Goal: Task Accomplishment & Management: Manage account settings

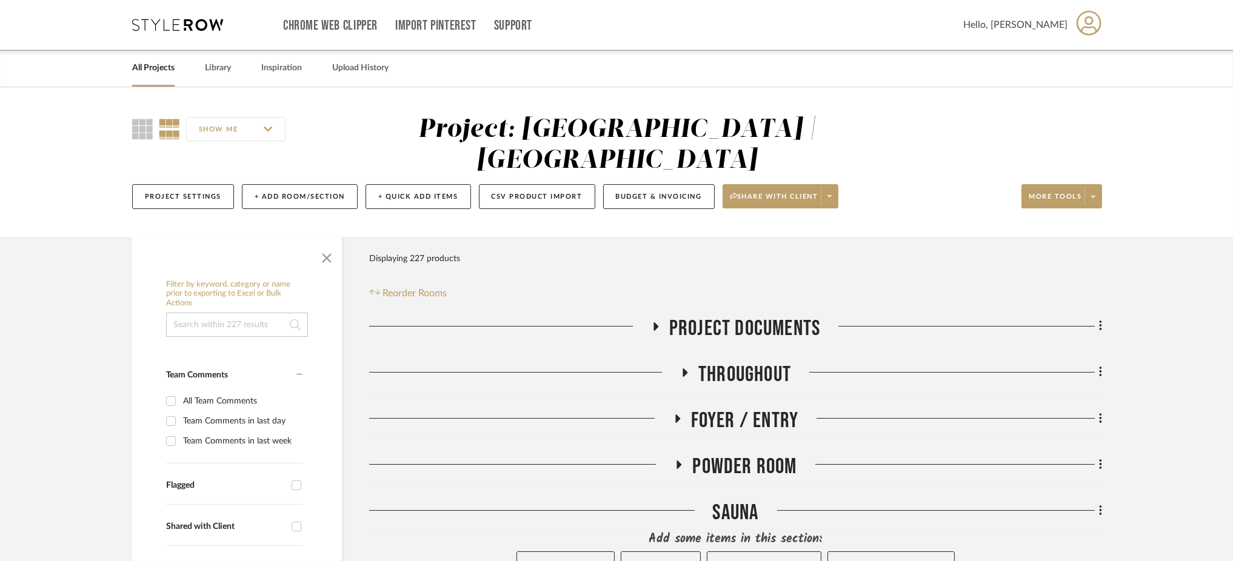
click at [266, 313] on input at bounding box center [237, 325] width 142 height 24
type input "dresser"
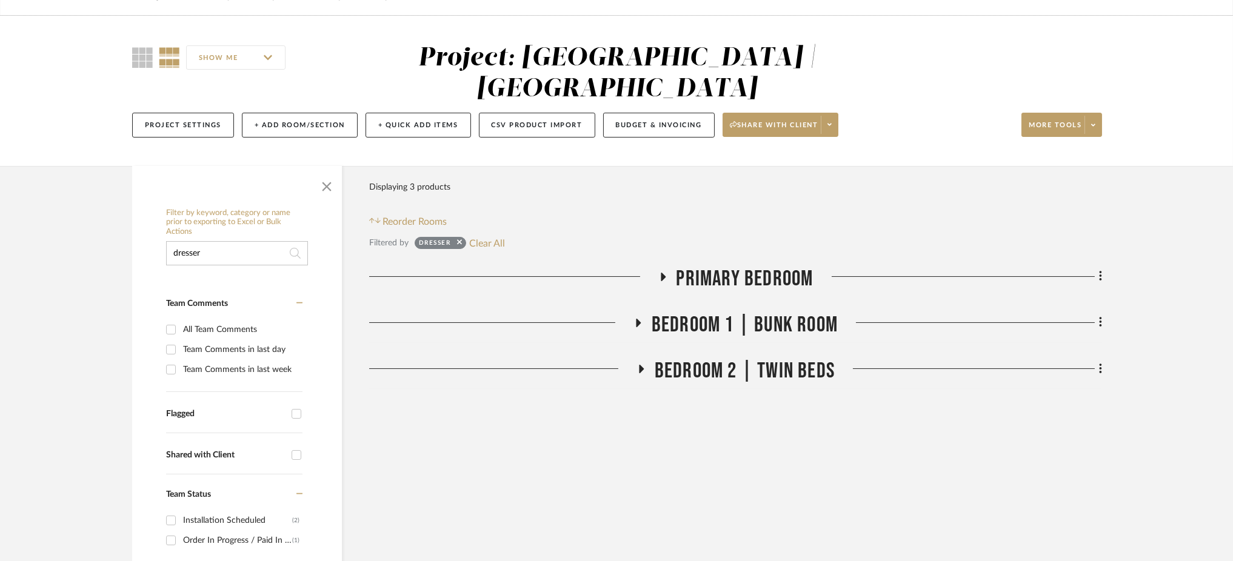
scroll to position [73, 0]
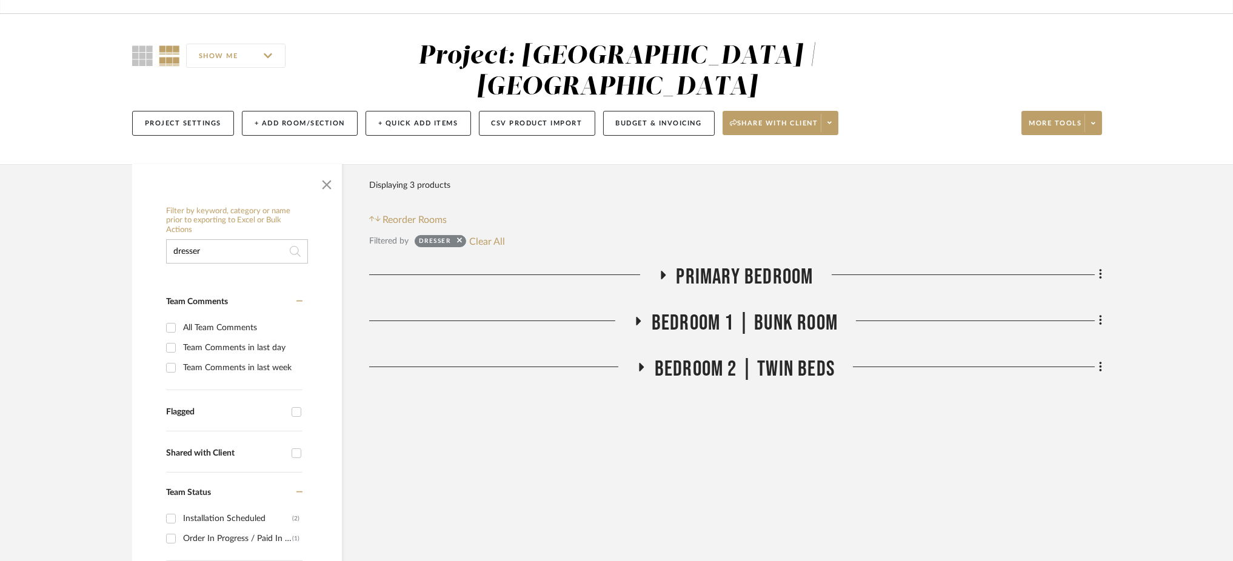
click at [638, 317] on icon at bounding box center [638, 321] width 5 height 8
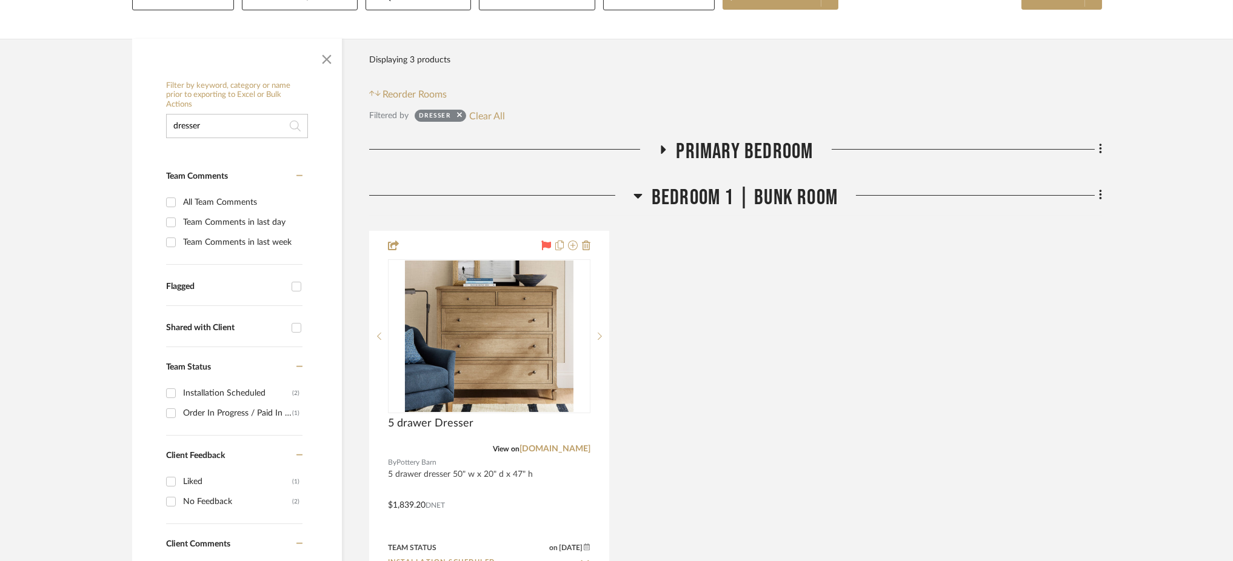
scroll to position [199, 0]
click at [640, 193] on icon at bounding box center [637, 195] width 8 height 5
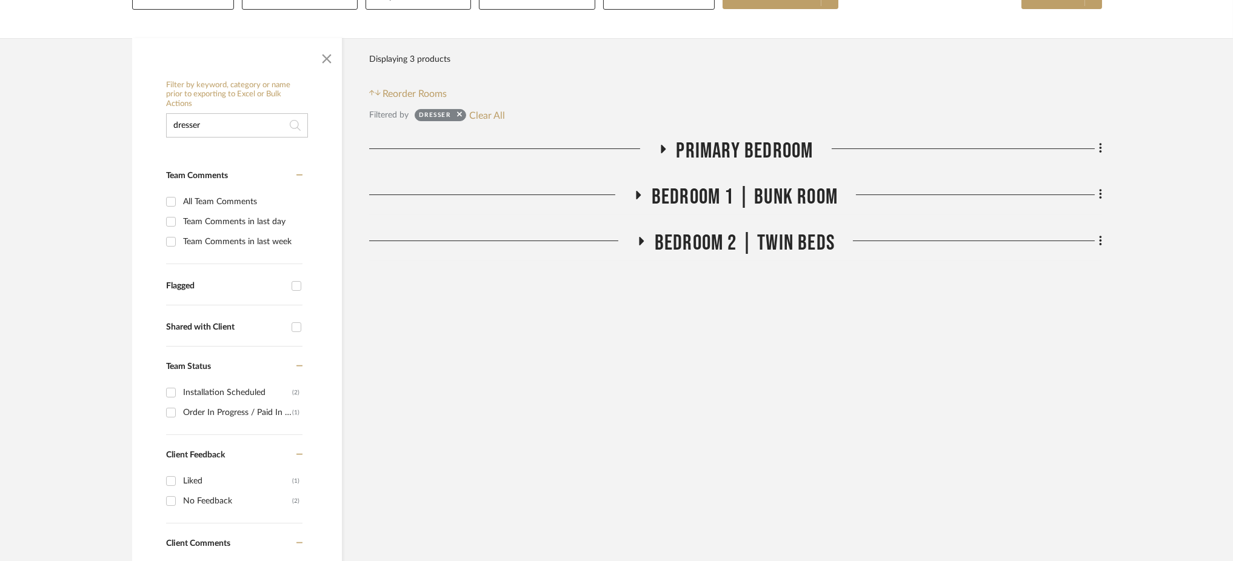
click at [638, 236] on icon at bounding box center [640, 240] width 15 height 9
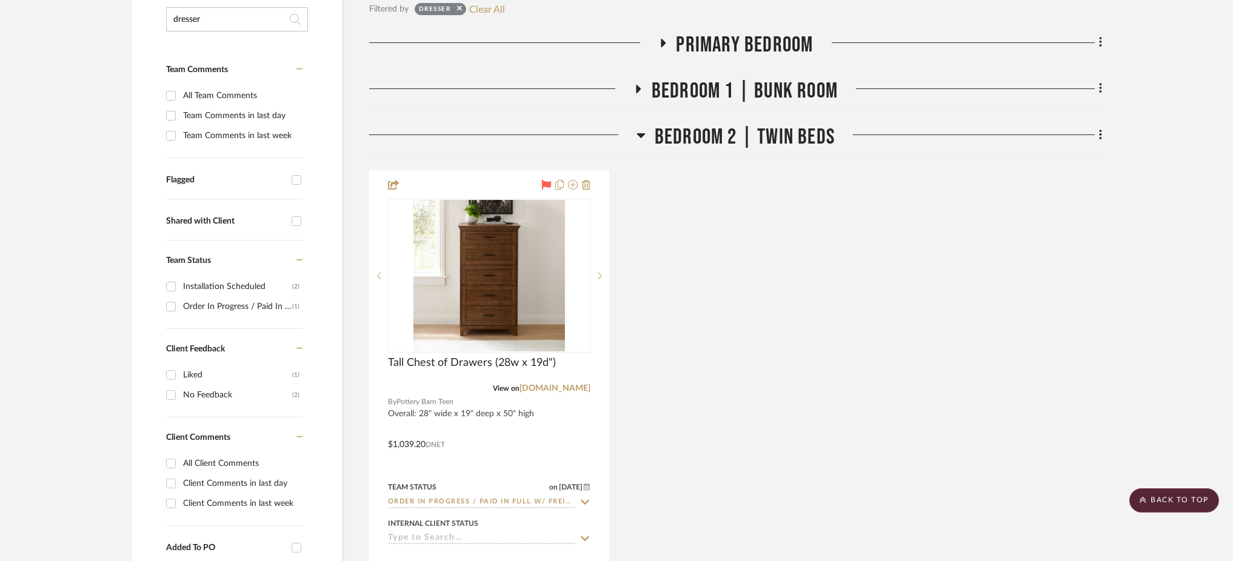
scroll to position [306, 0]
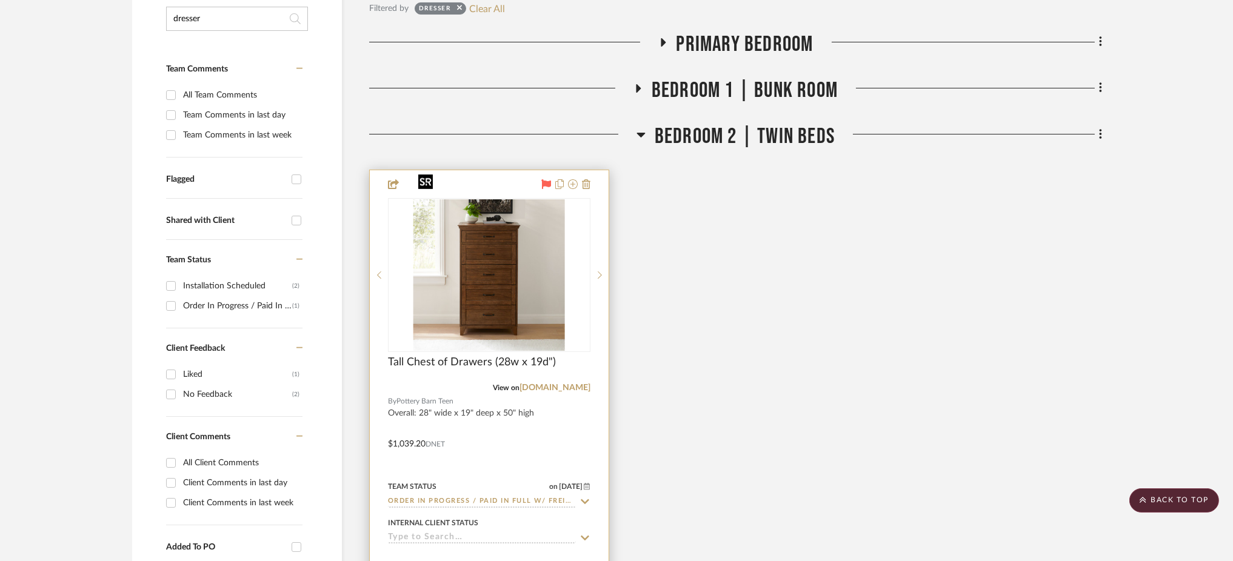
click at [486, 229] on img "0" at bounding box center [489, 275] width 152 height 152
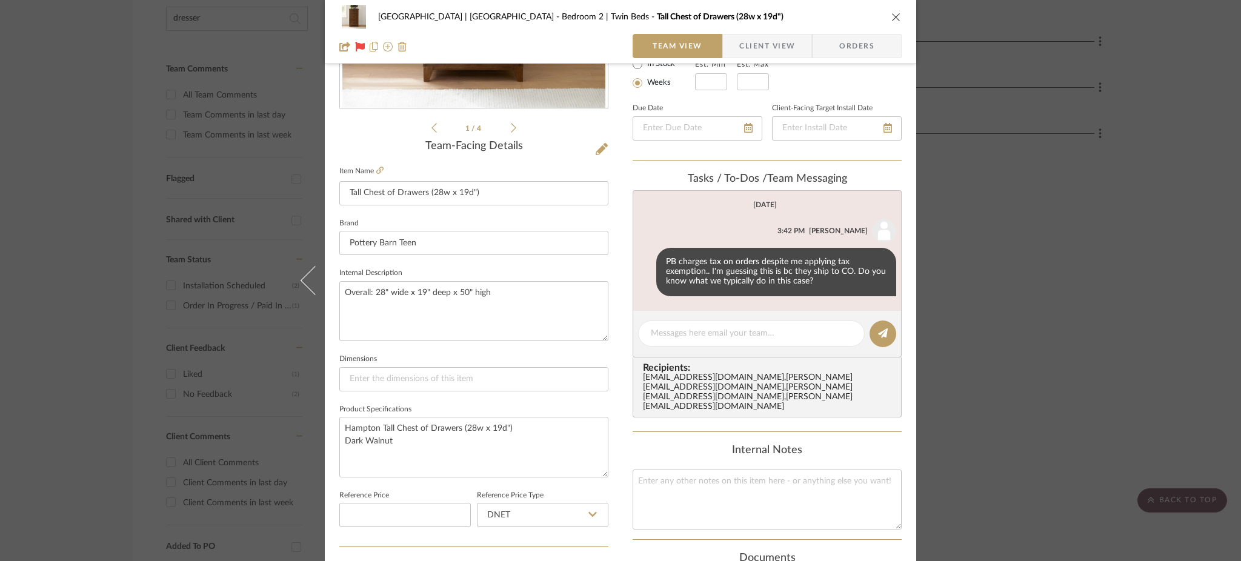
scroll to position [239, 0]
click at [662, 455] on div "Internal Notes" at bounding box center [767, 486] width 269 height 85
click at [656, 469] on textarea at bounding box center [767, 499] width 269 height 60
type textarea "S"
click at [650, 470] on textarea "Deliivery" at bounding box center [767, 499] width 269 height 60
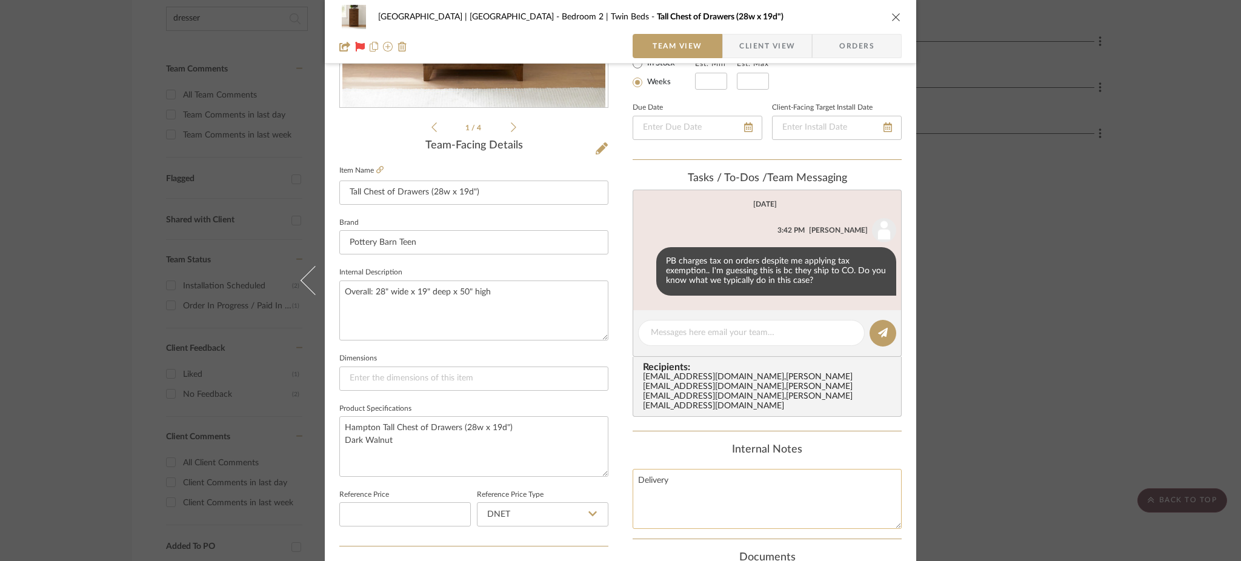
click at [681, 476] on textarea "Delivery" at bounding box center [767, 499] width 269 height 60
drag, startPoint x: 751, startPoint y: 468, endPoint x: 597, endPoint y: 461, distance: 154.1
click at [597, 461] on div "Meadow Mountain | Vail Valley Bedroom 2 | Twin Beds Tall Chest of Drawers (28w …" at bounding box center [621, 330] width 592 height 1120
click at [690, 490] on textarea "Delivery scheduled for 10/23" at bounding box center [767, 499] width 269 height 60
type textarea "Delivery scheduled for 10/23"
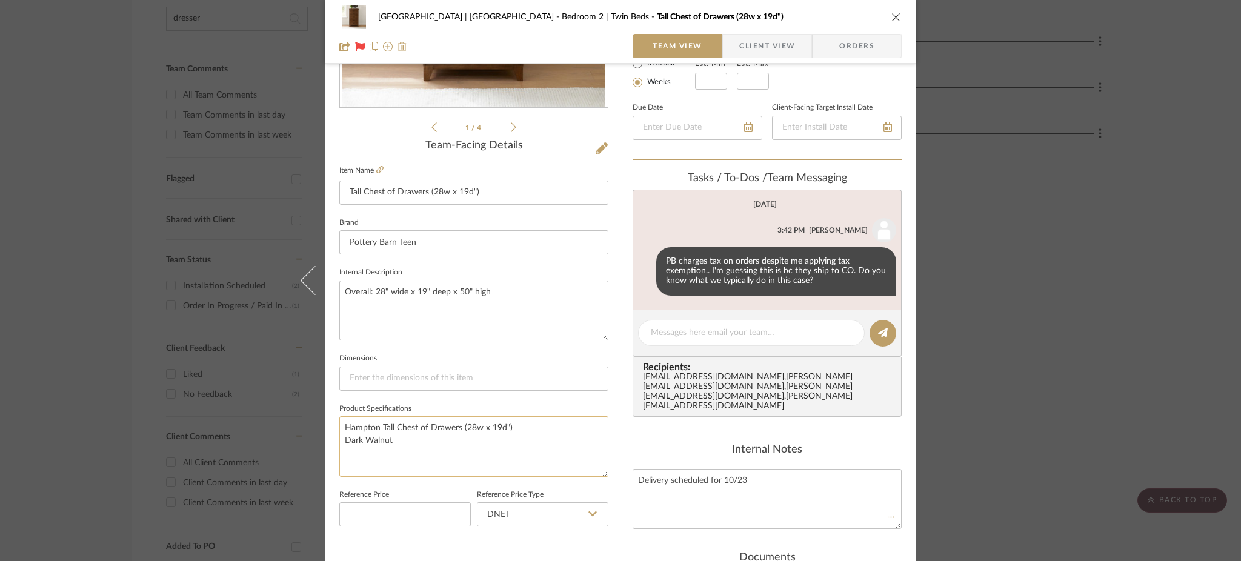
click at [541, 432] on textarea "Hampton Tall Chest of Drawers (28w x 19d") Dark Walnut" at bounding box center [473, 446] width 269 height 60
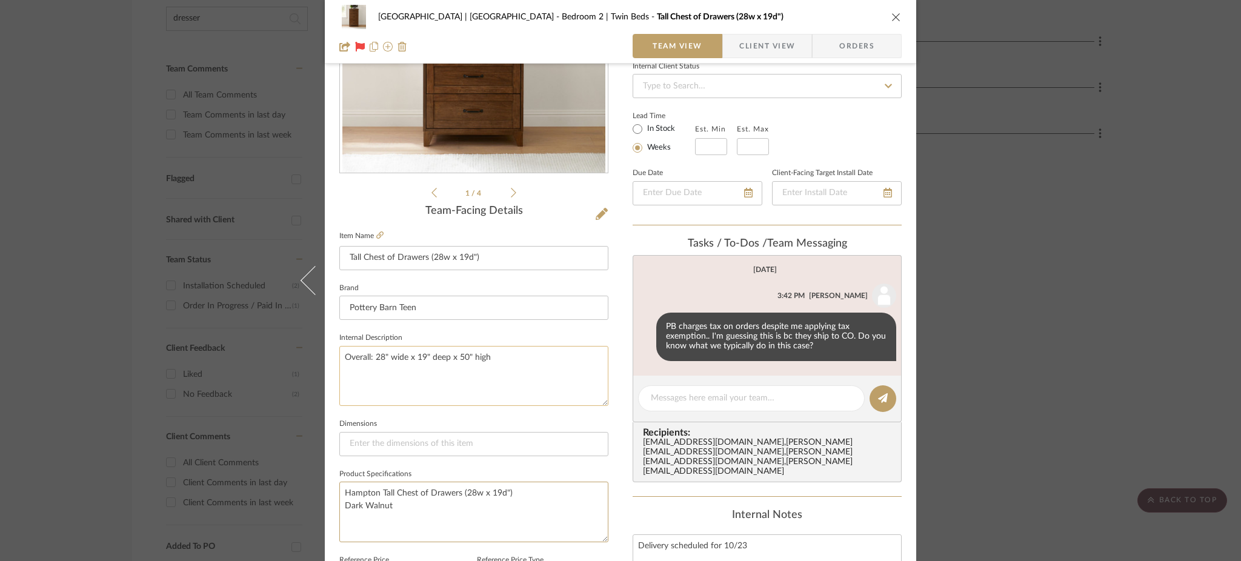
scroll to position [175, 0]
click at [669, 533] on textarea "Delivery scheduled for 10/23" at bounding box center [767, 563] width 269 height 60
drag, startPoint x: 816, startPoint y: 532, endPoint x: 606, endPoint y: 533, distance: 210.3
click at [606, 533] on div "Meadow Mountain | Vail Valley Bedroom 2 | Twin Beds Tall Chest of Drawers (28w …" at bounding box center [621, 395] width 592 height 1120
type textarea "Delivery to Whitehorse scheduled for 10/23"
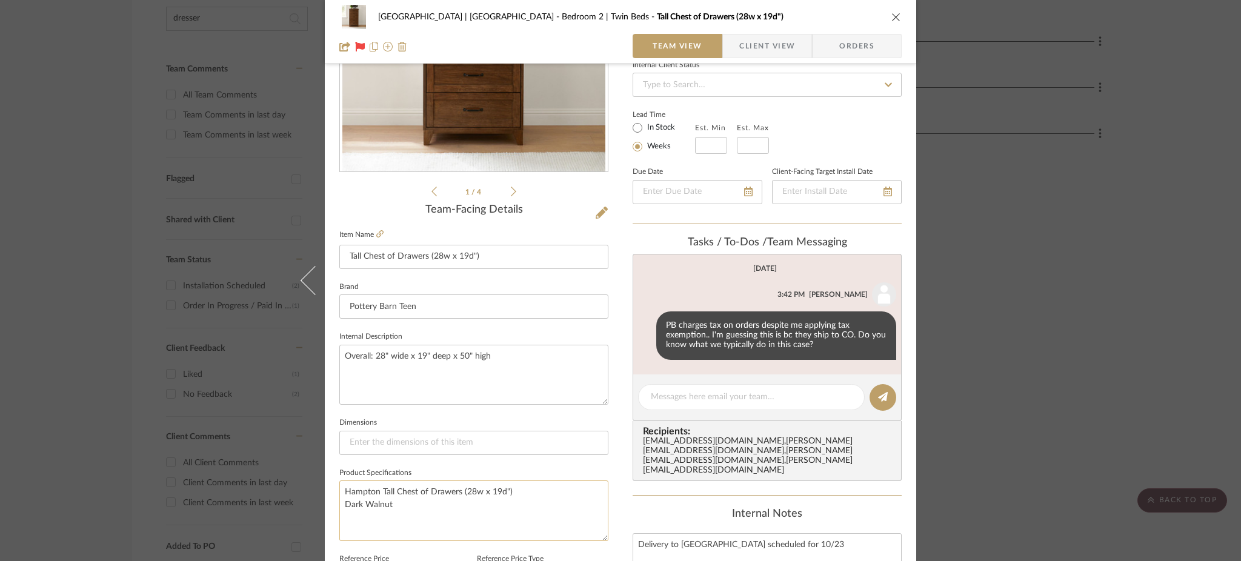
click at [539, 488] on textarea "Hampton Tall Chest of Drawers (28w x 19d") Dark Walnut" at bounding box center [473, 511] width 269 height 60
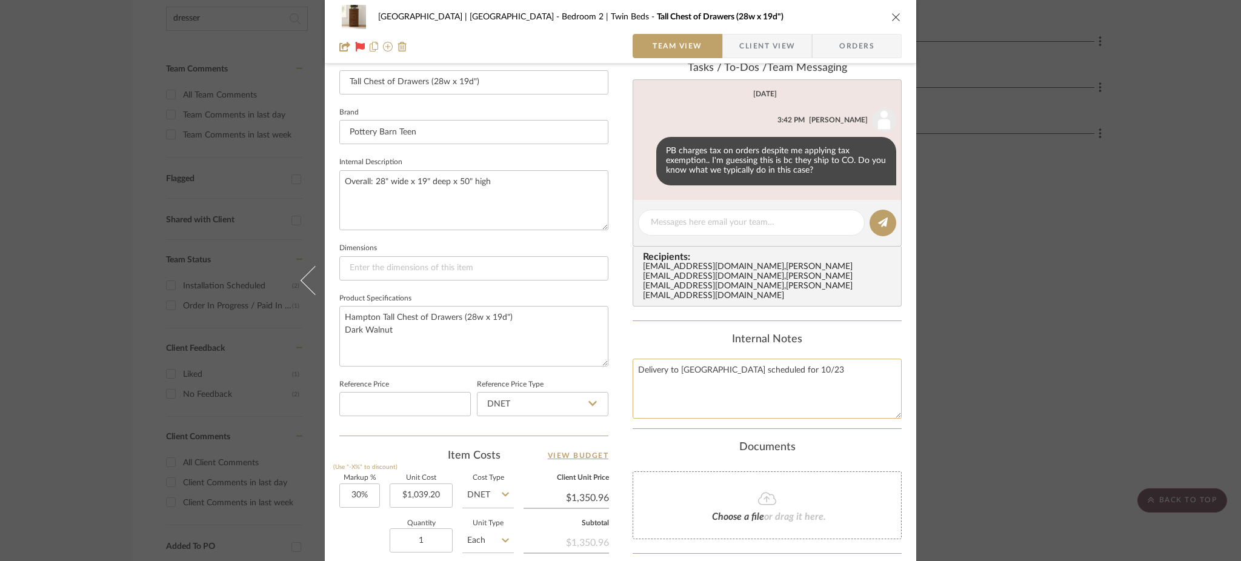
drag, startPoint x: 774, startPoint y: 361, endPoint x: 629, endPoint y: 356, distance: 145.6
click at [633, 359] on textarea "Delivery to Whitehorse scheduled for 10/23" at bounding box center [767, 389] width 269 height 60
click at [693, 376] on textarea "Delivery to Whitehorse scheduled for 10/23" at bounding box center [767, 389] width 269 height 60
click at [573, 321] on textarea "Hampton Tall Chest of Drawers (28w x 19d") Dark Walnut" at bounding box center [473, 336] width 269 height 60
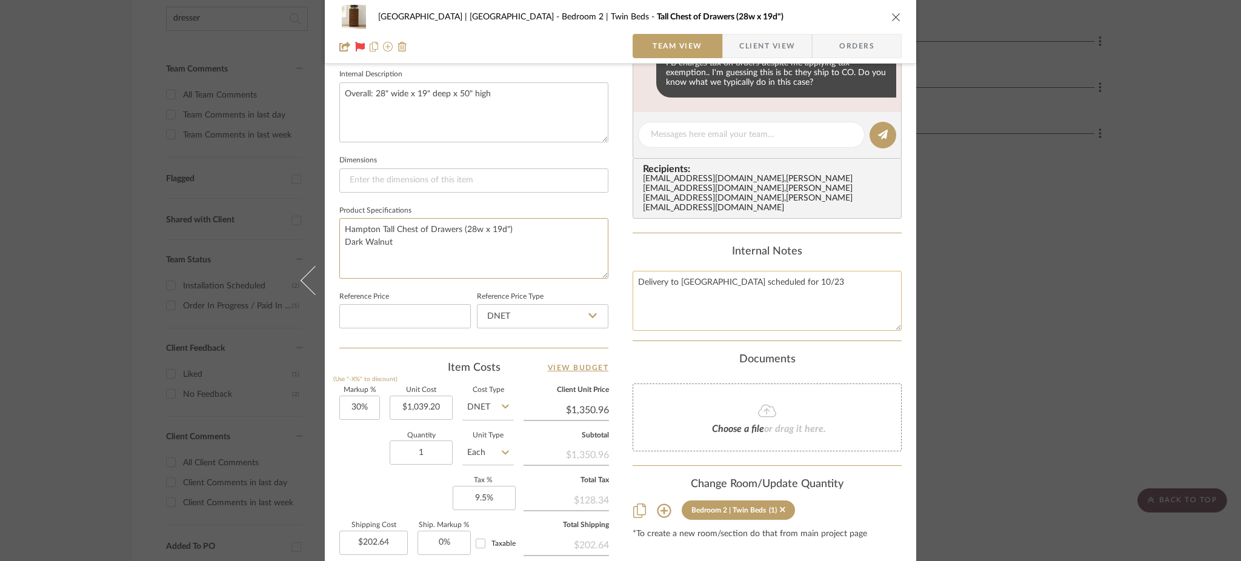
scroll to position [436, 0]
drag, startPoint x: 805, startPoint y: 269, endPoint x: 629, endPoint y: 269, distance: 175.8
click at [633, 272] on textarea "Delivery to Whitehorse scheduled for 10/23" at bounding box center [767, 302] width 269 height 60
click at [822, 272] on textarea "Delivery to Whitehorse scheduled for 10/23" at bounding box center [767, 302] width 269 height 60
drag, startPoint x: 822, startPoint y: 269, endPoint x: 628, endPoint y: 265, distance: 194.0
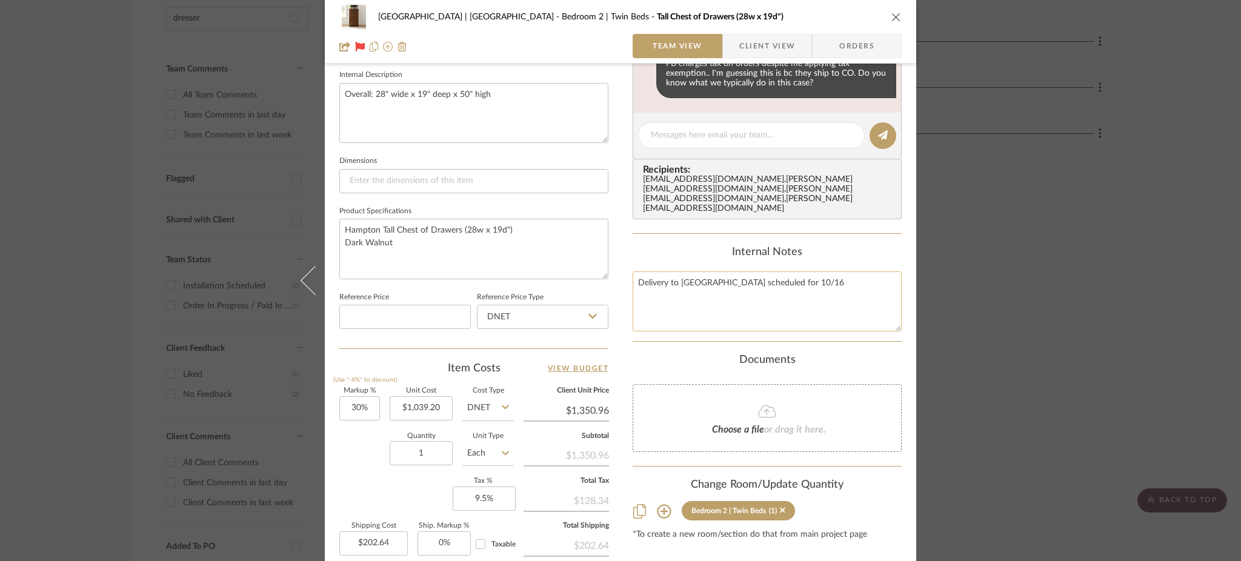
click at [633, 272] on textarea "Delivery to Whitehorse scheduled for 10/16" at bounding box center [767, 302] width 269 height 60
type textarea "Delivery to Whitehorse scheduled for 10/16"
click at [560, 244] on textarea "Hampton Tall Chest of Drawers (28w x 19d") Dark Walnut" at bounding box center [473, 249] width 269 height 60
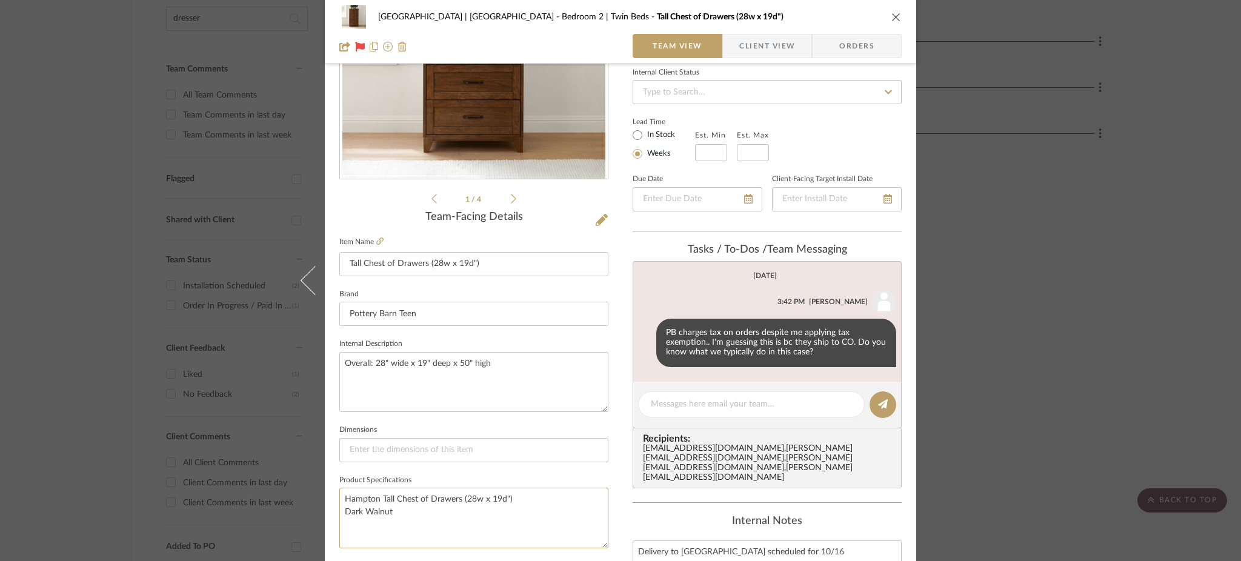
scroll to position [167, 0]
click at [1019, 219] on div "Meadow Mountain | Vail Valley Bedroom 2 | Twin Beds Tall Chest of Drawers (28w …" at bounding box center [620, 280] width 1241 height 561
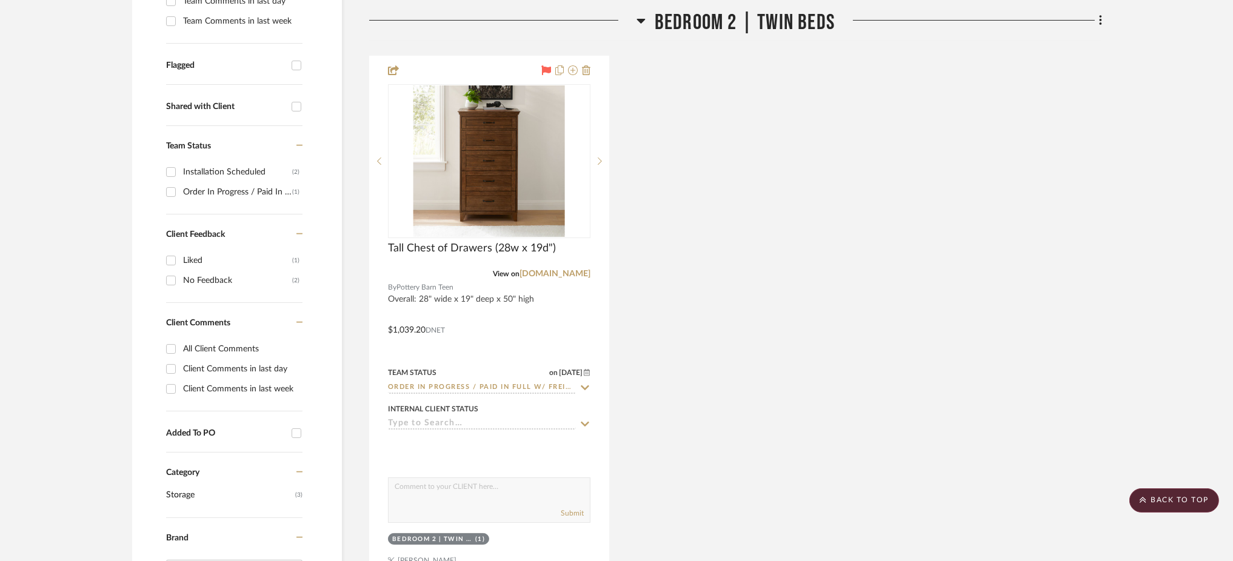
scroll to position [421, 0]
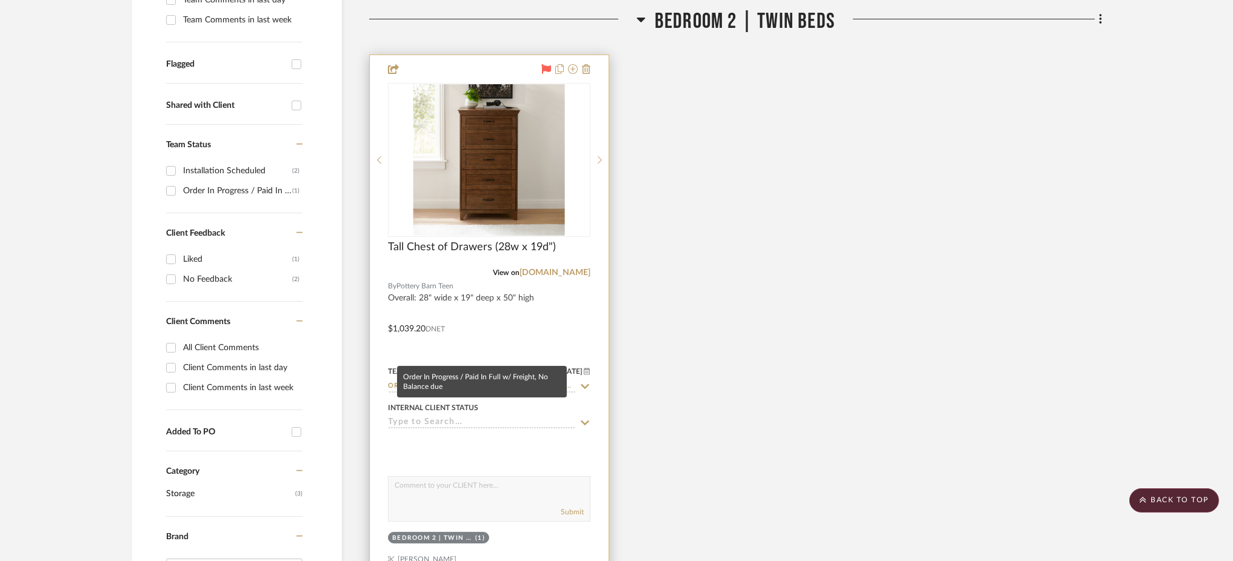
click at [487, 381] on input "Order In Progress / Paid In Full w/ Freight, No Balance due" at bounding box center [482, 387] width 188 height 12
type input "d"
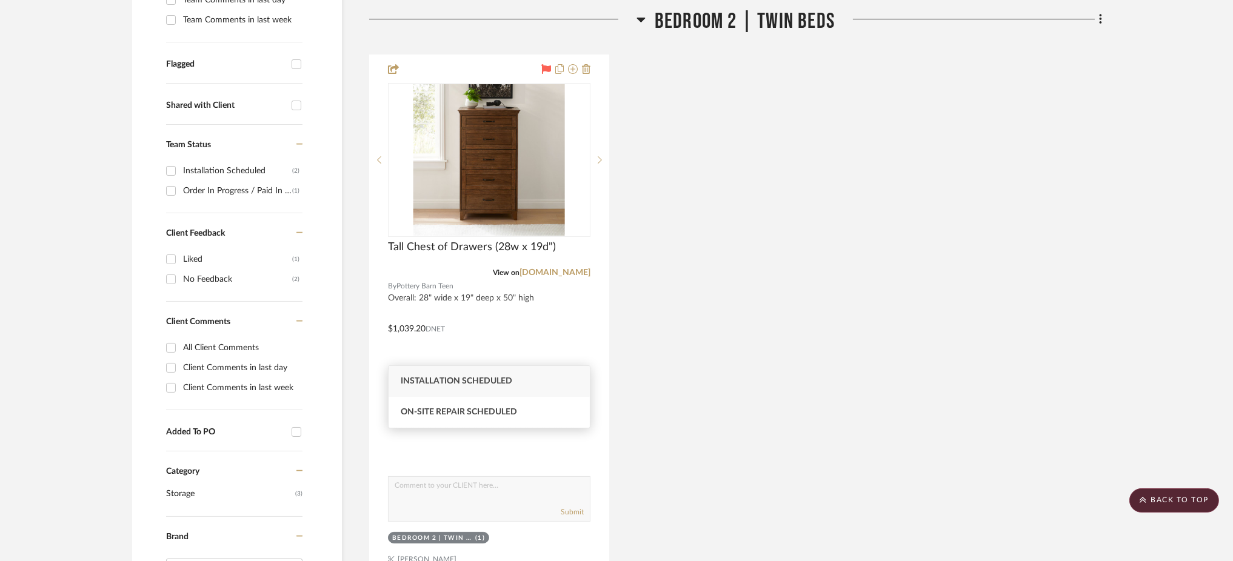
type input "sched"
click at [476, 386] on div "Installation Scheduled" at bounding box center [489, 381] width 201 height 31
type input "10/1/2025"
type input "Installation Scheduled"
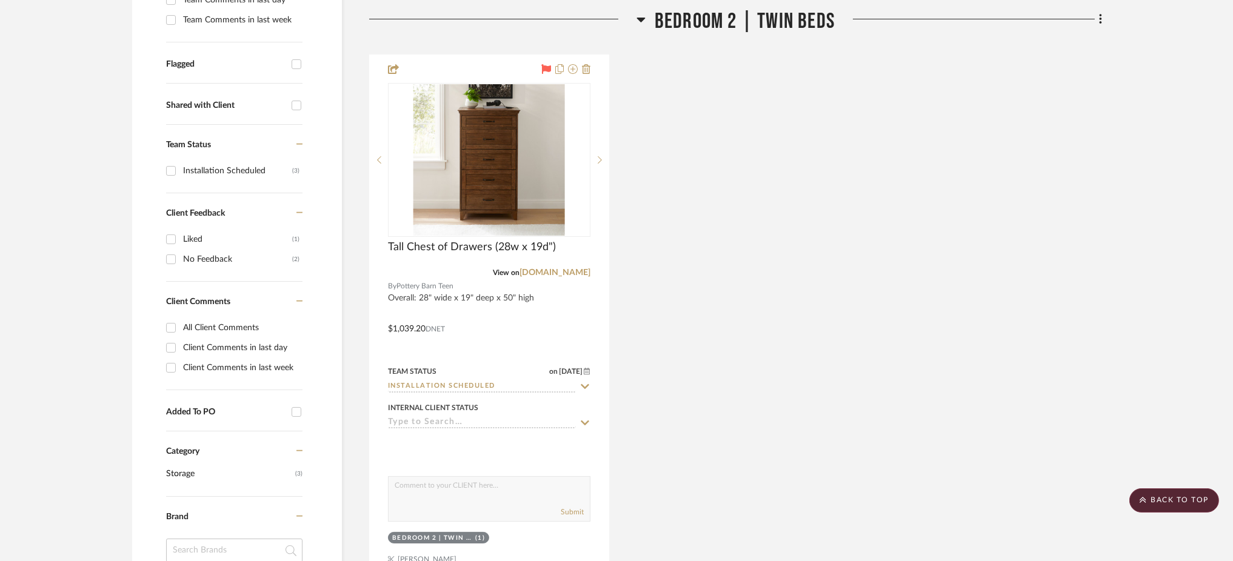
click at [714, 301] on div "Tall Chest of Drawers (28w x 19d") View on pbteen.com By Pottery Barn Teen Over…" at bounding box center [735, 321] width 733 height 532
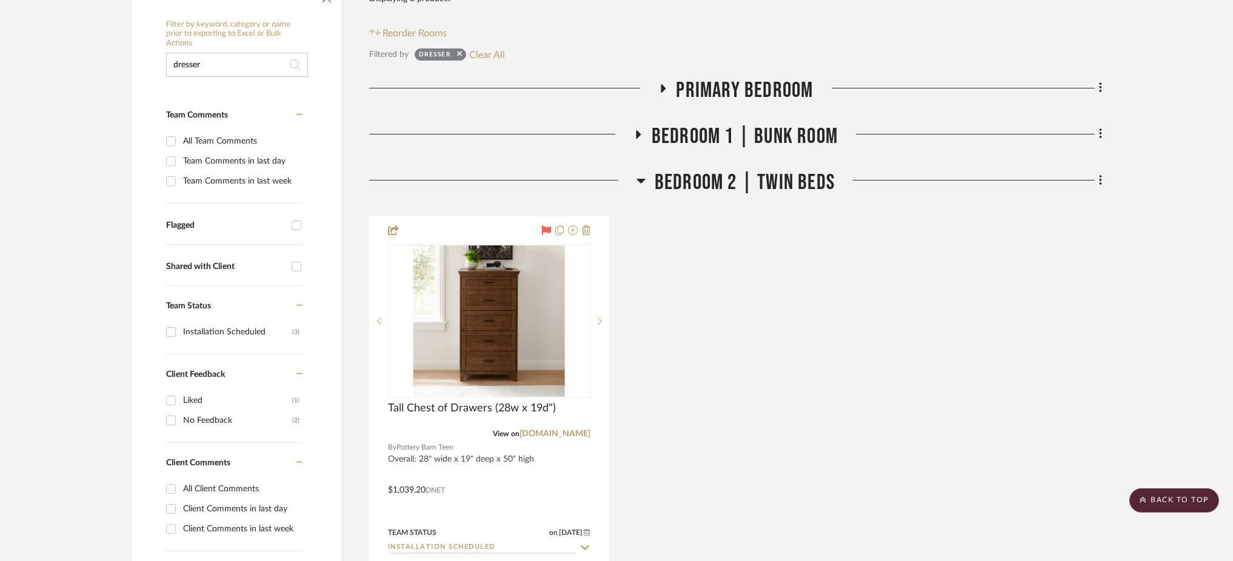
scroll to position [258, 0]
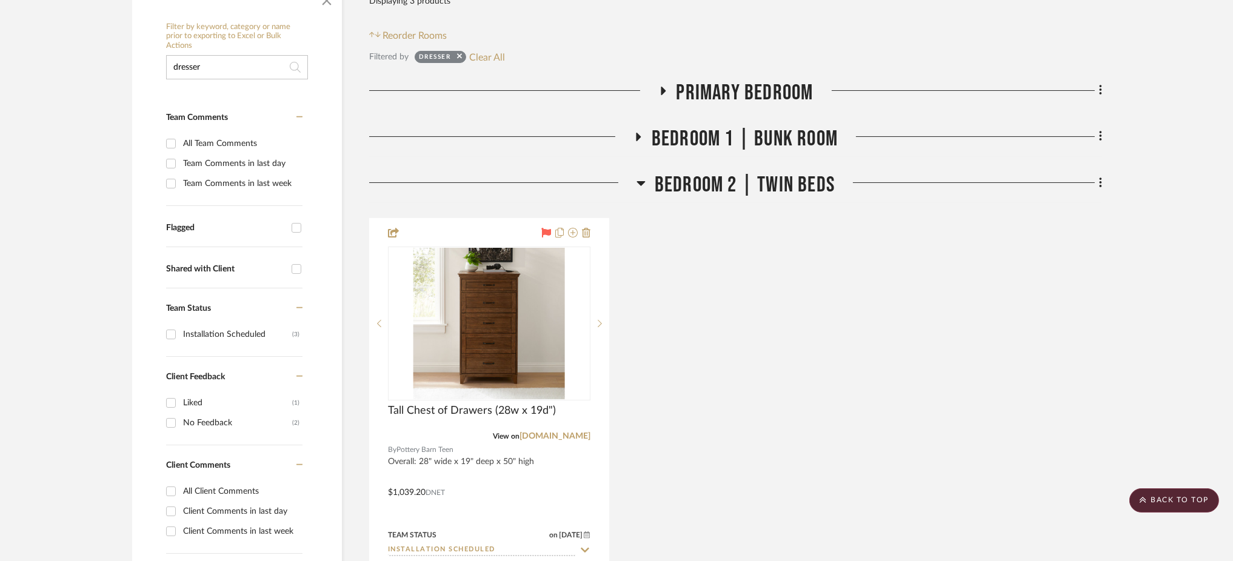
click at [639, 133] on icon at bounding box center [638, 137] width 5 height 8
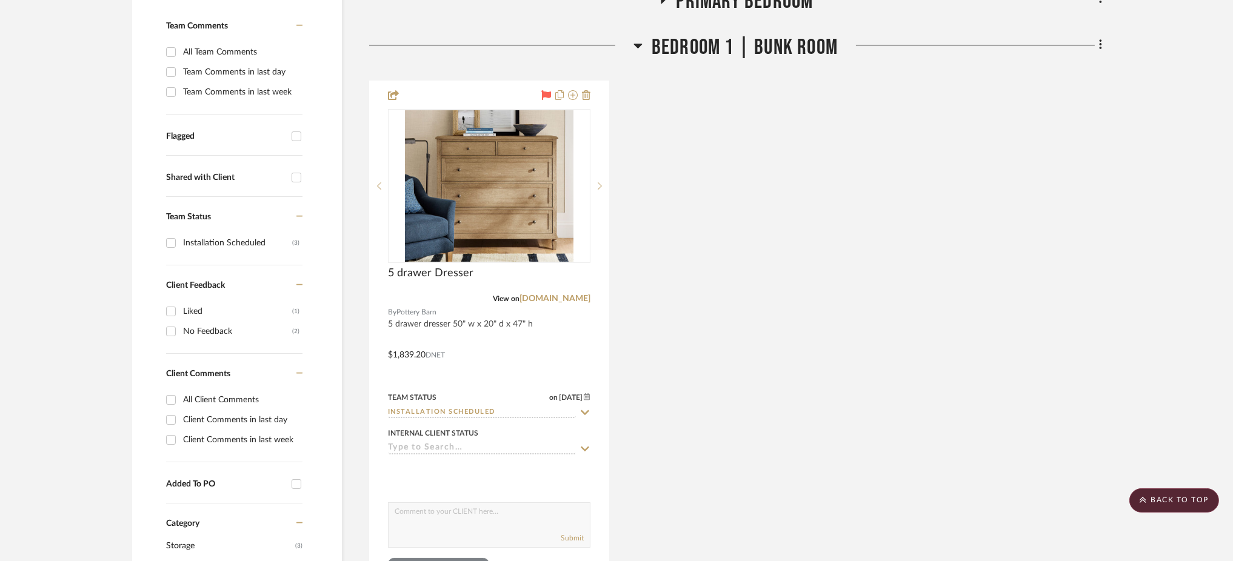
scroll to position [352, 0]
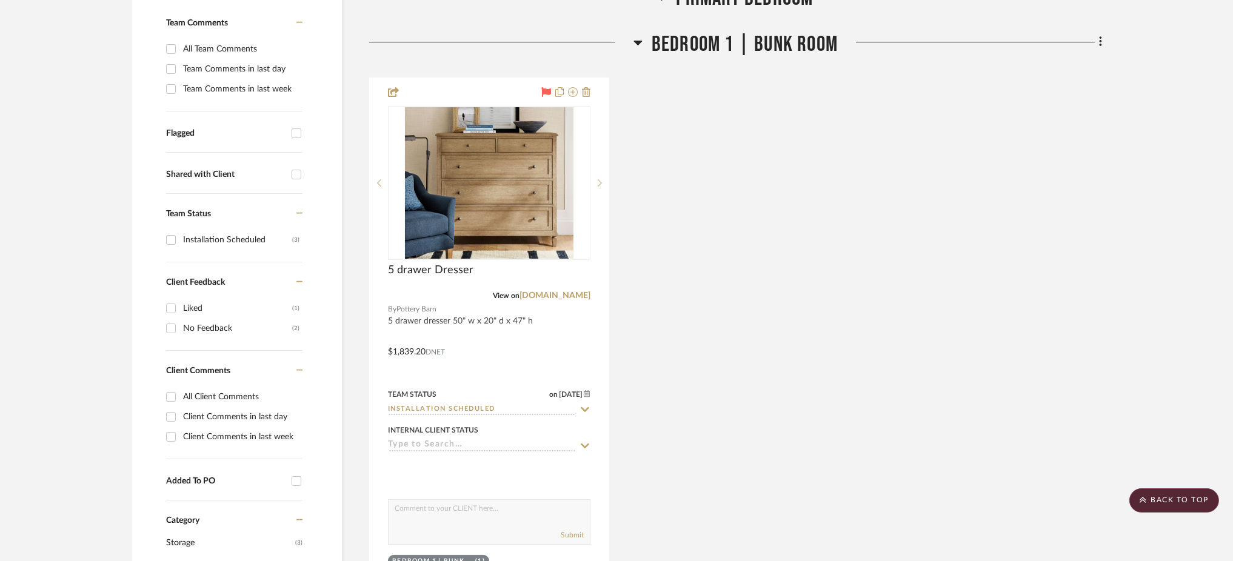
click at [638, 41] on icon at bounding box center [637, 43] width 8 height 5
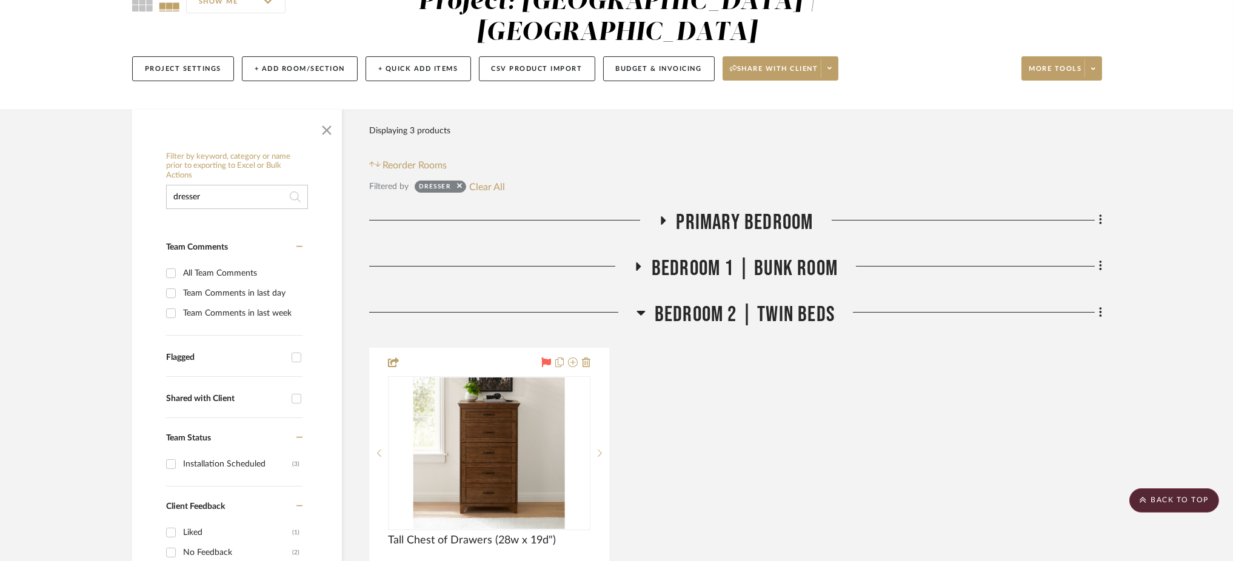
scroll to position [126, 0]
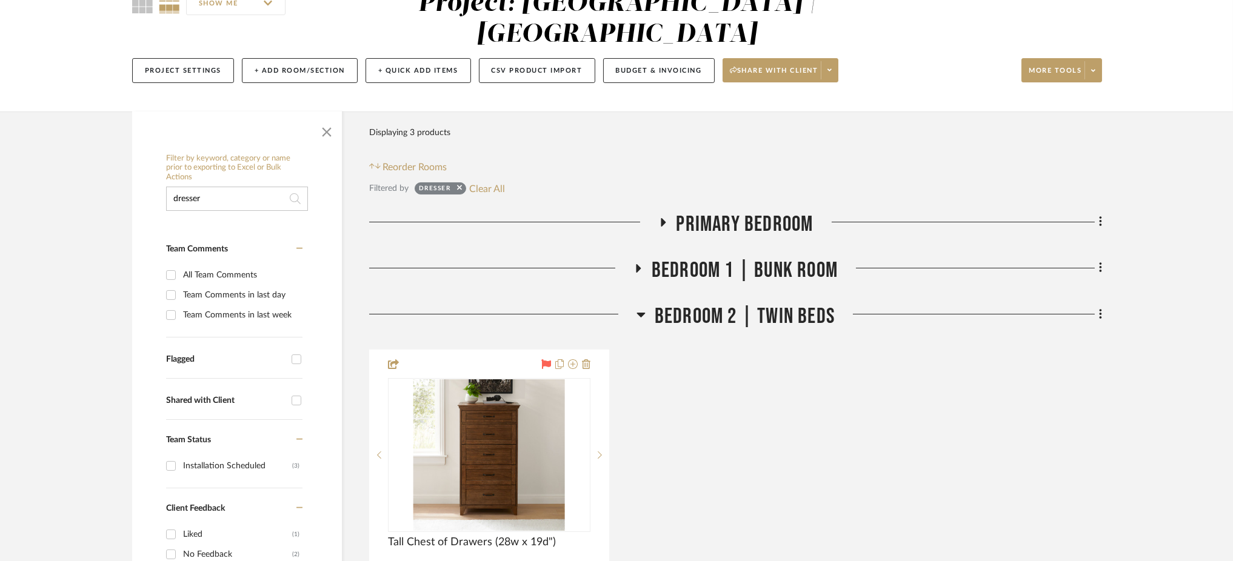
click at [662, 218] on icon at bounding box center [663, 222] width 5 height 8
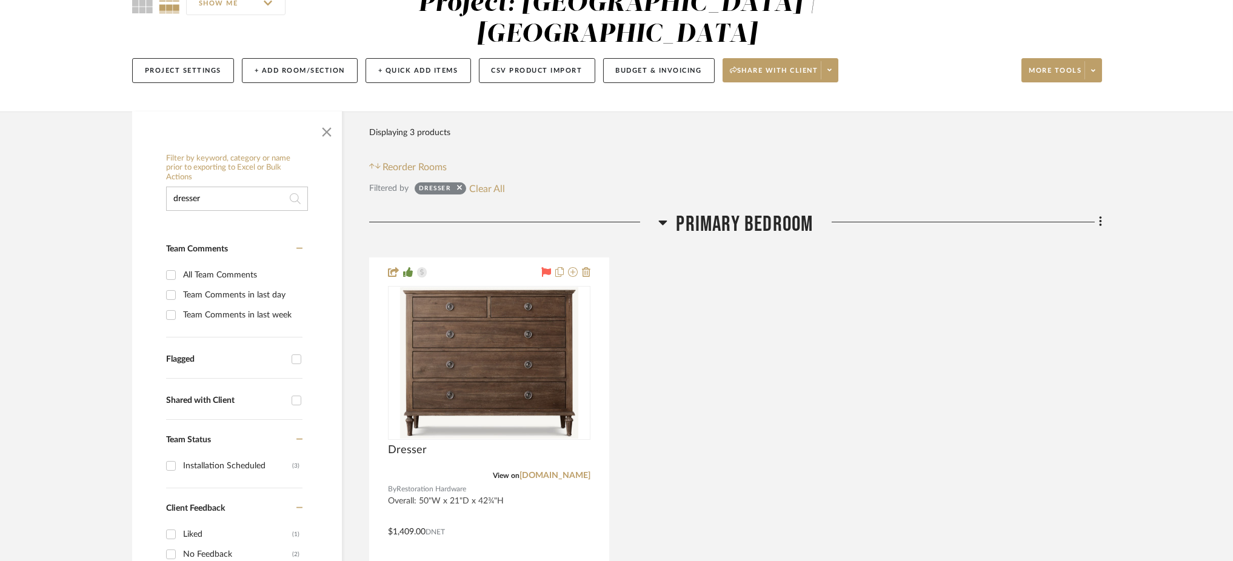
click at [662, 221] on icon at bounding box center [662, 223] width 8 height 5
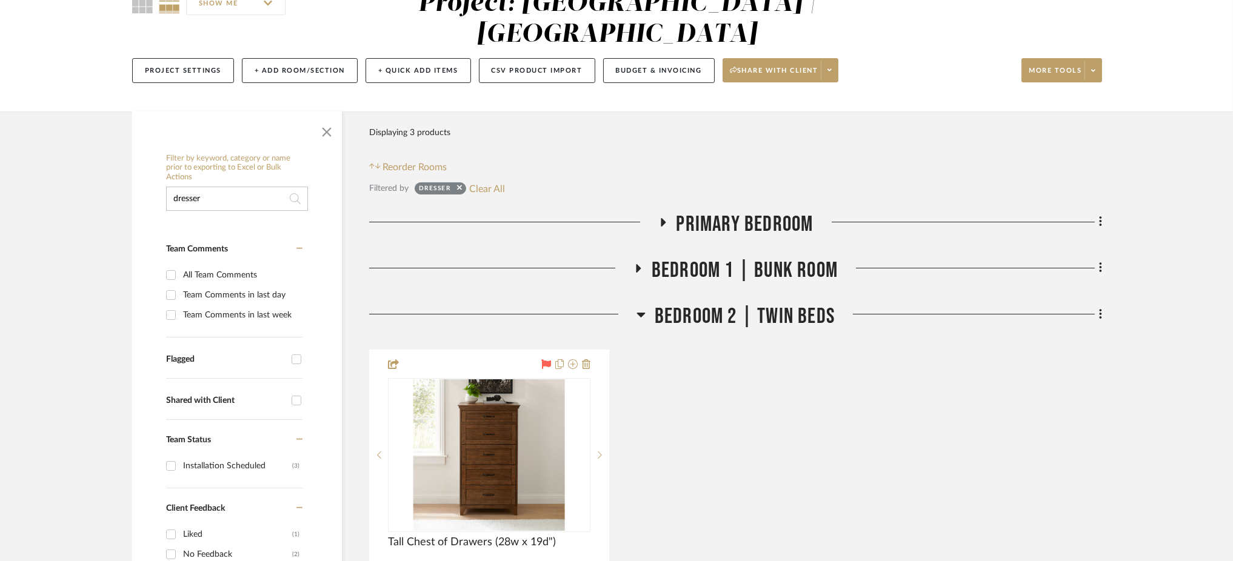
drag, startPoint x: 173, startPoint y: 162, endPoint x: 124, endPoint y: 162, distance: 48.5
type input "bed"
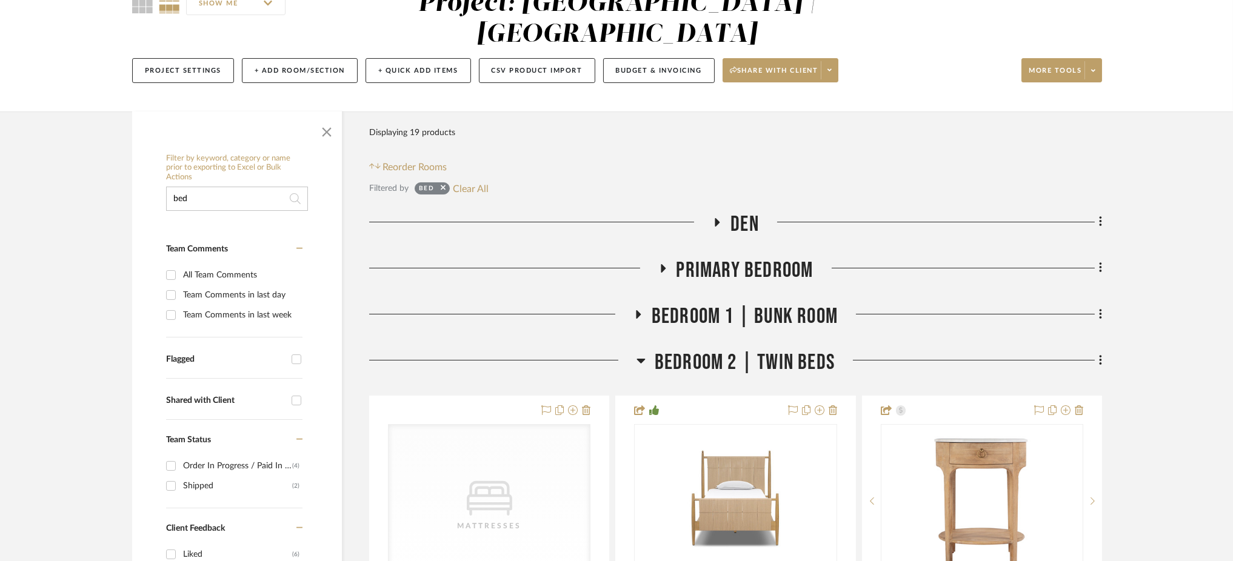
scroll to position [326, 0]
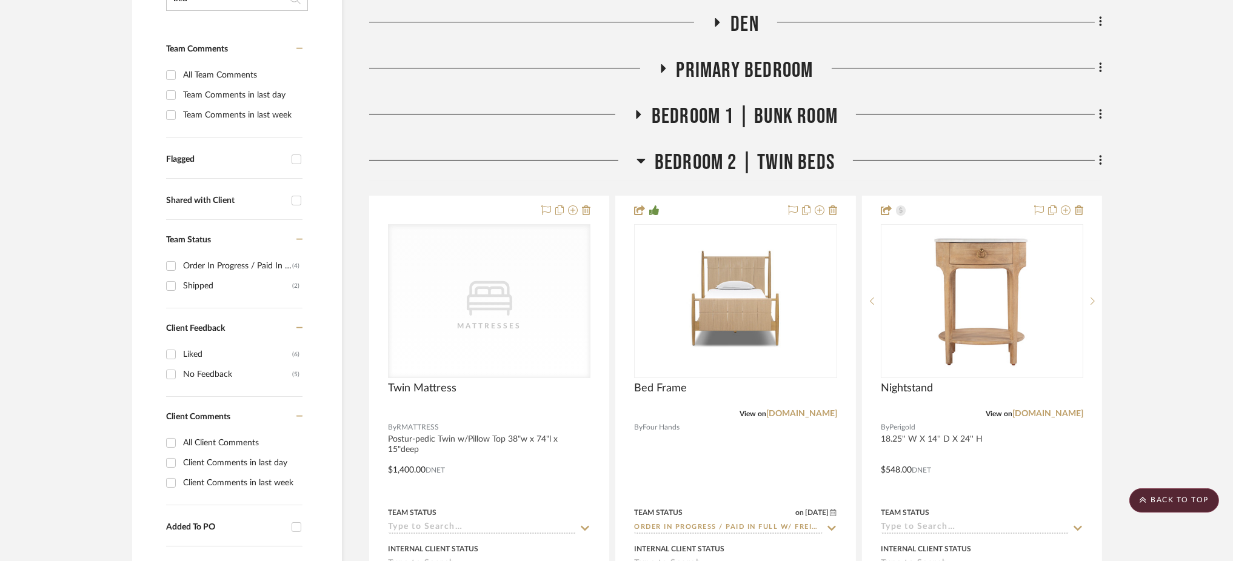
click at [638, 159] on icon at bounding box center [640, 161] width 8 height 5
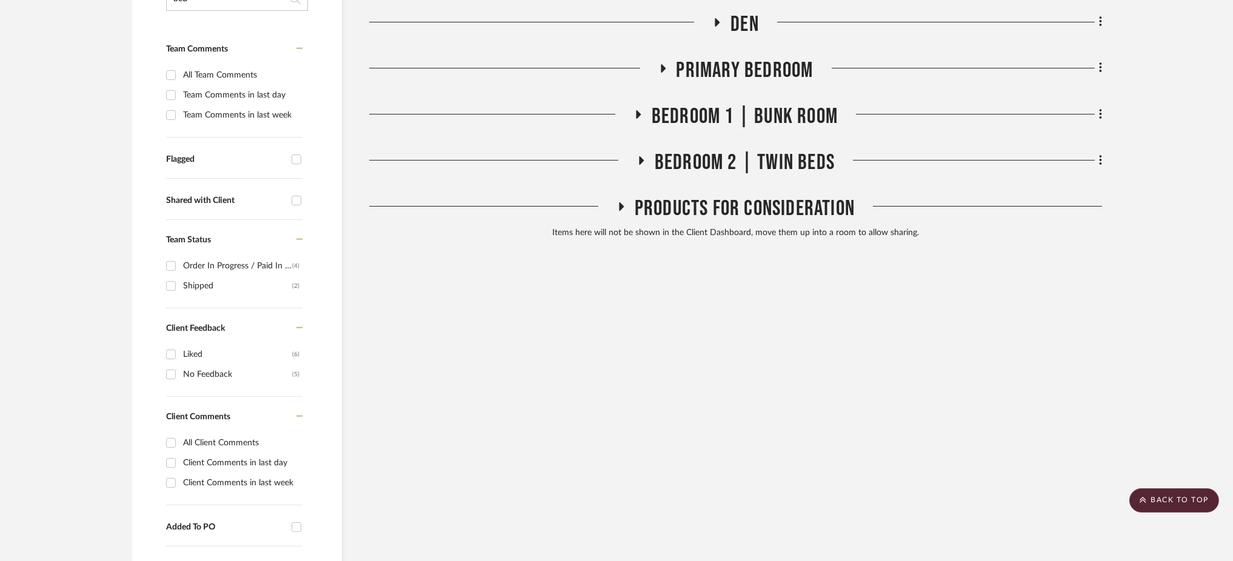
click at [636, 110] on icon at bounding box center [637, 114] width 15 height 9
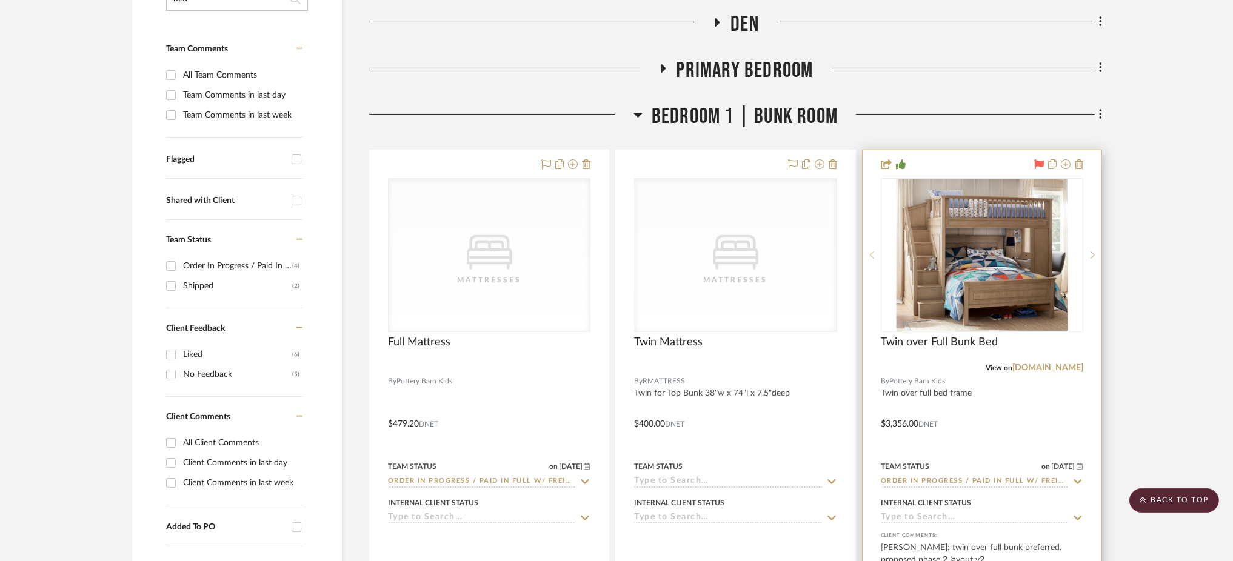
scroll to position [394, 0]
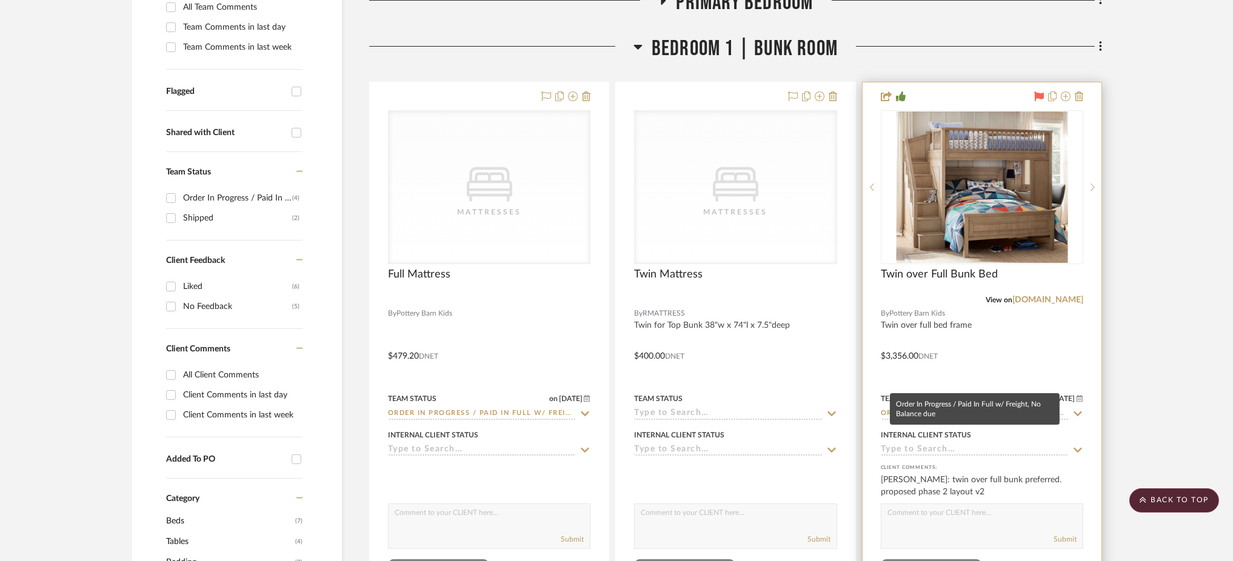
click at [954, 409] on input "Order In Progress / Paid In Full w/ Freight, No Balance due" at bounding box center [975, 415] width 188 height 12
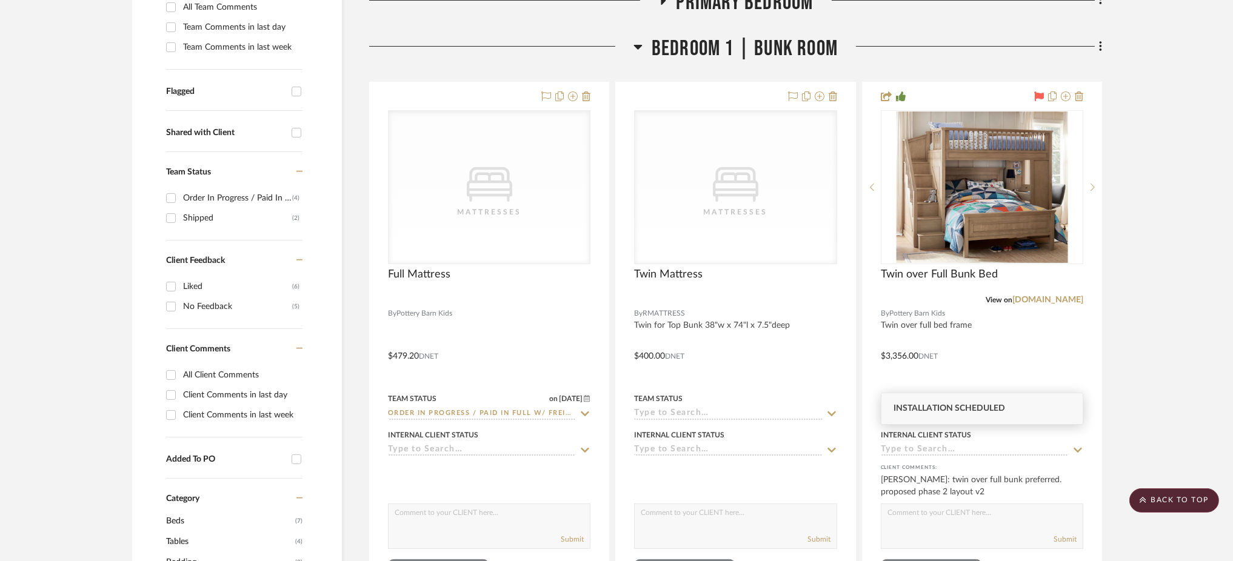
type input "installa"
click at [960, 412] on span "Installation Scheduled" at bounding box center [949, 408] width 112 height 8
type input "10/1/2025"
type input "Installation Scheduled"
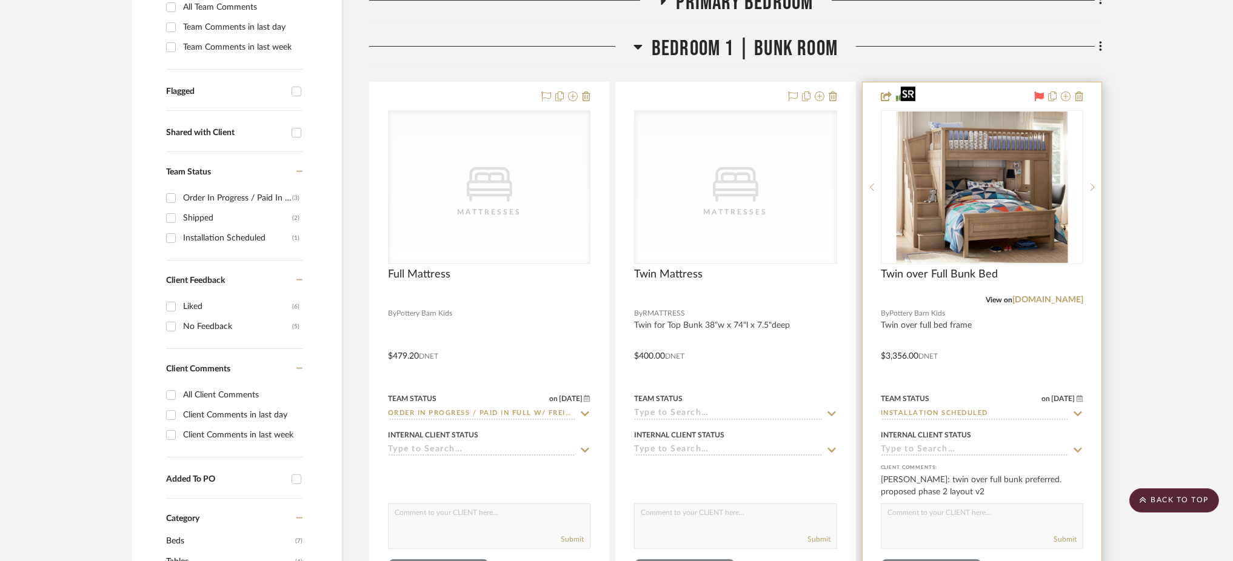
click at [981, 177] on img "0" at bounding box center [982, 188] width 172 height 152
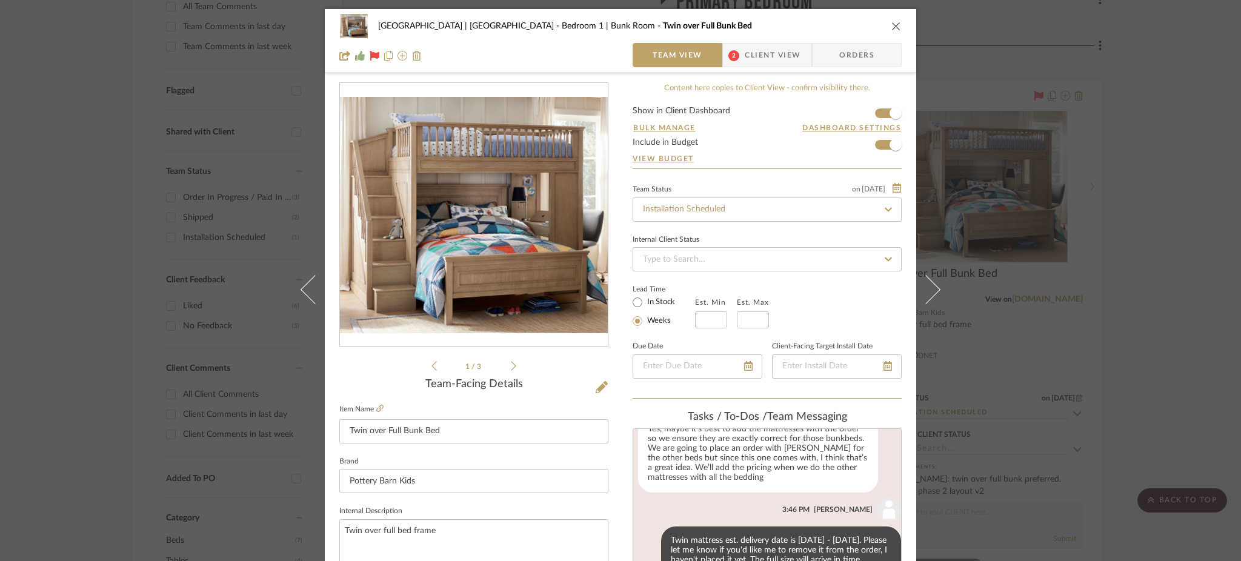
scroll to position [361, 0]
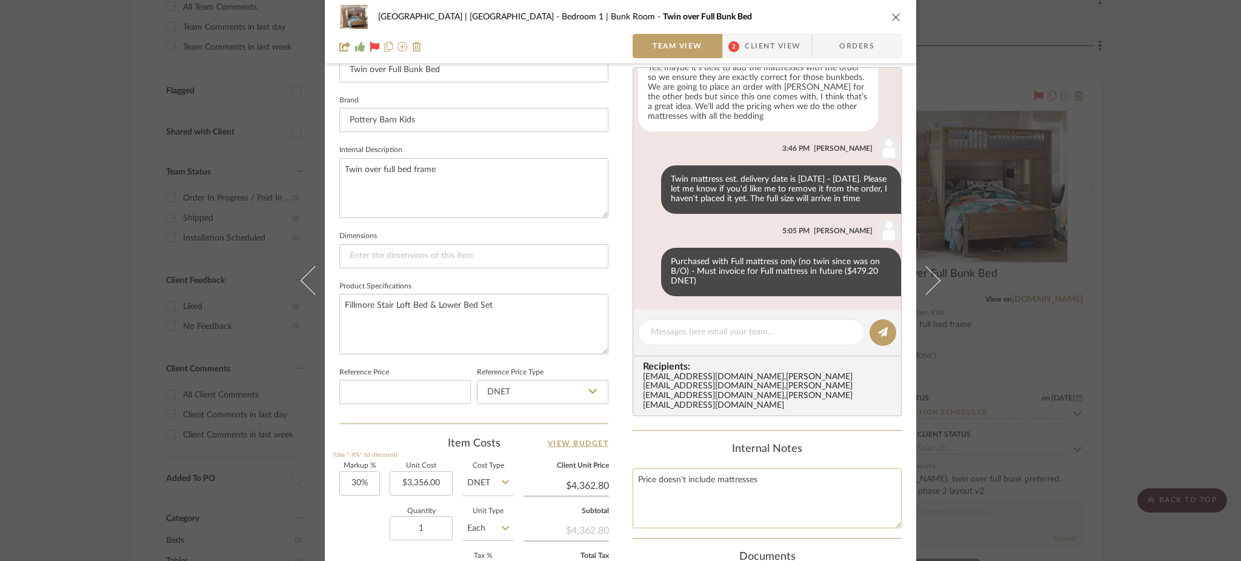
click at [772, 469] on textarea "Price doesn't include mattresses" at bounding box center [767, 499] width 269 height 60
paste textarea "Delivery to Whitehorse scheduled for 10/16"
type textarea "Price doesn't include mattresses Delivery to Whitehorse scheduled for 10/23"
click at [536, 318] on textarea "Fillmore Stair Loft Bed & Lower Bed Set" at bounding box center [473, 324] width 269 height 60
drag, startPoint x: 813, startPoint y: 482, endPoint x: 626, endPoint y: 489, distance: 187.4
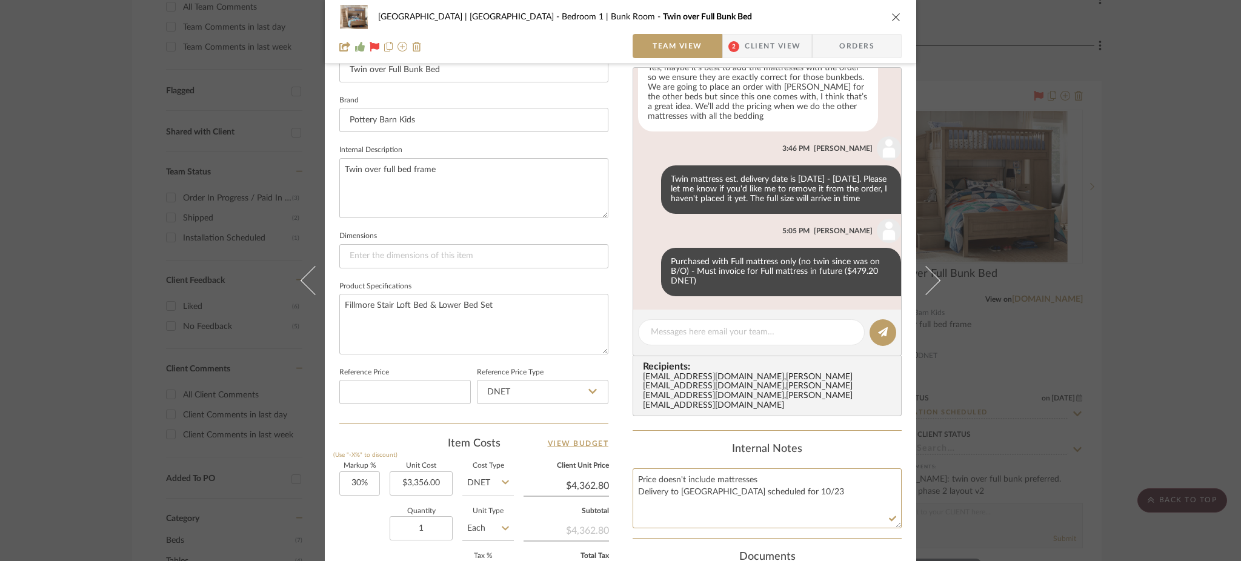
click at [626, 489] on div "Meadow Mountain | Vail Valley Bedroom 1 | Bunk Room Twin over Full Bunk Bed Tea…" at bounding box center [621, 217] width 592 height 1138
click at [530, 306] on textarea "Fillmore Stair Loft Bed & Lower Bed Set" at bounding box center [473, 324] width 269 height 60
click at [1067, 305] on div "Meadow Mountain | Vail Valley Bedroom 1 | Bunk Room Twin over Full Bunk Bed Tea…" at bounding box center [620, 280] width 1241 height 561
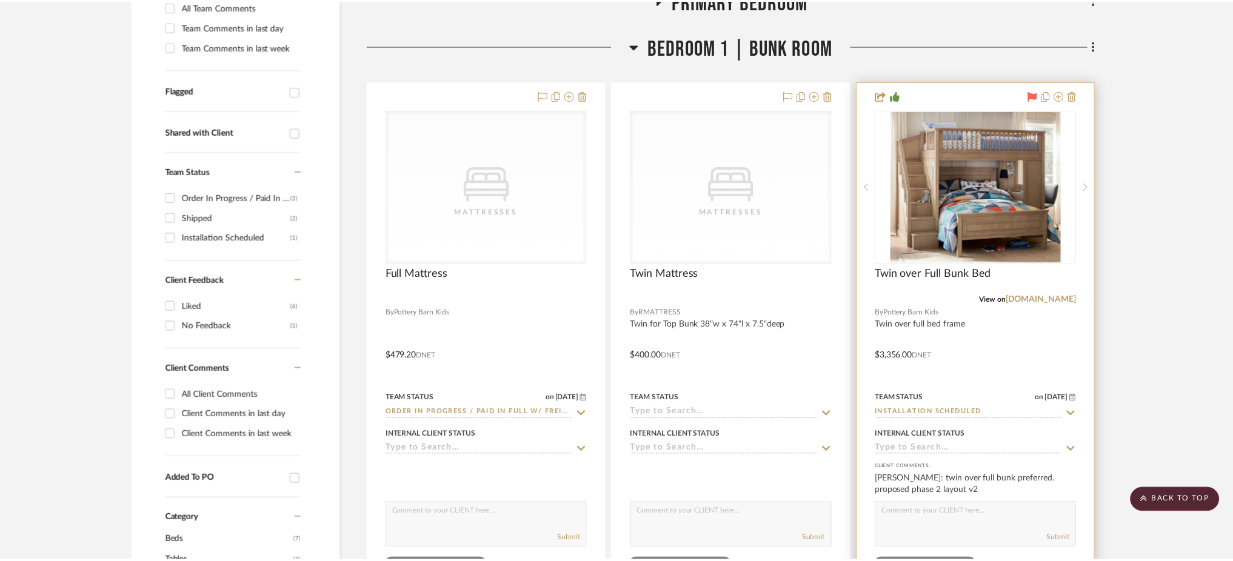
scroll to position [394, 0]
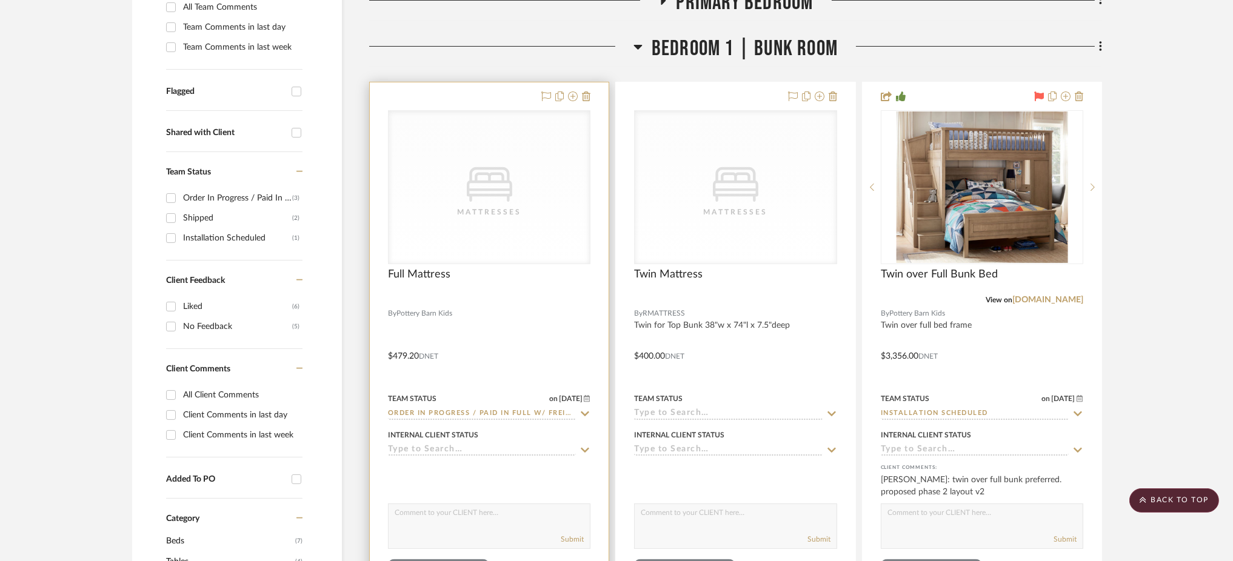
click at [0, 0] on icon "CategoryIconBeds Created with Sketch." at bounding box center [0, 0] width 0 height 0
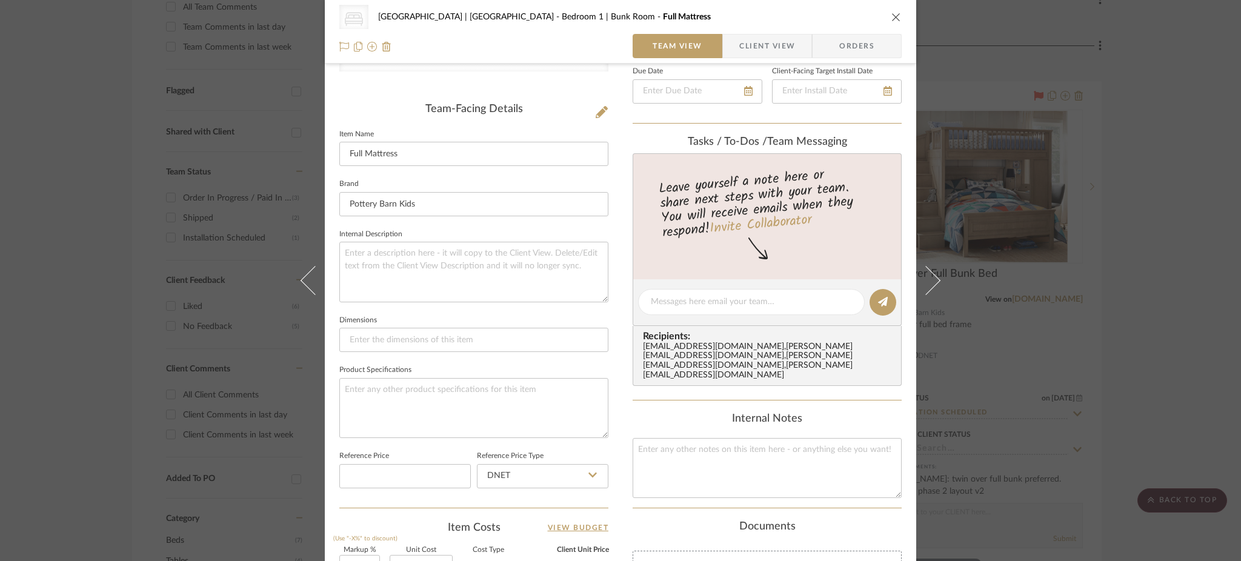
scroll to position [286, 0]
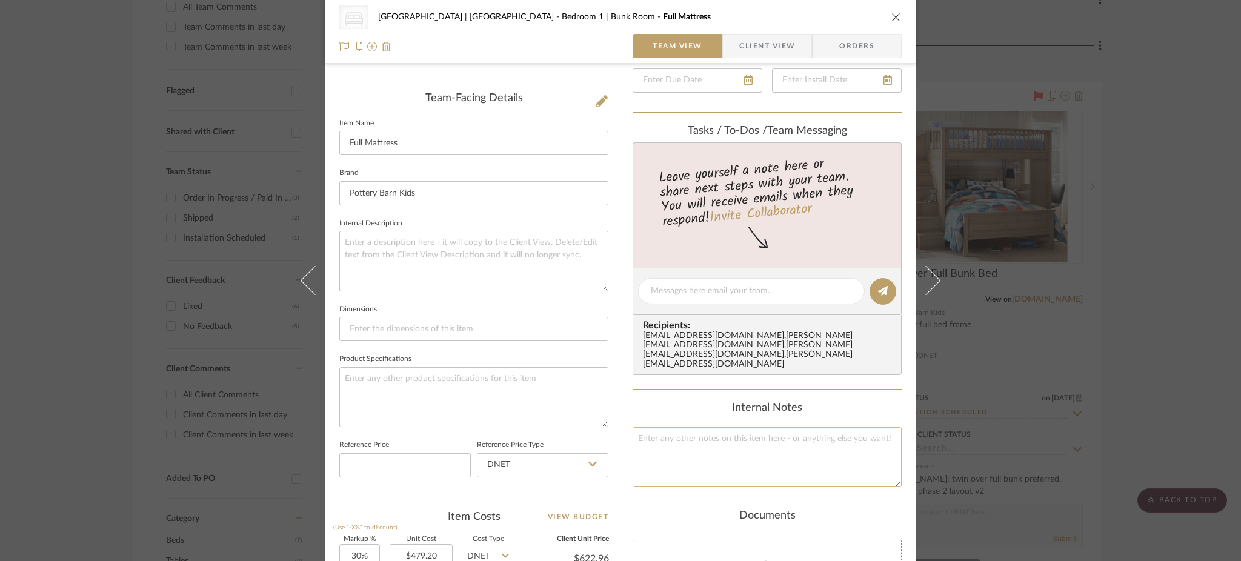
click at [755, 439] on textarea at bounding box center [767, 457] width 269 height 60
paste textarea "Delivery to Whitehorse scheduled for 10/23"
type textarea "Delivery to Whitehorse scheduled for 10/23"
click at [518, 379] on textarea at bounding box center [473, 397] width 269 height 60
click at [1044, 332] on div "CategoryIconBeds Created with Sketch. Mattresses Meadow Mountain | Vail Valley …" at bounding box center [620, 280] width 1241 height 561
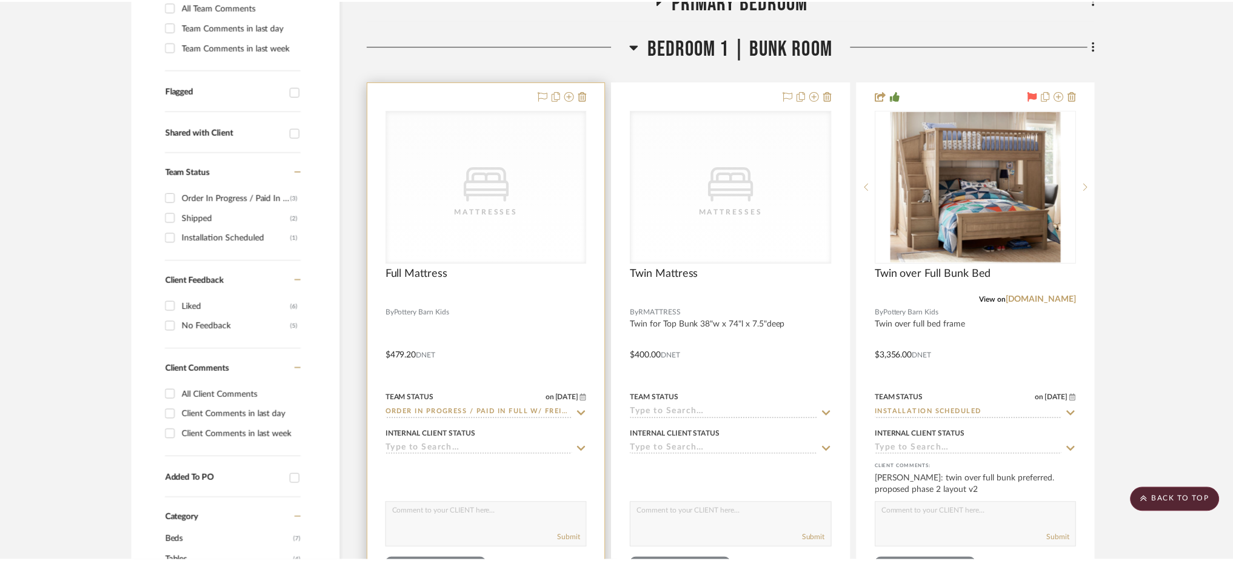
scroll to position [394, 0]
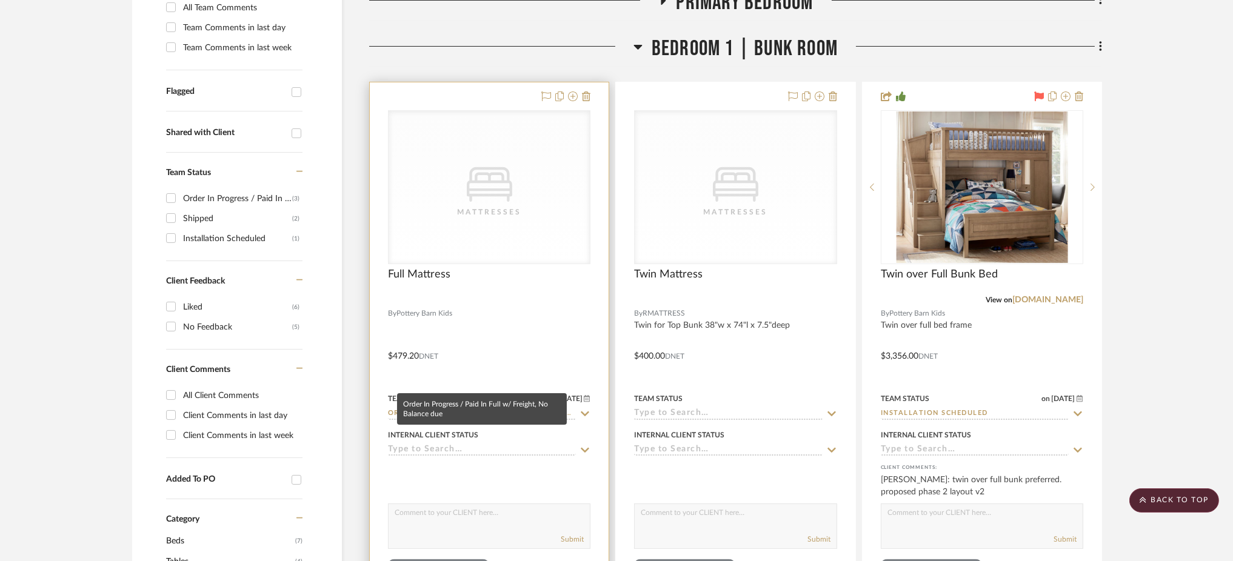
click at [499, 409] on input "Order In Progress / Paid In Full w/ Freight, No Balance due" at bounding box center [482, 415] width 188 height 12
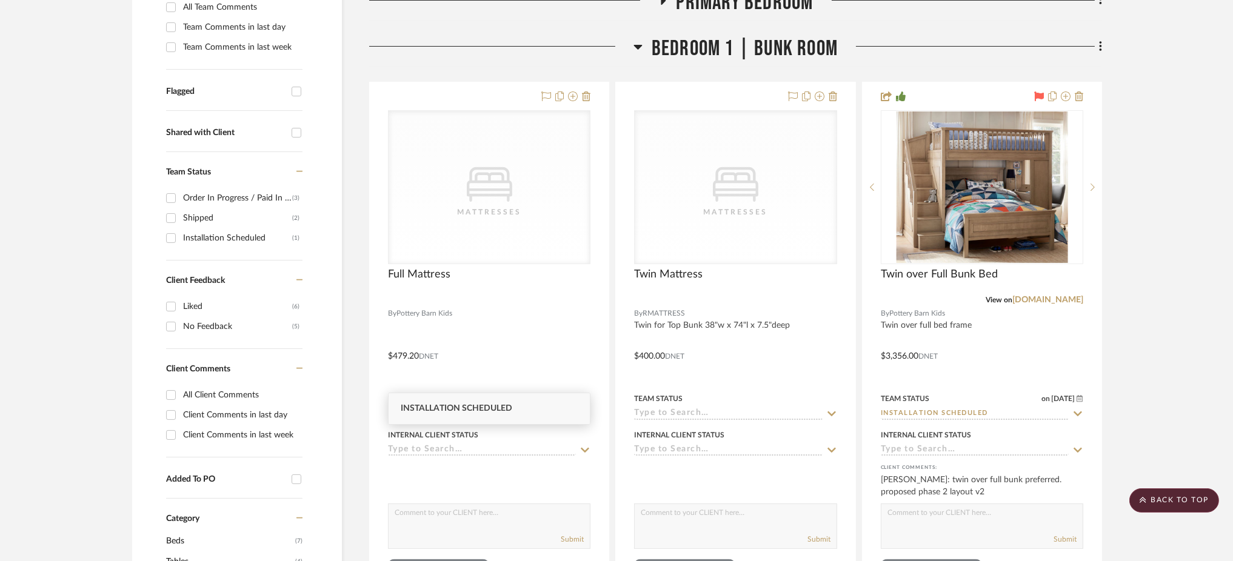
type input "installa"
click at [498, 408] on span "Installation Scheduled" at bounding box center [457, 408] width 112 height 8
type input "10/1/2025"
type input "Installation Scheduled"
click at [1157, 279] on project-details-page "SHOW ME Project: Meadow Mountain | Vail Valley Project Settings + Add Room/Sect…" at bounding box center [616, 525] width 1233 height 1665
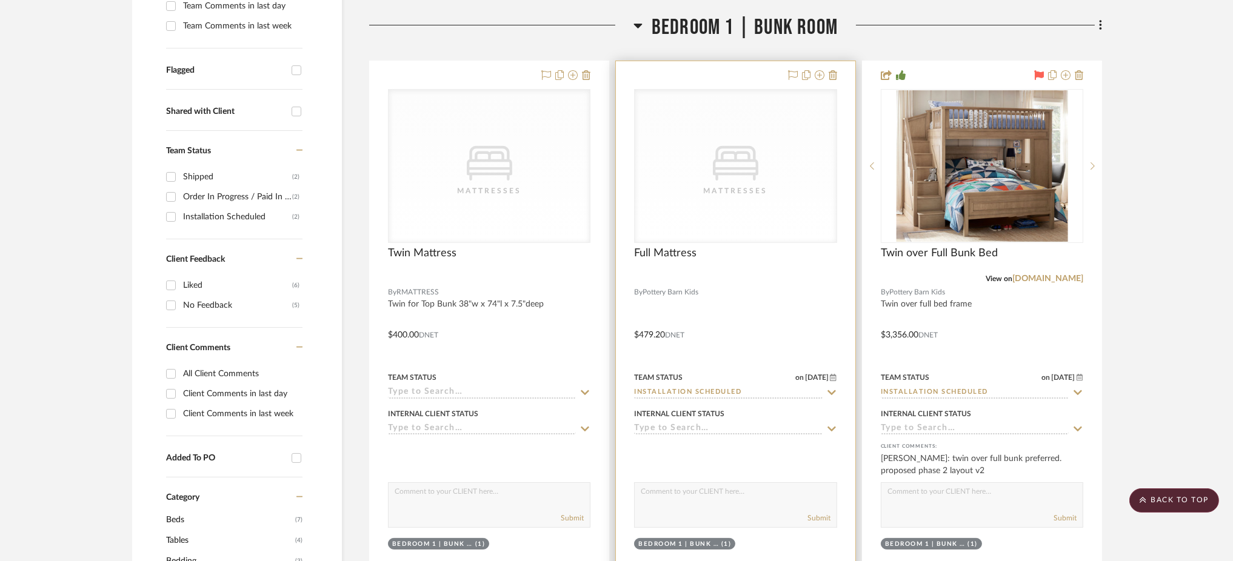
scroll to position [413, 0]
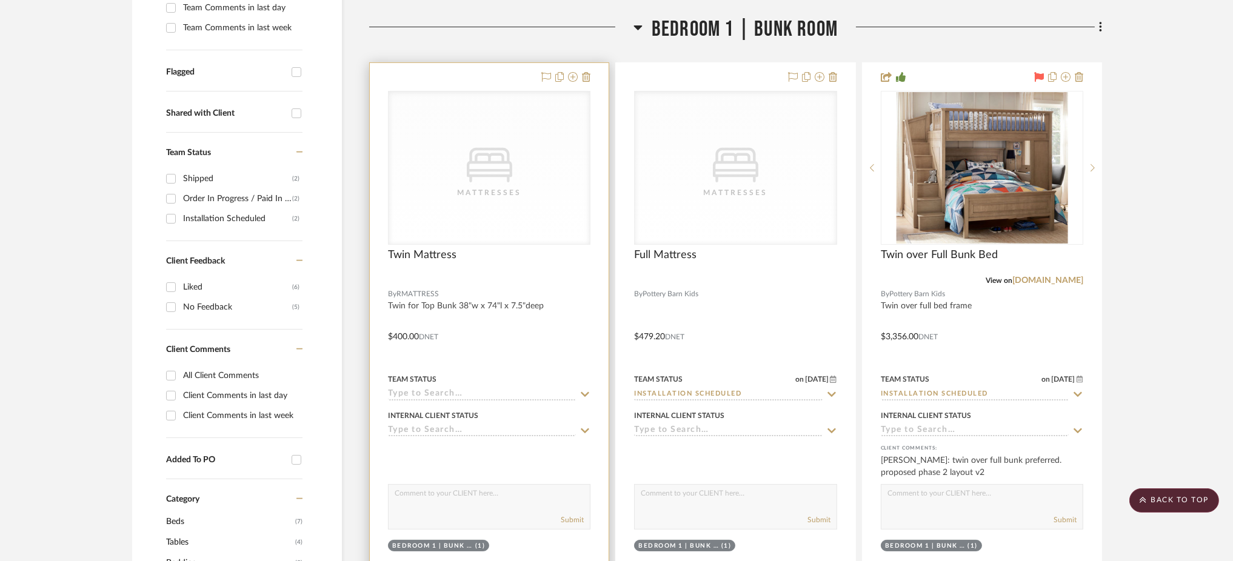
click at [479, 148] on icon "0" at bounding box center [489, 165] width 45 height 35
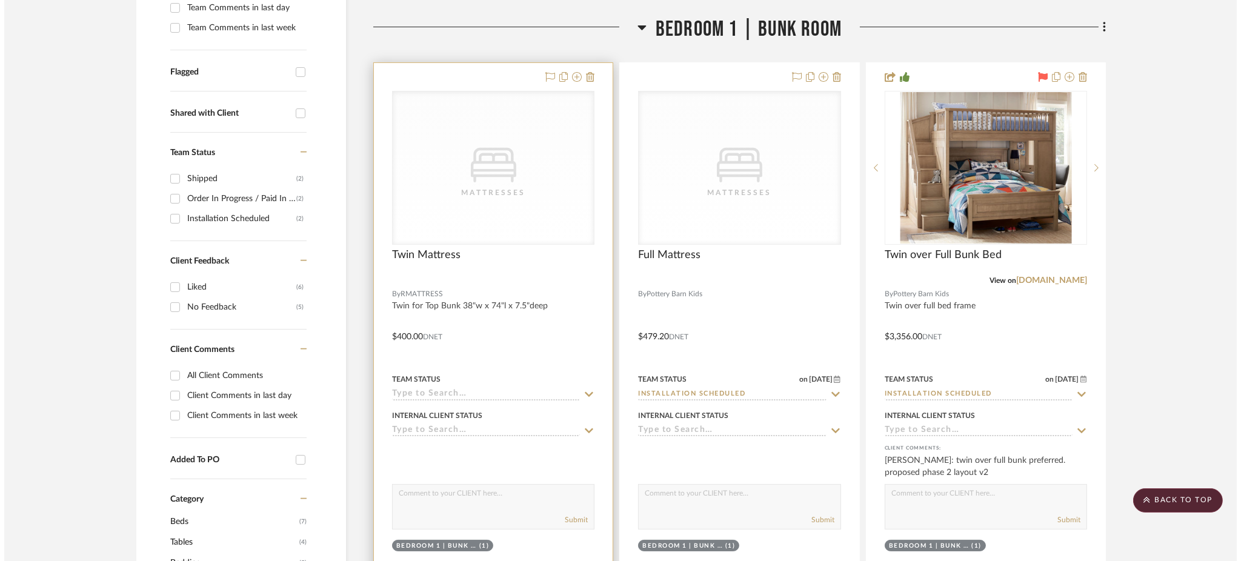
scroll to position [0, 0]
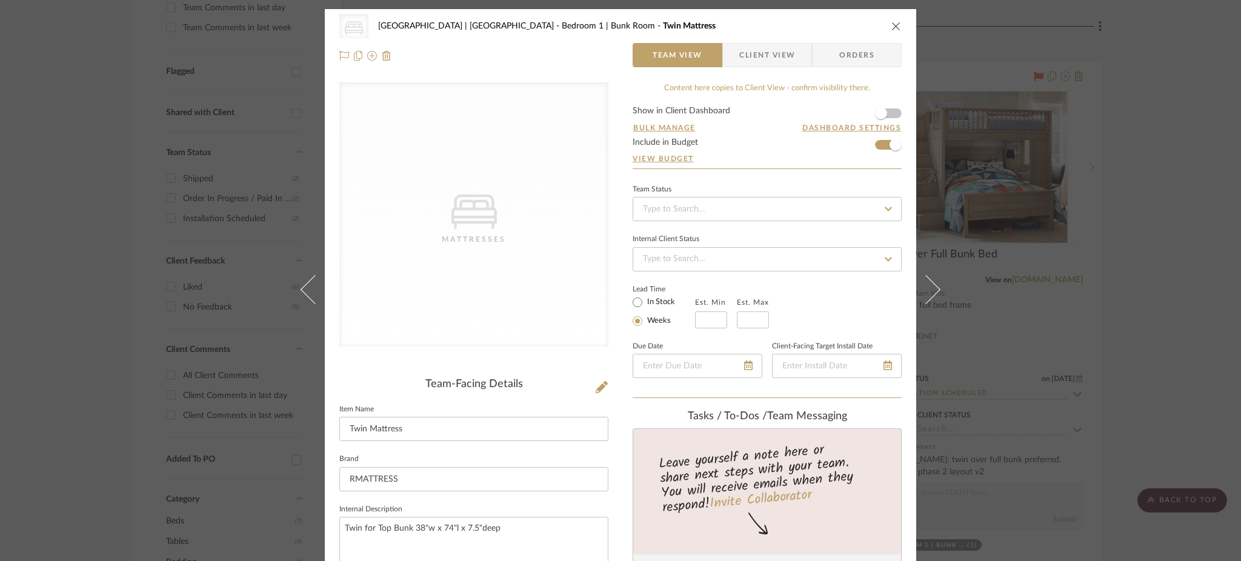
click at [1098, 220] on div "CategoryIconBeds Created with Sketch. Mattresses Meadow Mountain | Vail Valley …" at bounding box center [620, 280] width 1241 height 561
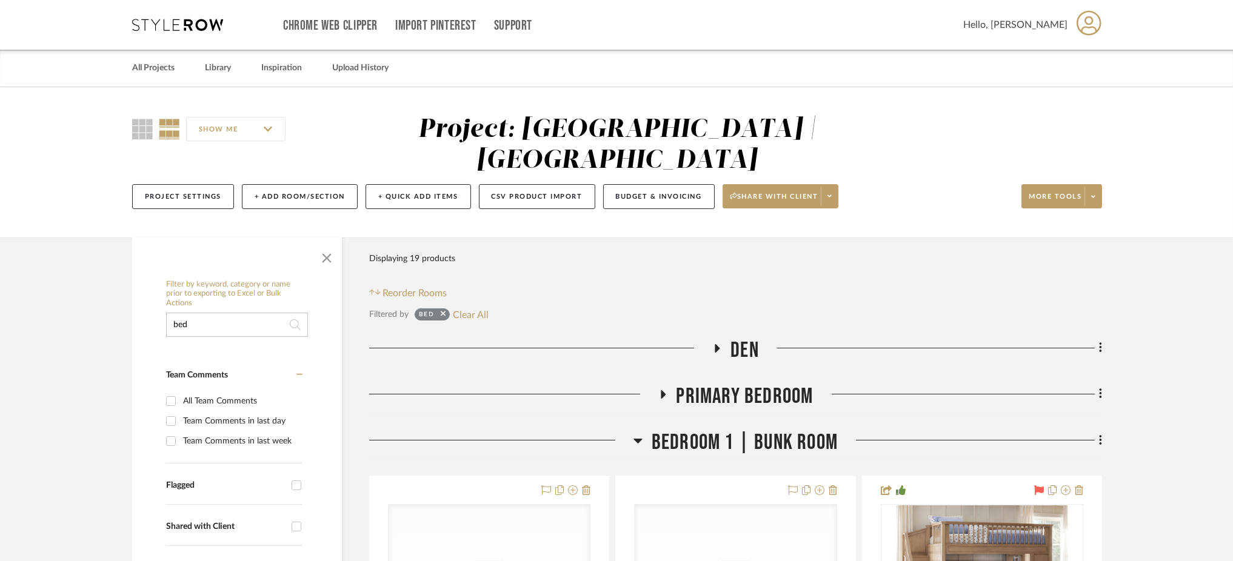
drag, startPoint x: 232, startPoint y: 288, endPoint x: 111, endPoint y: 274, distance: 121.4
type input "rejuven"
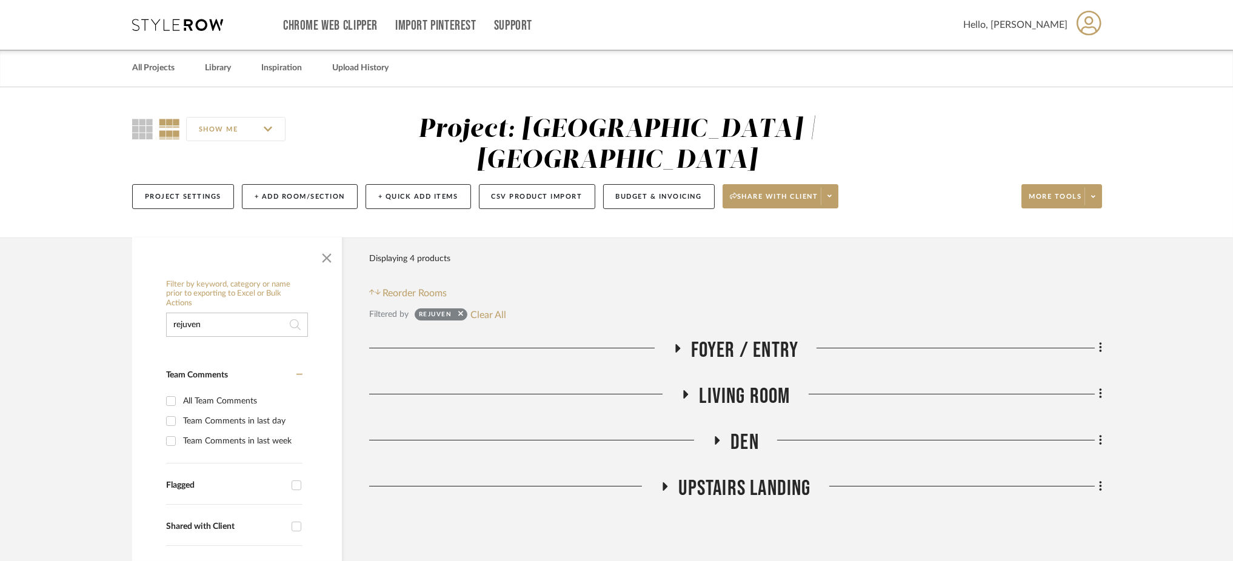
click at [680, 344] on icon at bounding box center [677, 348] width 15 height 9
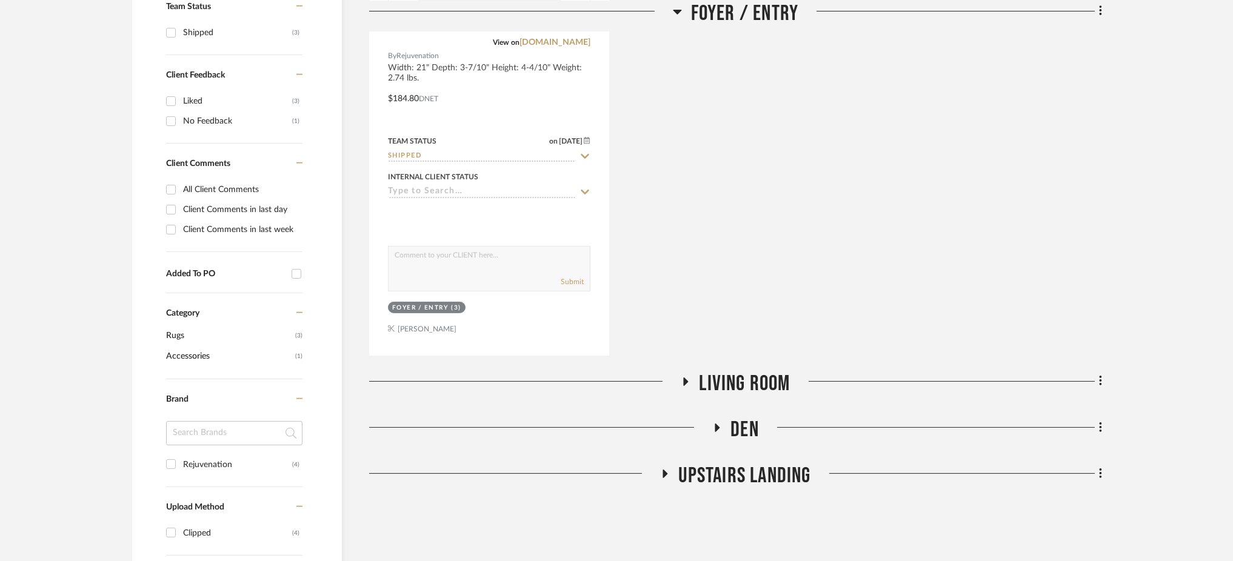
scroll to position [566, 0]
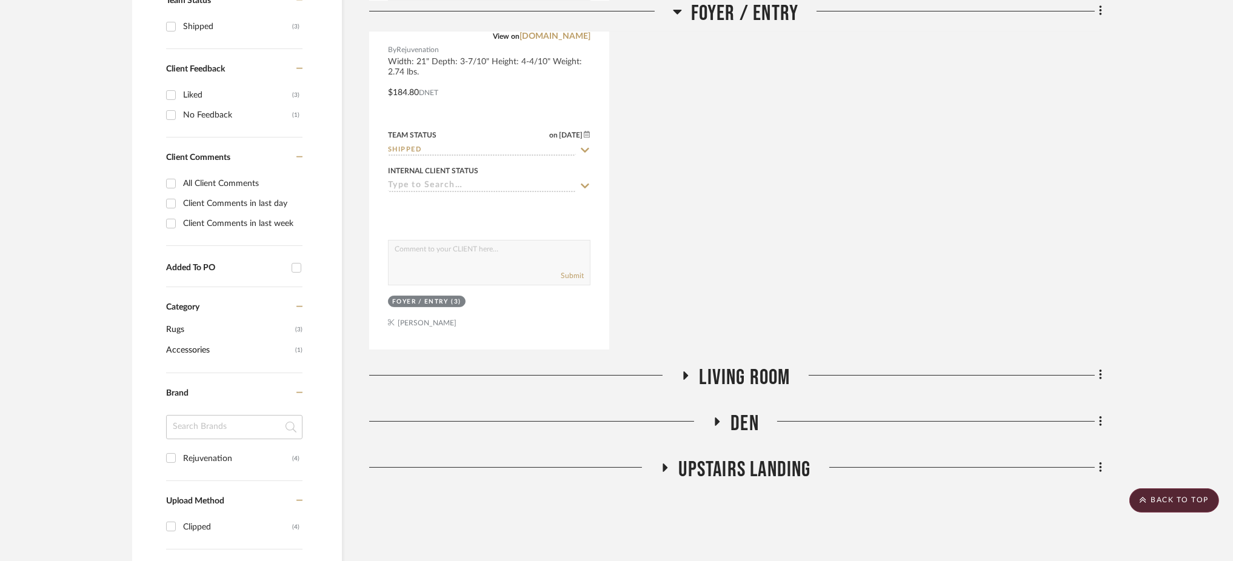
click at [687, 371] on icon at bounding box center [685, 375] width 15 height 9
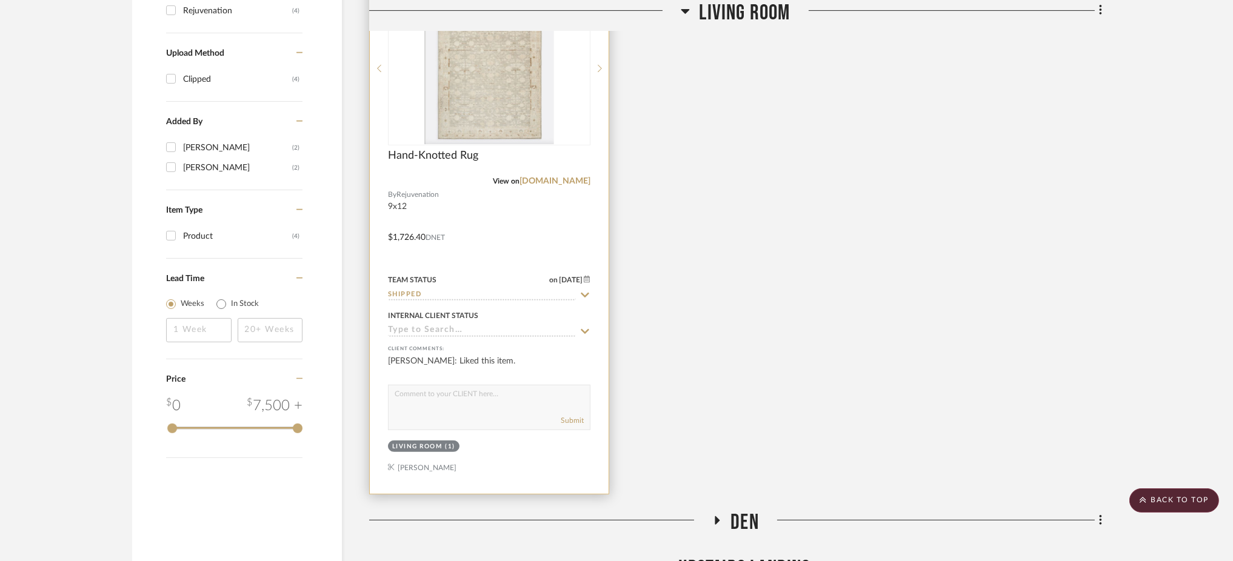
scroll to position [1104, 0]
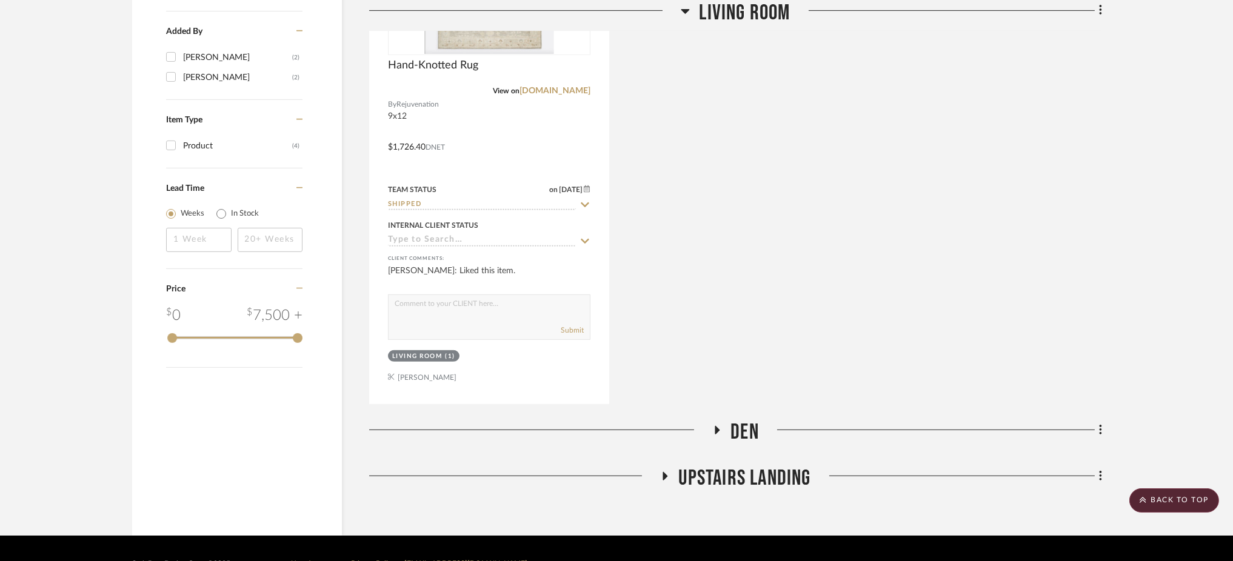
click at [716, 426] on icon at bounding box center [717, 430] width 5 height 8
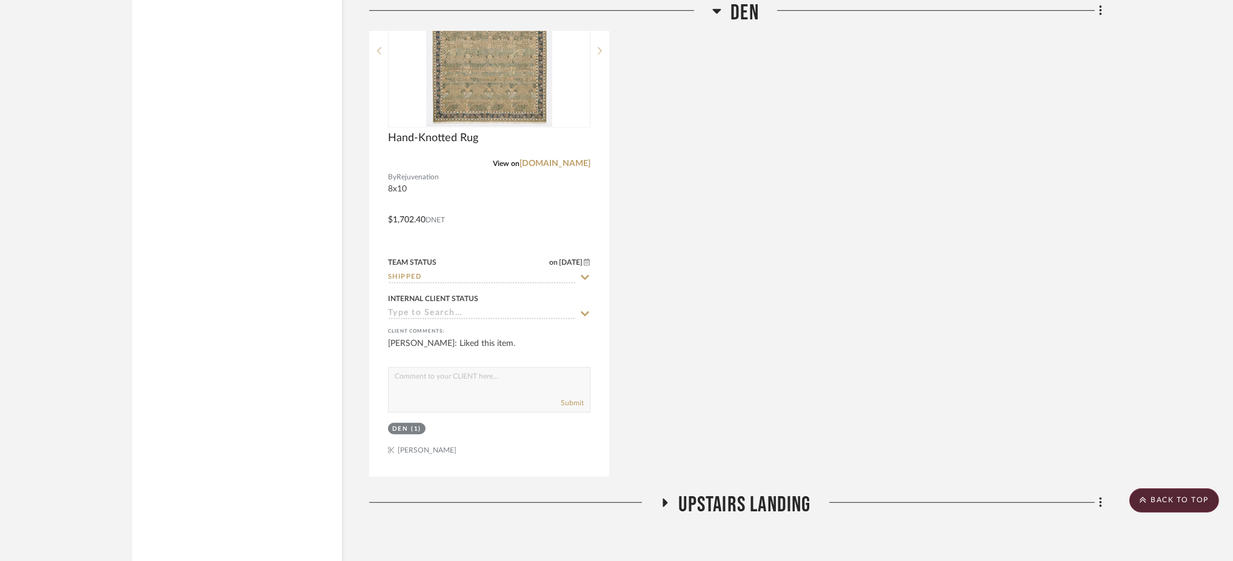
scroll to position [1651, 0]
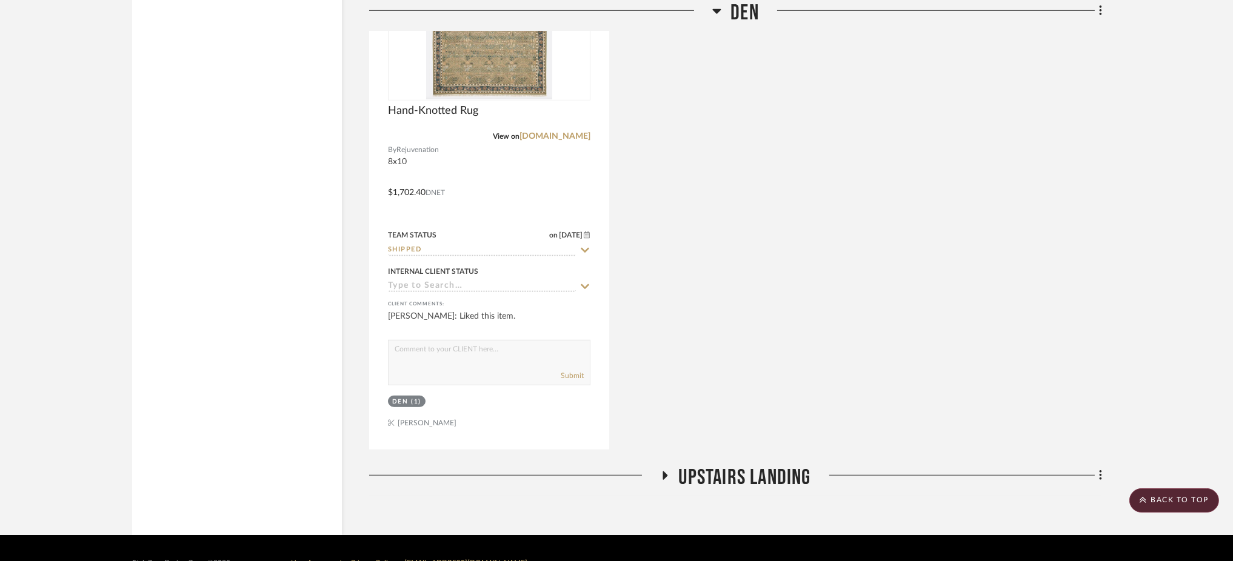
click at [665, 471] on fa-icon at bounding box center [664, 480] width 9 height 18
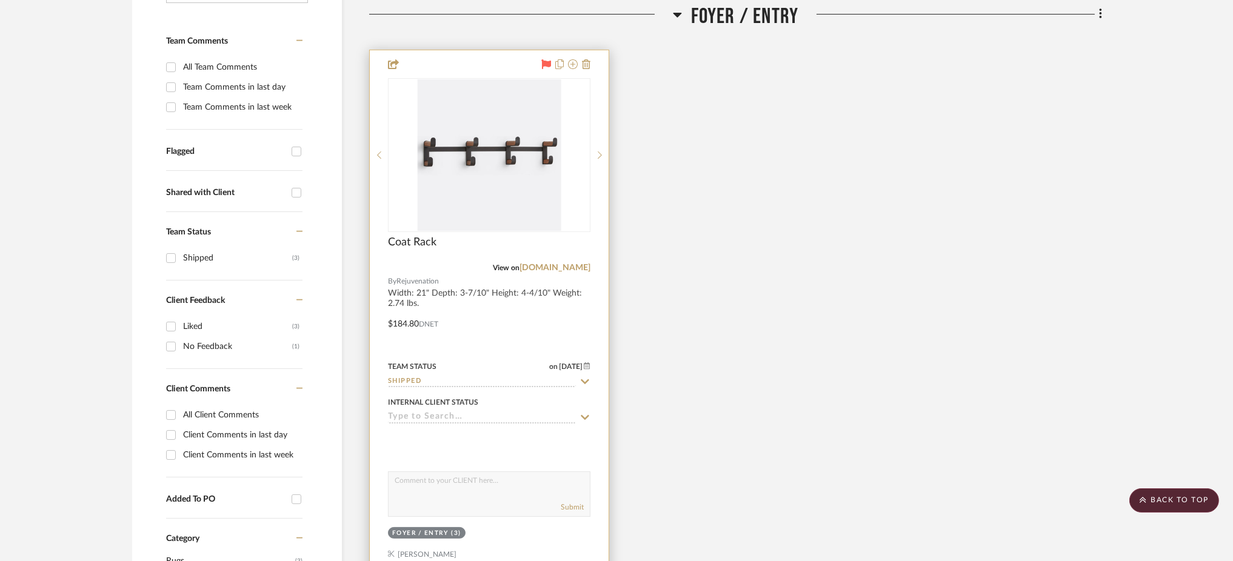
scroll to position [330, 0]
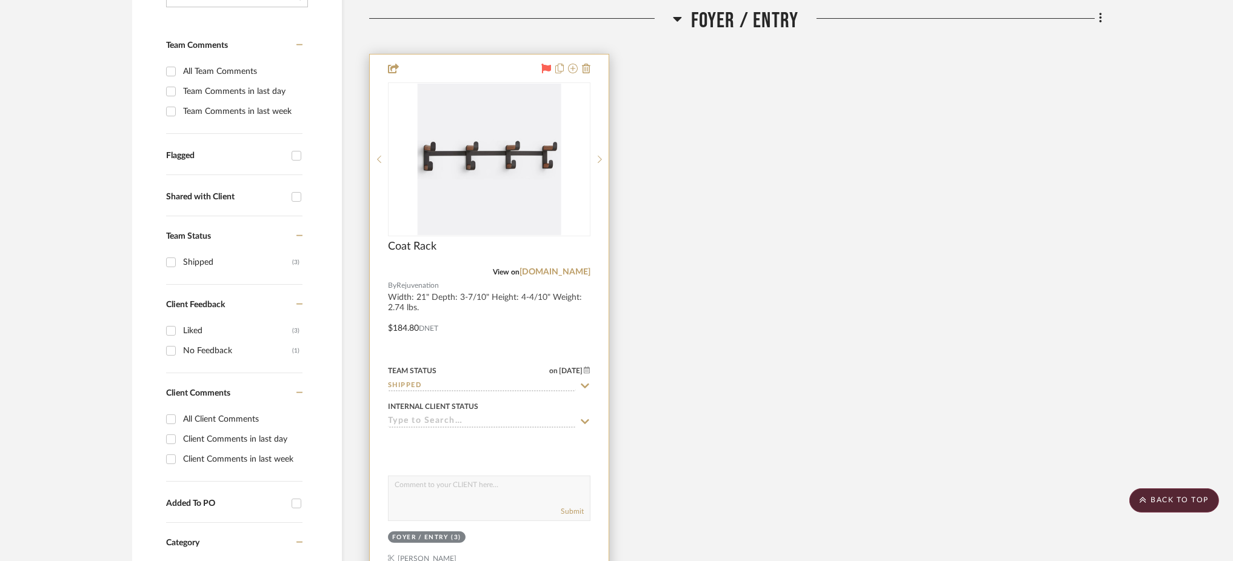
click at [416, 381] on input "Shipped" at bounding box center [482, 387] width 188 height 12
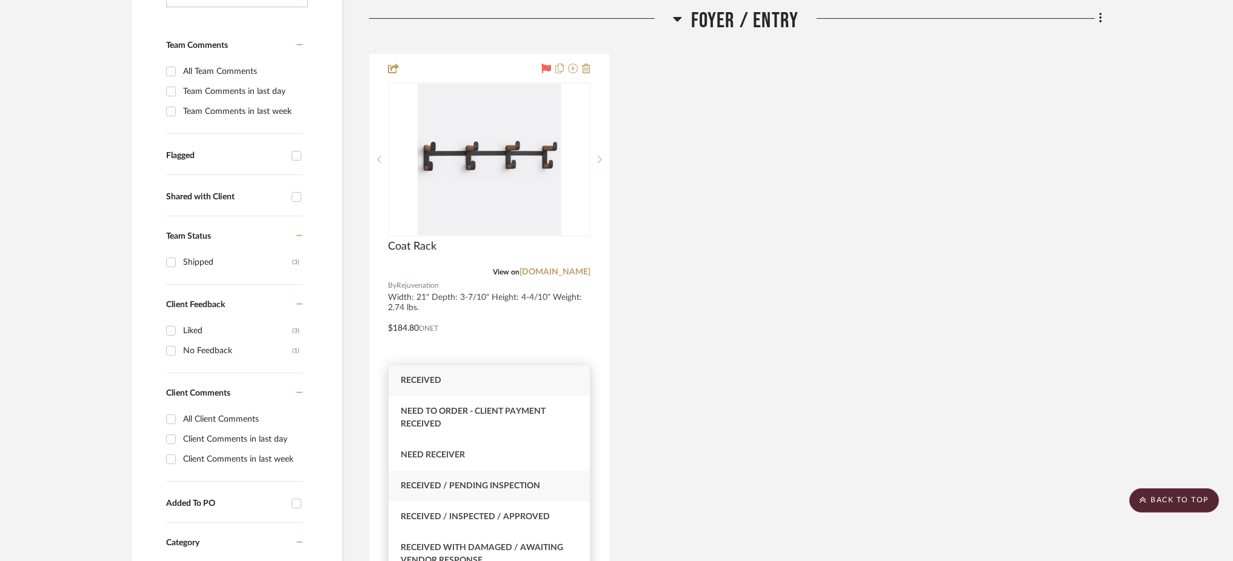
type input "receive"
click at [461, 487] on span "Received / Pending Inspection" at bounding box center [470, 486] width 139 height 8
type input "10/1/2025"
type input "Received / Pending Inspection"
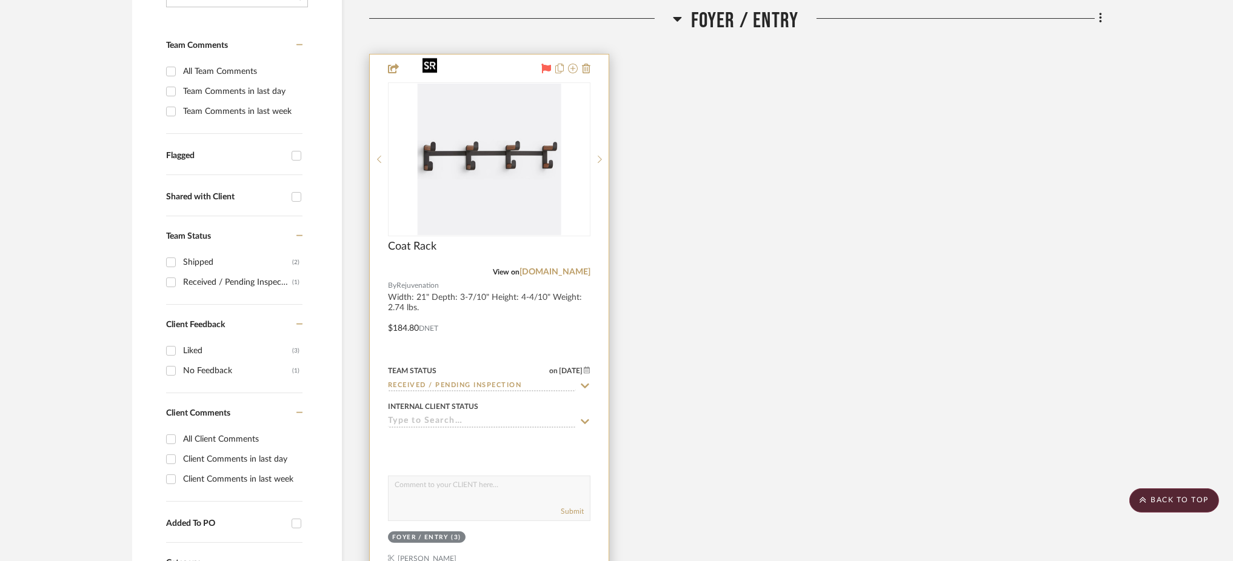
click at [535, 163] on img "0" at bounding box center [489, 160] width 143 height 152
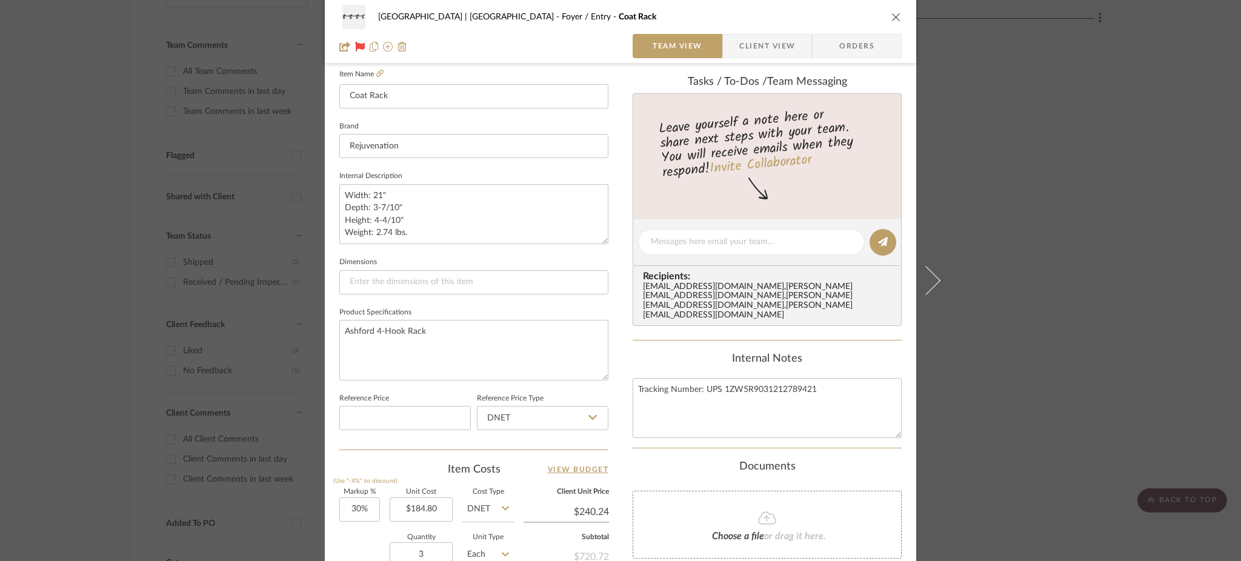
scroll to position [342, 0]
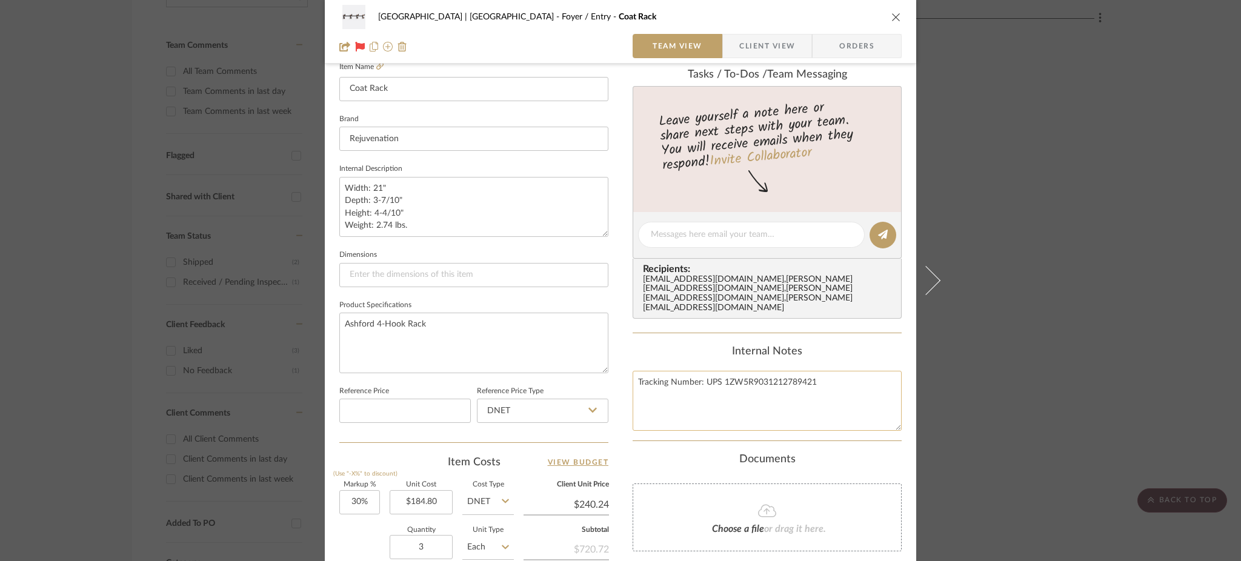
click at [821, 371] on textarea "Tracking Number: UPS 1ZW5R9031212789421" at bounding box center [767, 401] width 269 height 60
type textarea "Tracking Number: UPS 1ZW5R9031212789421"
click at [529, 331] on textarea "Ashford 4-Hook Rack" at bounding box center [473, 343] width 269 height 60
click at [1059, 265] on div "Meadow Mountain | Vail Valley Foyer / Entry Coat Rack Team View Client View Ord…" at bounding box center [620, 280] width 1241 height 561
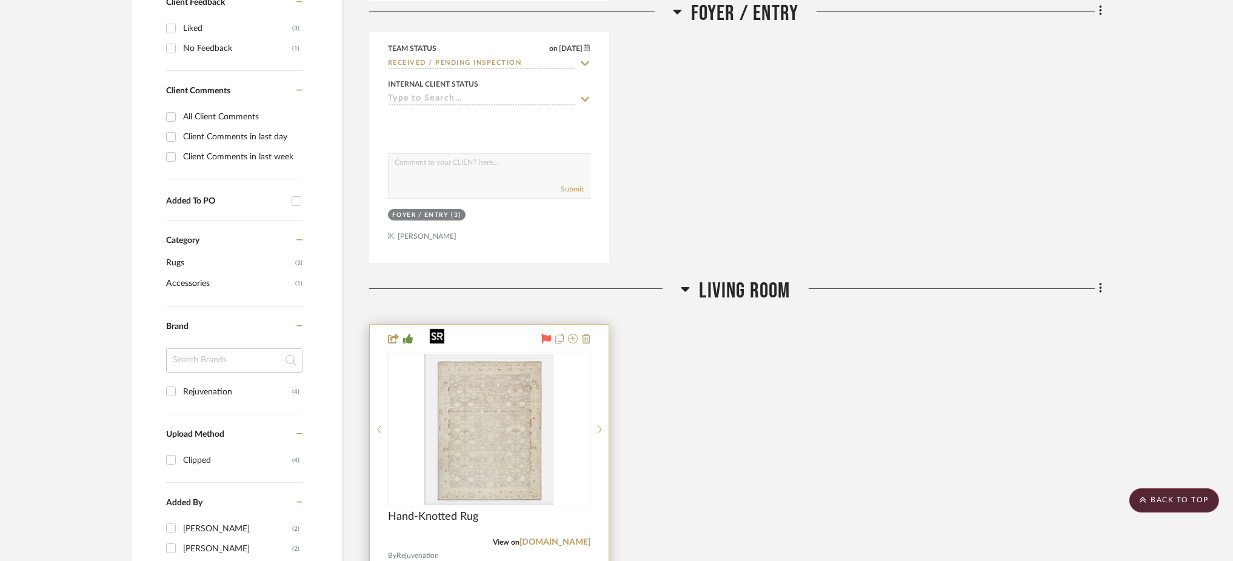
scroll to position [849, 0]
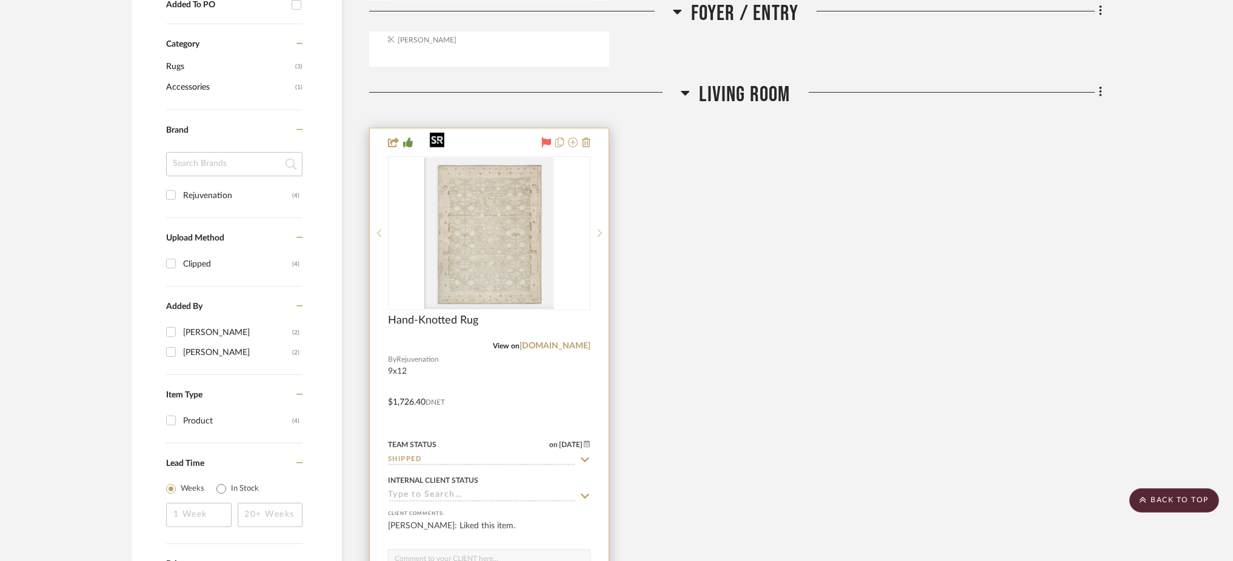
drag, startPoint x: 535, startPoint y: 217, endPoint x: 506, endPoint y: 204, distance: 32.3
click at [506, 204] on img "0" at bounding box center [489, 234] width 130 height 152
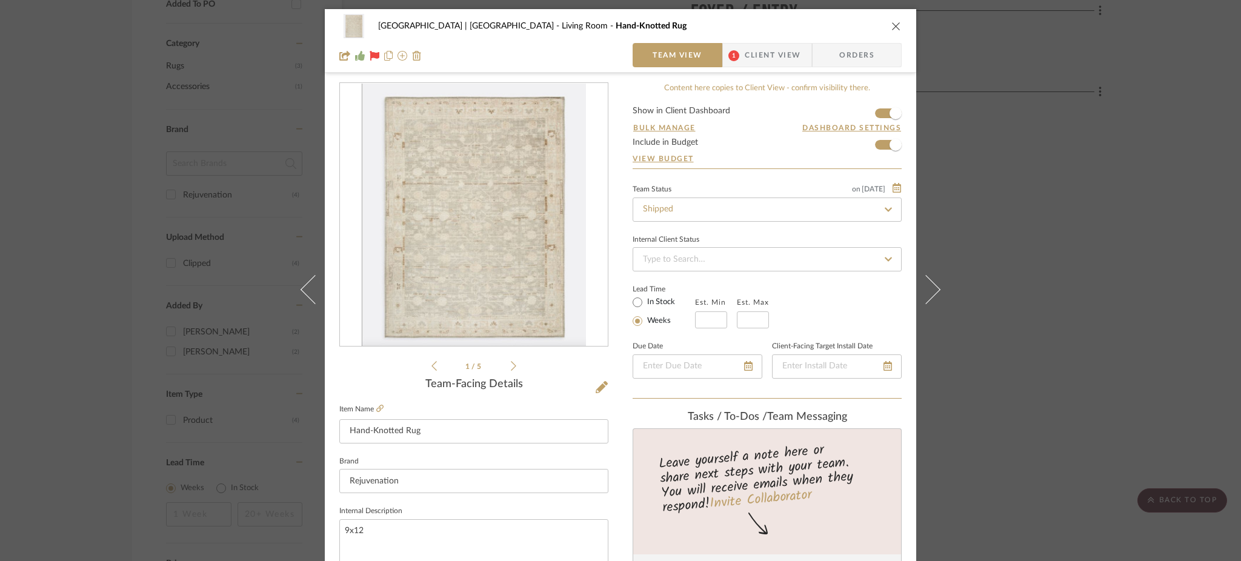
scroll to position [306, 0]
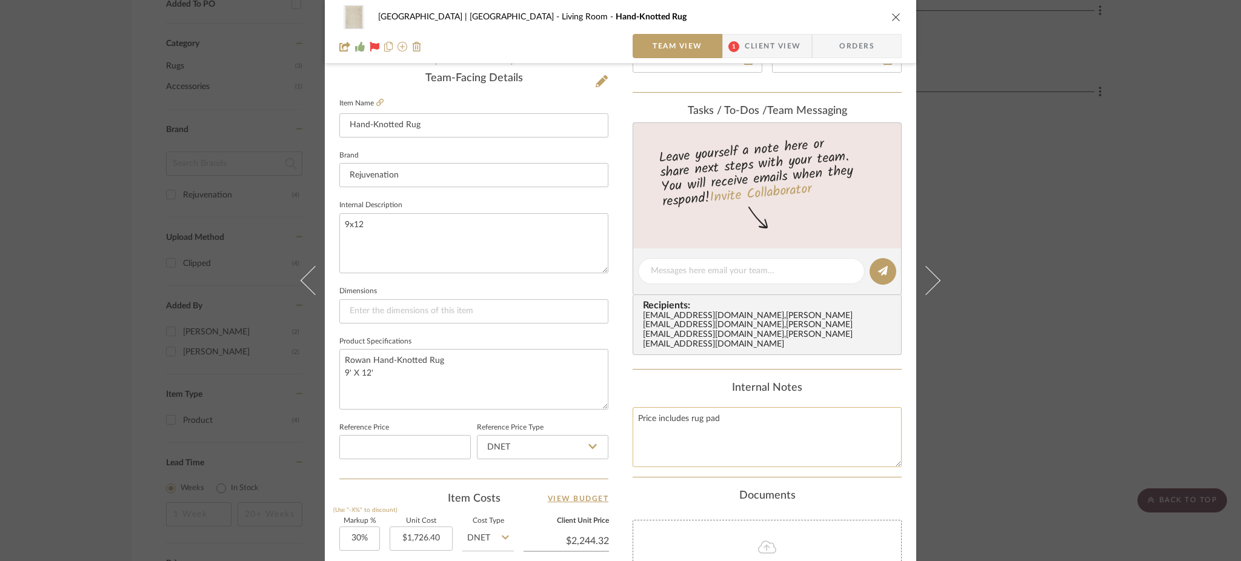
click at [726, 407] on textarea "Price includes rug pad" at bounding box center [767, 437] width 269 height 60
paste textarea "Delivery to Whitehorse scheduled for 10/23"
drag, startPoint x: 809, startPoint y: 418, endPoint x: 613, endPoint y: 414, distance: 195.2
click at [613, 414] on div "Meadow Mountain | Vail Valley Living Room Hand-Knotted Rug Team View 1 Client V…" at bounding box center [621, 263] width 592 height 1120
type textarea "Price includes rug pad Delivery to Whitehorse scheduled for 10/16"
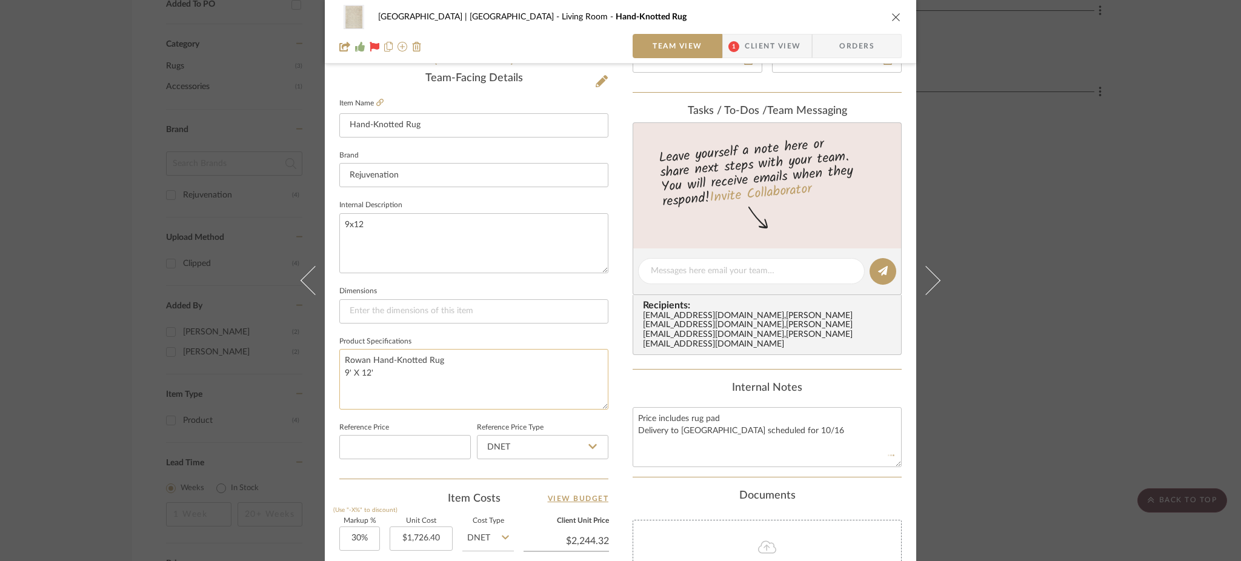
click at [558, 362] on textarea "Rowan Hand-Knotted Rug 9' X 12'" at bounding box center [473, 379] width 269 height 60
click at [1056, 330] on div "Meadow Mountain | Vail Valley Living Room Hand-Knotted Rug Team View 1 Client V…" at bounding box center [620, 280] width 1241 height 561
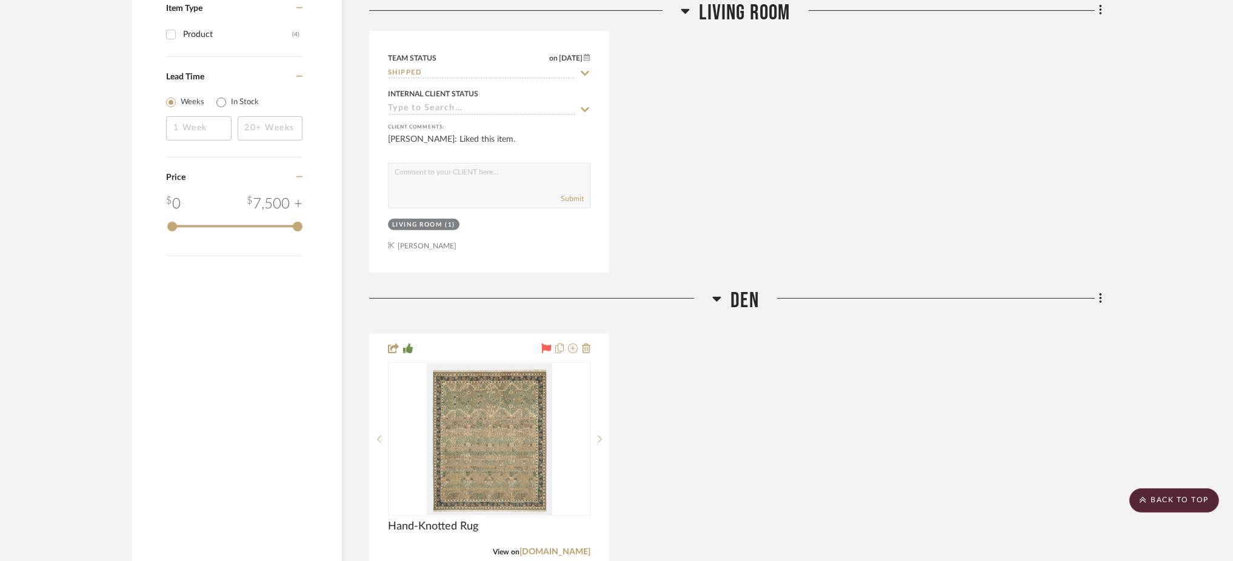
scroll to position [1231, 0]
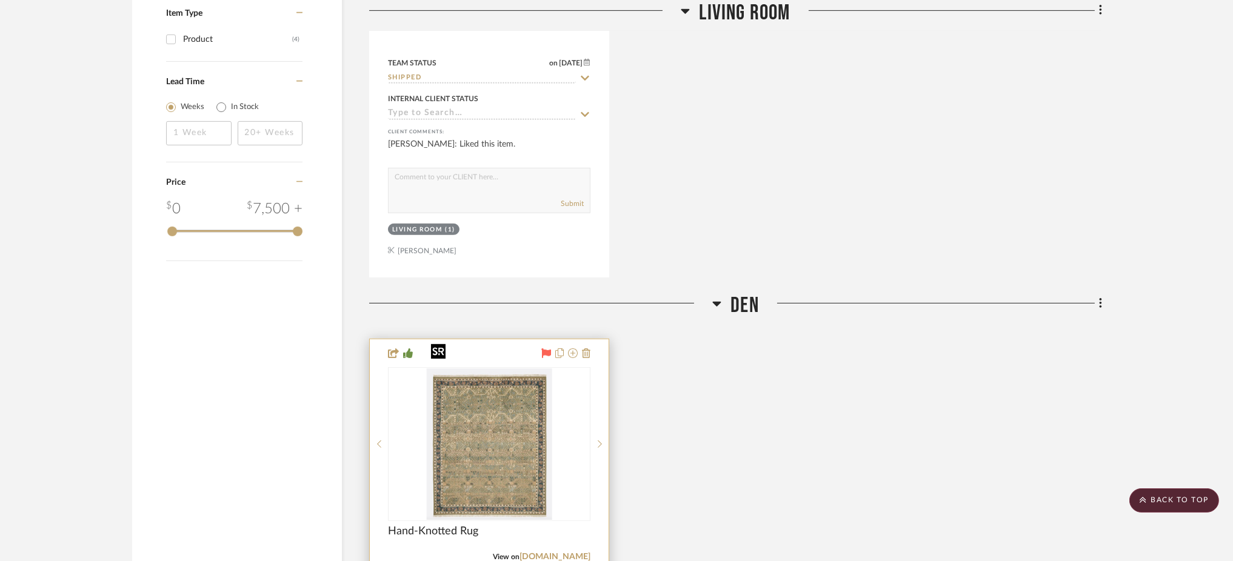
click at [454, 392] on img "0" at bounding box center [489, 445] width 126 height 152
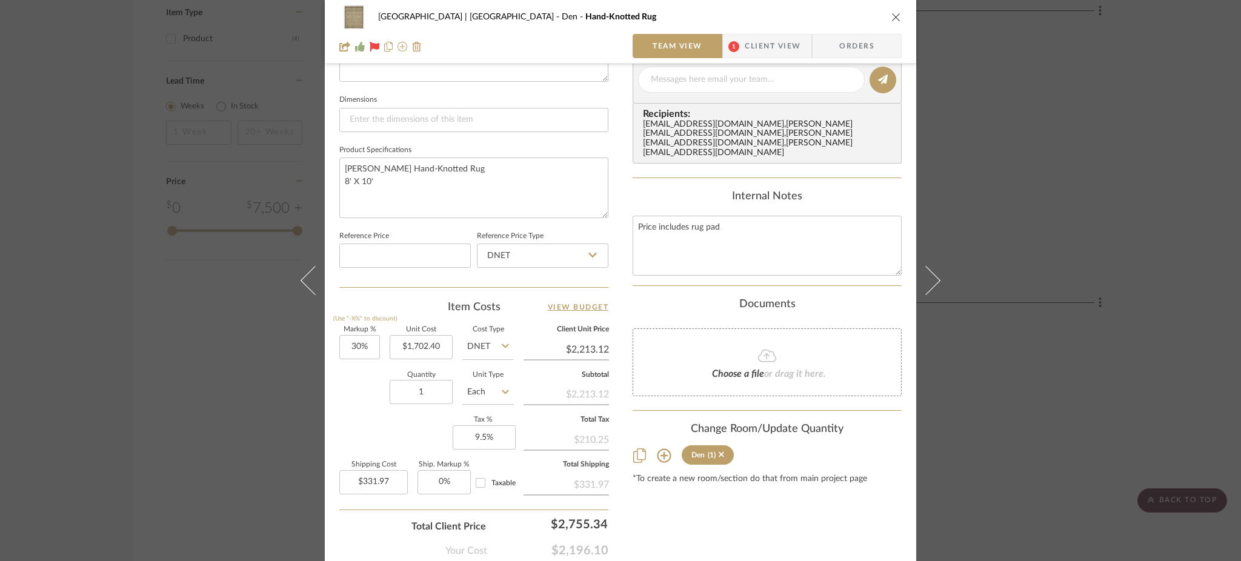
scroll to position [519, 0]
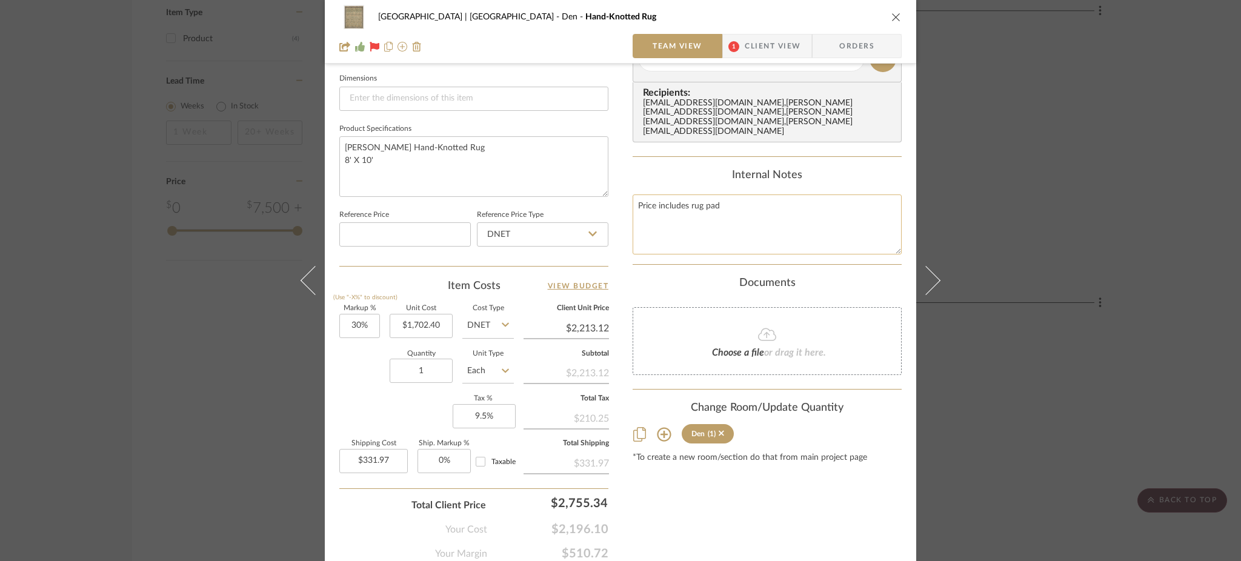
click at [732, 202] on textarea "Price includes rug pad" at bounding box center [767, 225] width 269 height 60
paste textarea "Delivery to Whitehorse scheduled for 10/16"
click at [679, 209] on textarea "Price includes rug pad Delivery to Whitehorse scheduled for 10/16" at bounding box center [767, 225] width 269 height 60
click at [667, 206] on textarea "Price includes rug pad Delivery to Whitehorse scheduled for 10/16" at bounding box center [767, 225] width 269 height 60
drag, startPoint x: 633, startPoint y: 205, endPoint x: 886, endPoint y: 203, distance: 253.4
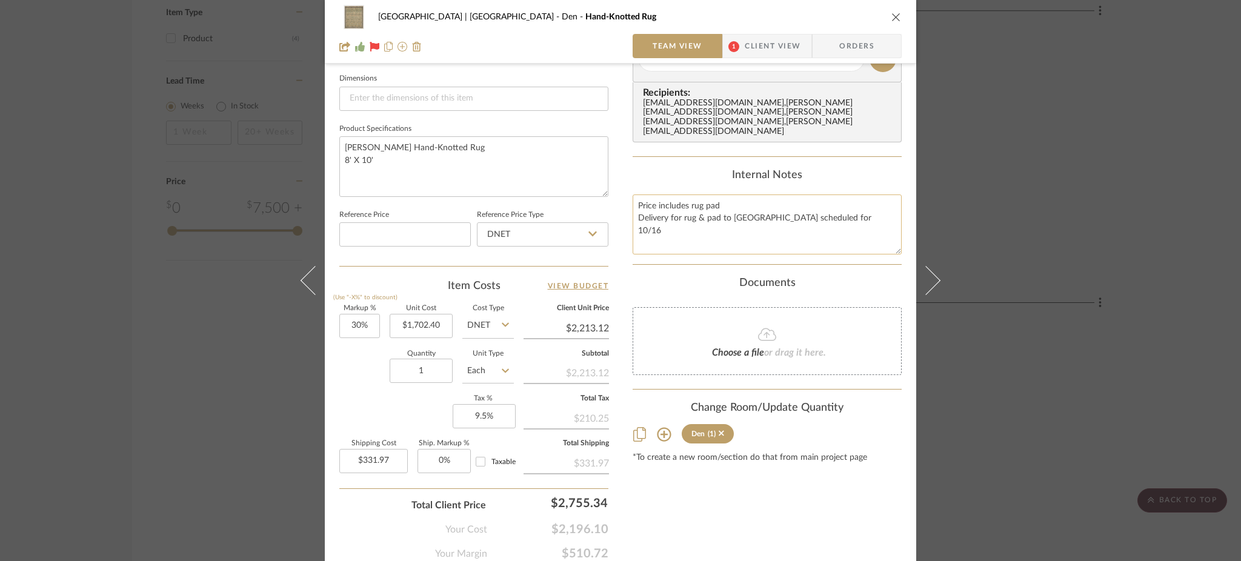
click at [886, 203] on textarea "Price includes rug pad Delivery for rug & pad to Whitehorse scheduled for 10/16" at bounding box center [767, 225] width 269 height 60
type textarea "Price includes rug pad Delivery for rug & pad to Whitehorse scheduled for 10/16"
click at [534, 154] on textarea "Vogel Hand-Knotted Rug 8' X 10'" at bounding box center [473, 166] width 269 height 60
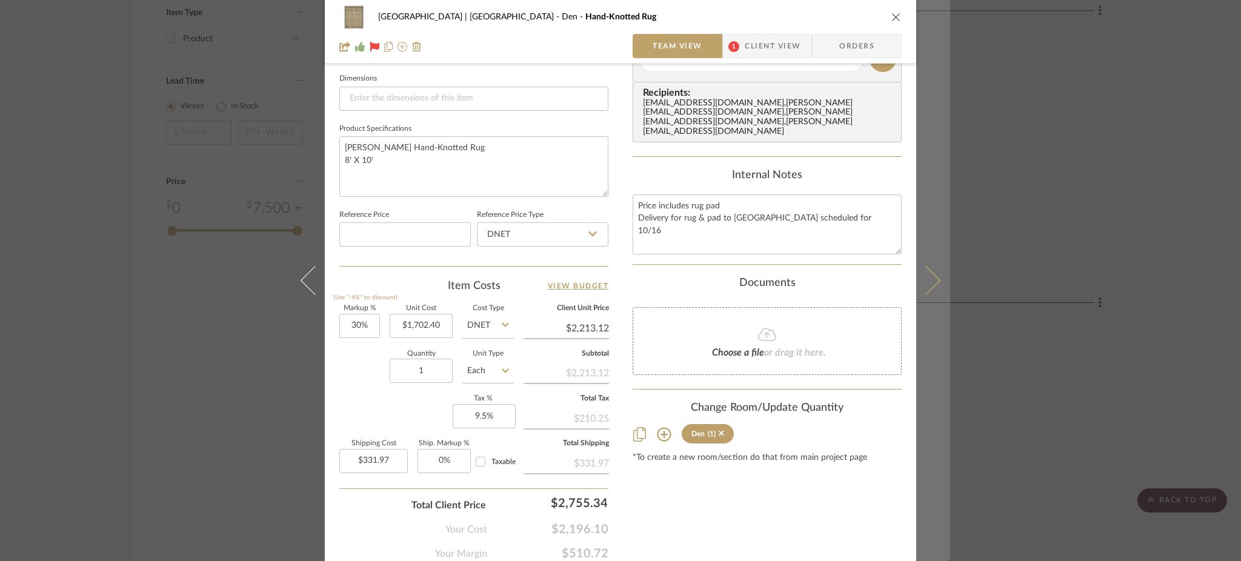
click at [937, 391] on button at bounding box center [934, 280] width 34 height 561
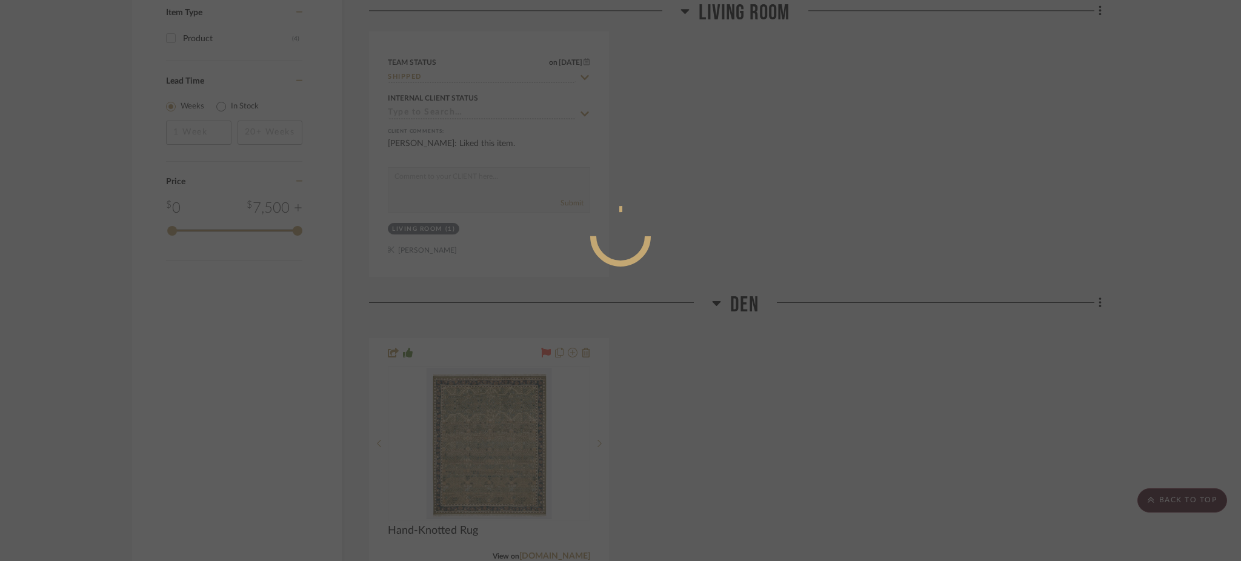
scroll to position [0, 0]
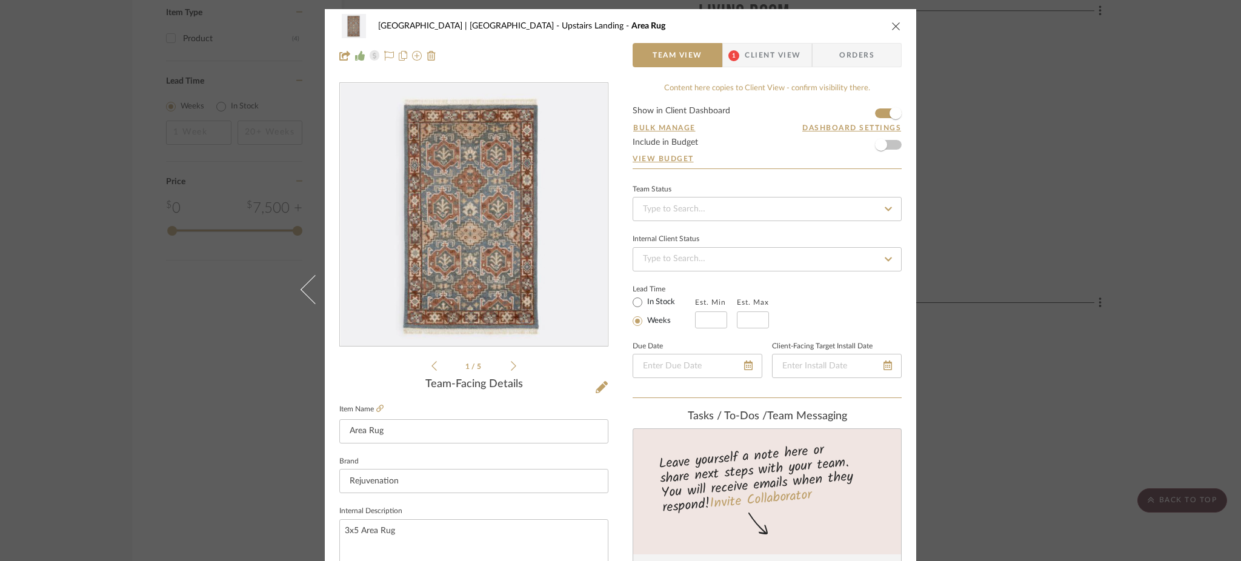
click at [1067, 286] on div "Meadow Mountain | Vail Valley Upstairs Landing Area Rug Team View 1 Client View…" at bounding box center [620, 280] width 1241 height 561
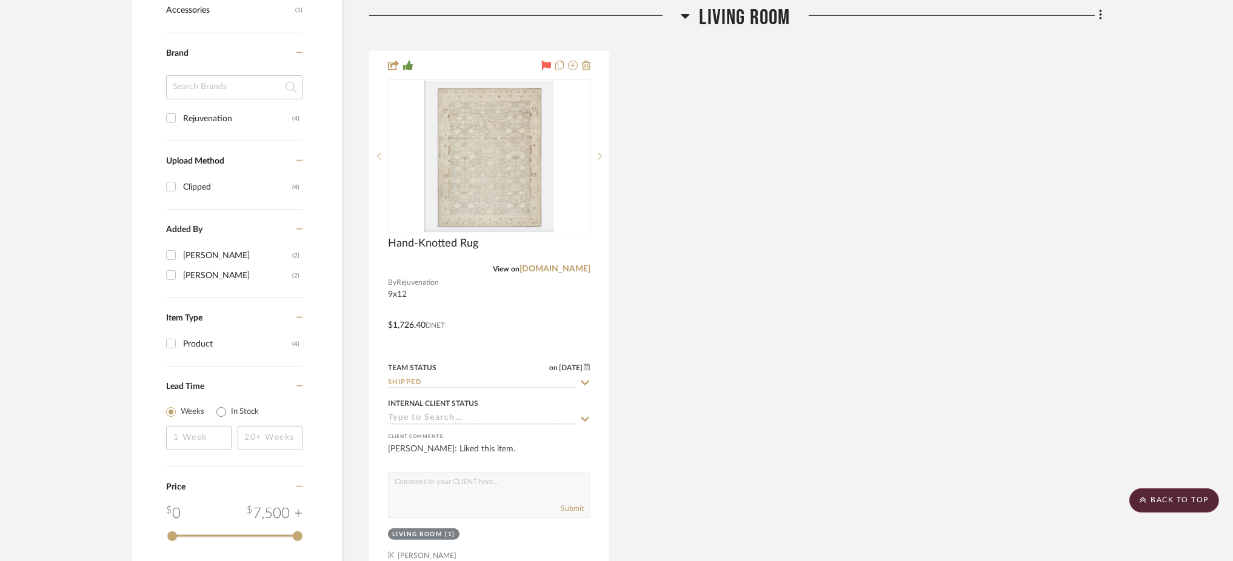
scroll to position [921, 0]
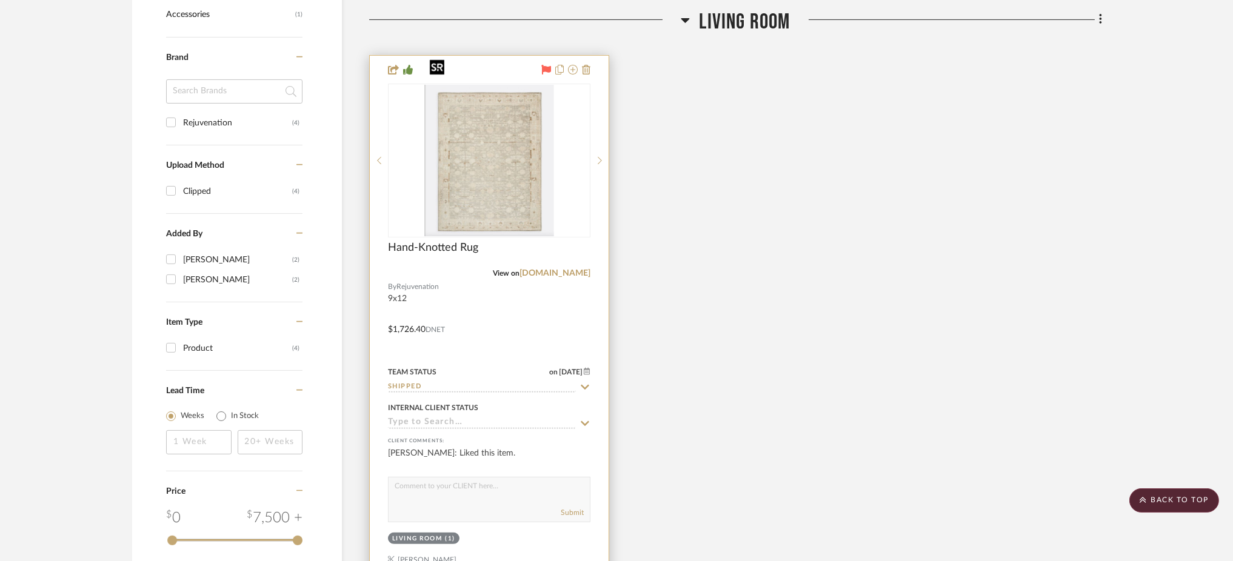
click at [489, 127] on img "0" at bounding box center [489, 161] width 130 height 152
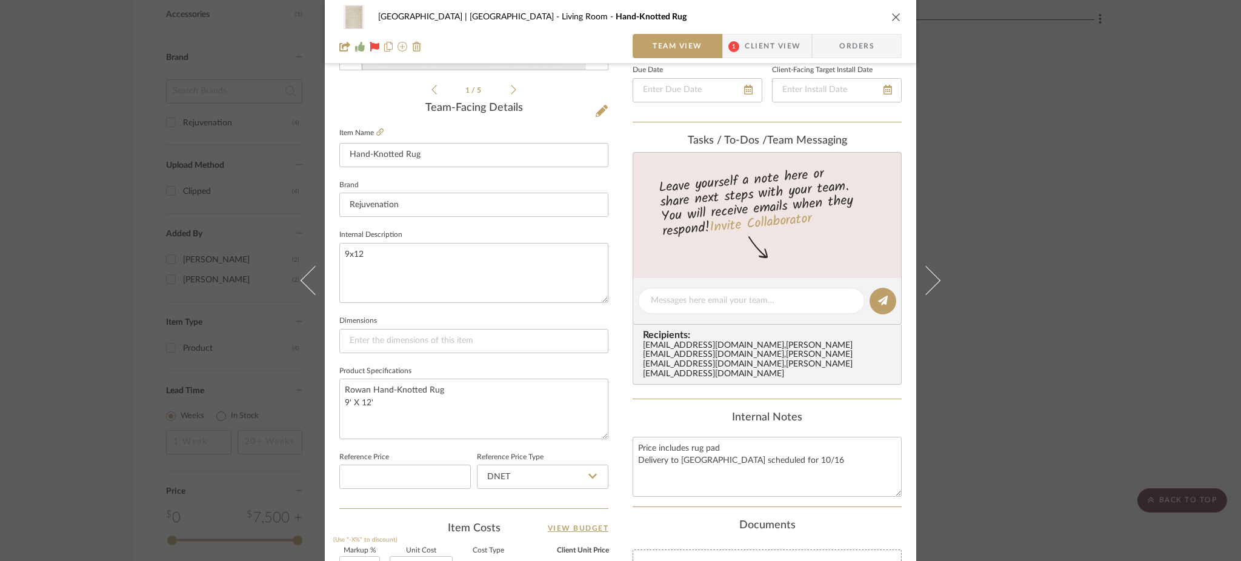
scroll to position [277, 0]
drag, startPoint x: 813, startPoint y: 450, endPoint x: 616, endPoint y: 466, distance: 197.0
click at [616, 466] on div "Meadow Mountain | Vail Valley Living Room Hand-Knotted Rug Team View 1 Client V…" at bounding box center [621, 292] width 592 height 1120
paste textarea "for rug & pad"
type textarea "Price includes rug pad Delivery for rug & pad to Whitehorse scheduled for 10/16"
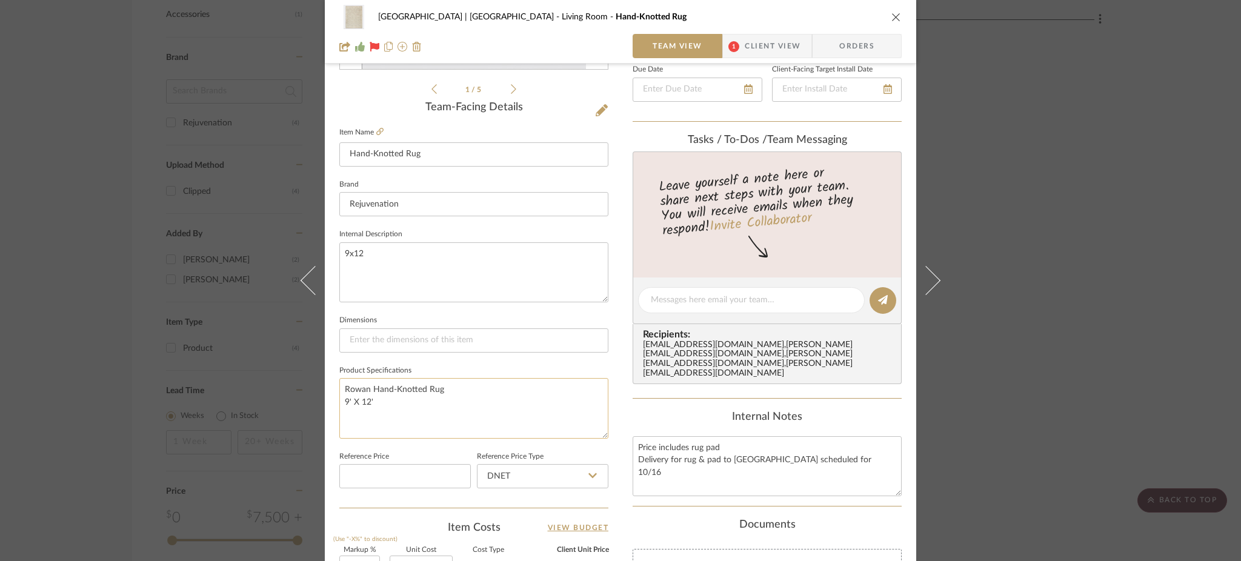
click at [516, 406] on textarea "Rowan Hand-Knotted Rug 9' X 12'" at bounding box center [473, 408] width 269 height 60
click at [91, 231] on div "Meadow Mountain | Vail Valley Living Room Hand-Knotted Rug Team View 1 Client V…" at bounding box center [620, 280] width 1241 height 561
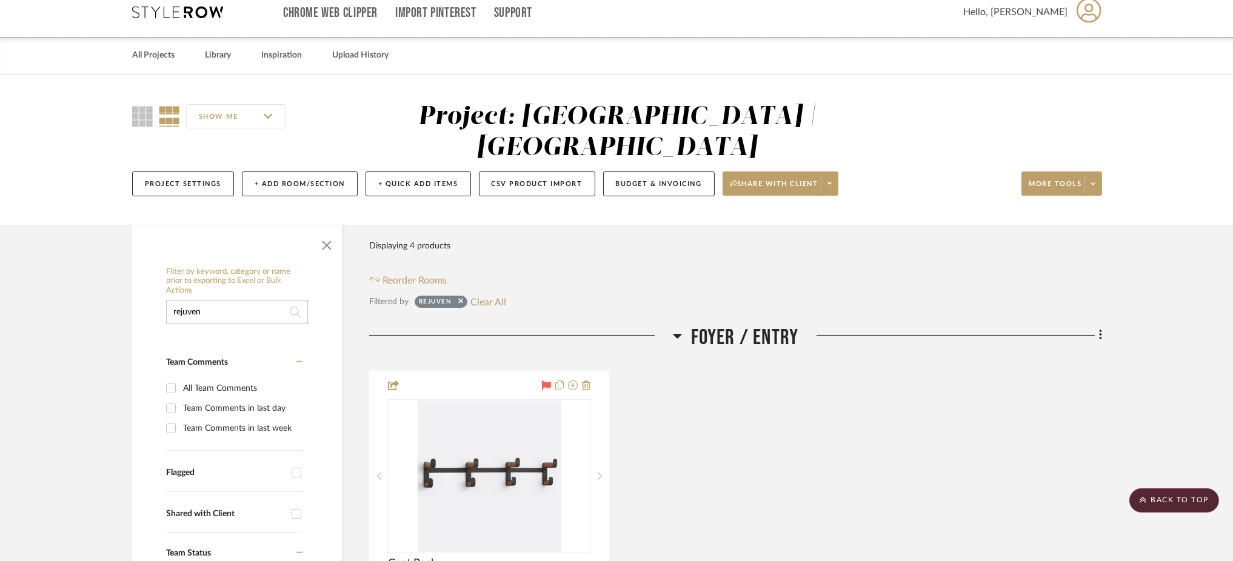
scroll to position [10, 0]
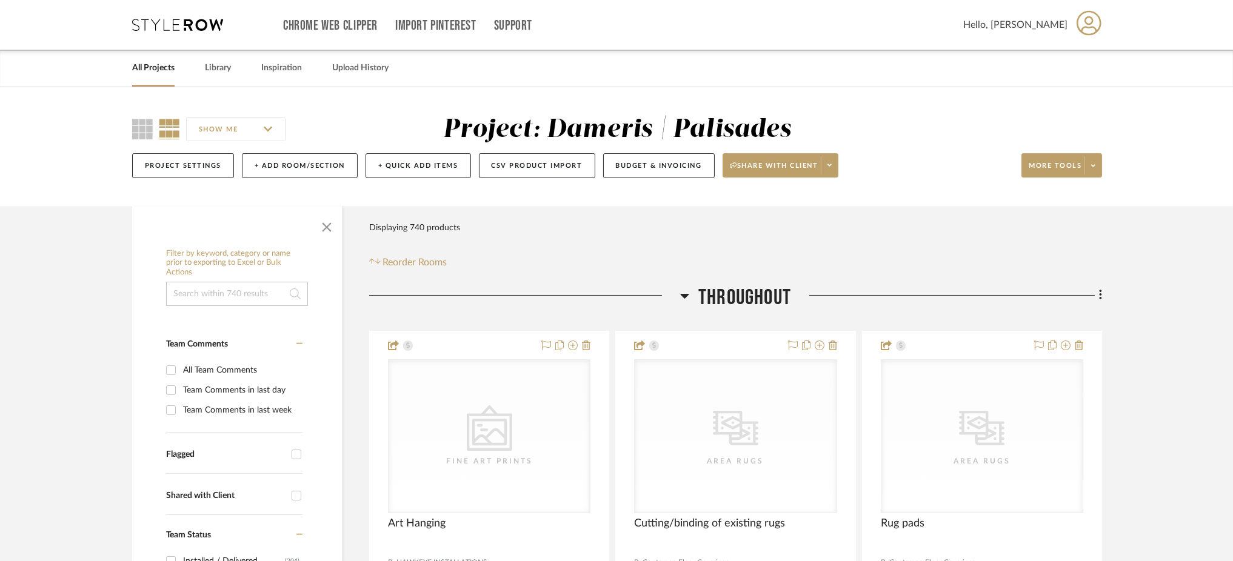
click at [226, 282] on input at bounding box center [237, 294] width 142 height 24
type input "console"
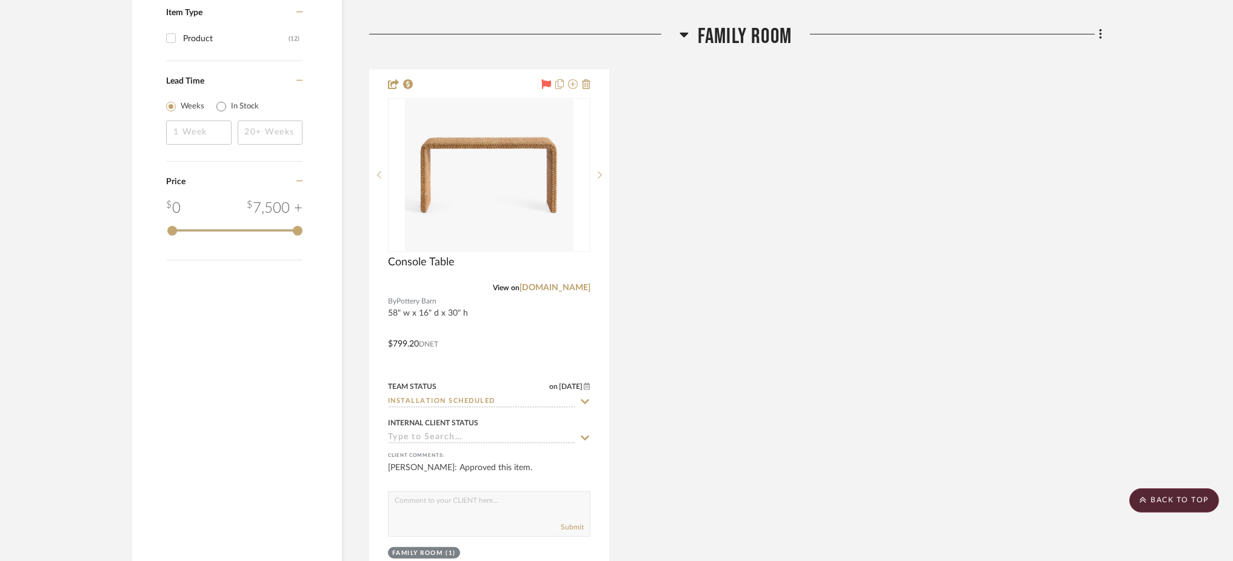
scroll to position [1461, 0]
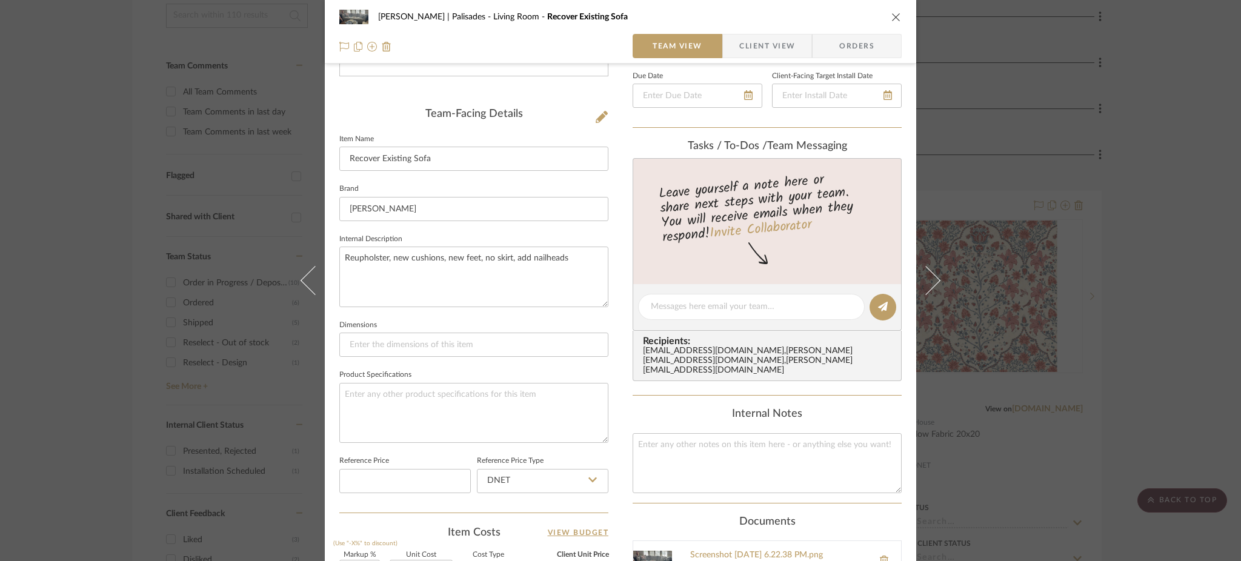
scroll to position [270, 0]
click at [175, 124] on div "[PERSON_NAME] | Palisades Living Room Recover Existing Sofa Team View Client Vi…" at bounding box center [620, 280] width 1241 height 561
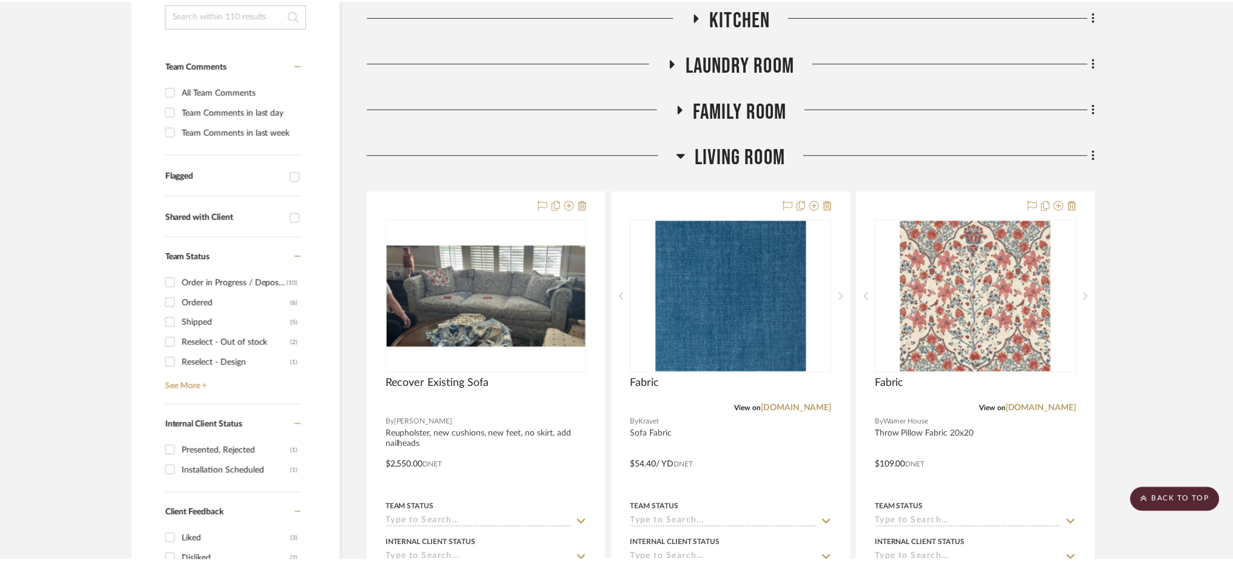
scroll to position [278, 0]
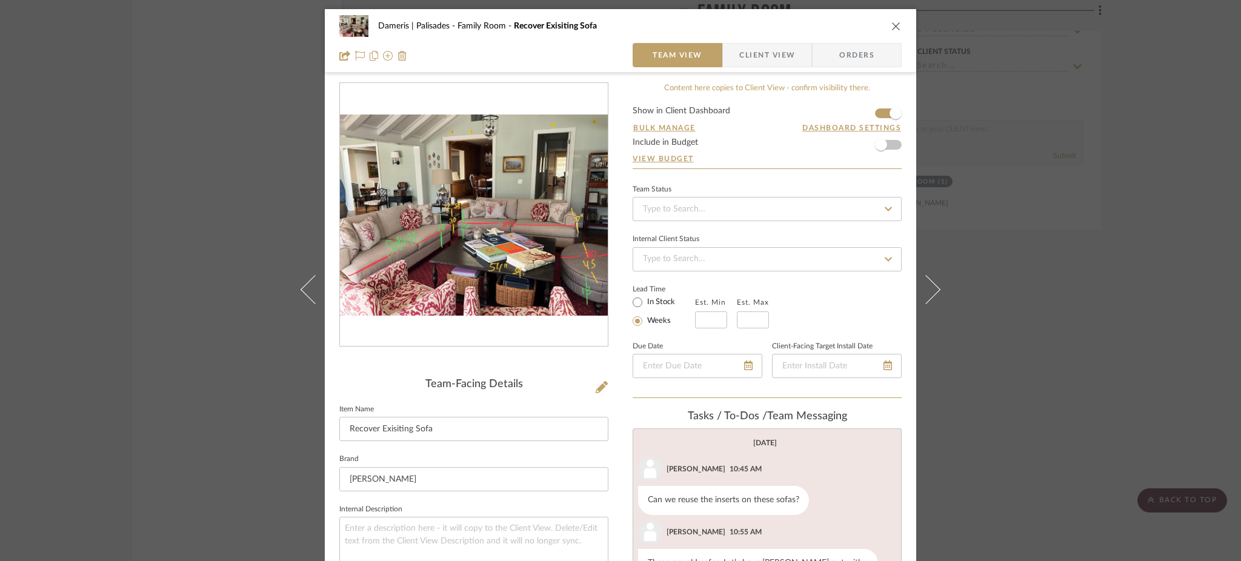
scroll to position [245, 0]
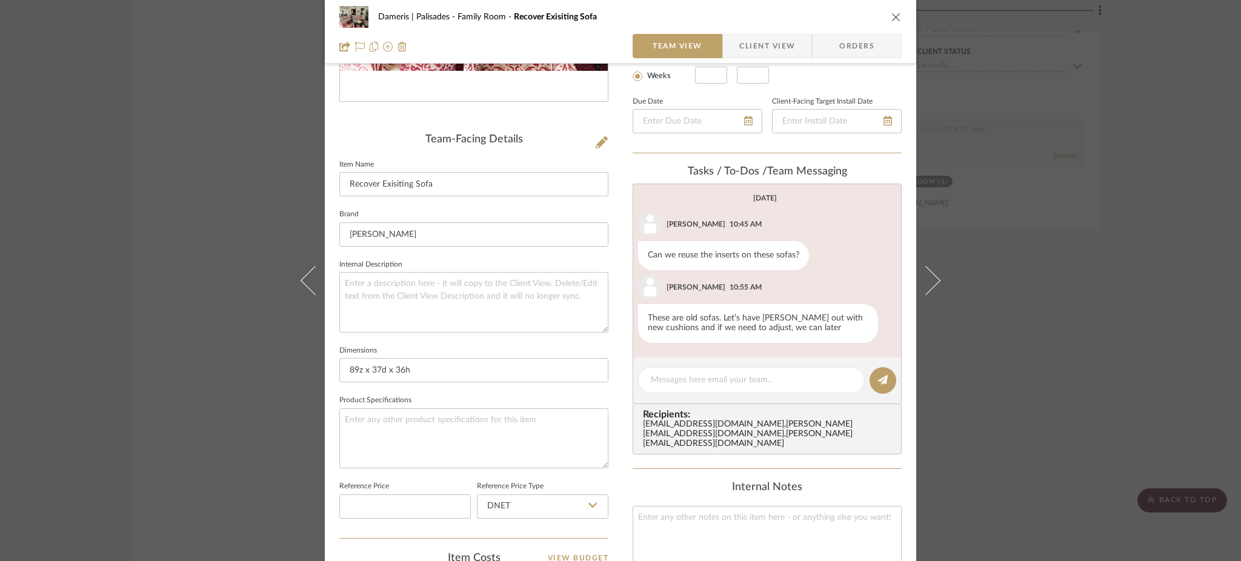
click at [251, 207] on div "Dameris | Palisades Family Room Recover Exisiting Sofa Team View Client View Or…" at bounding box center [620, 280] width 1241 height 561
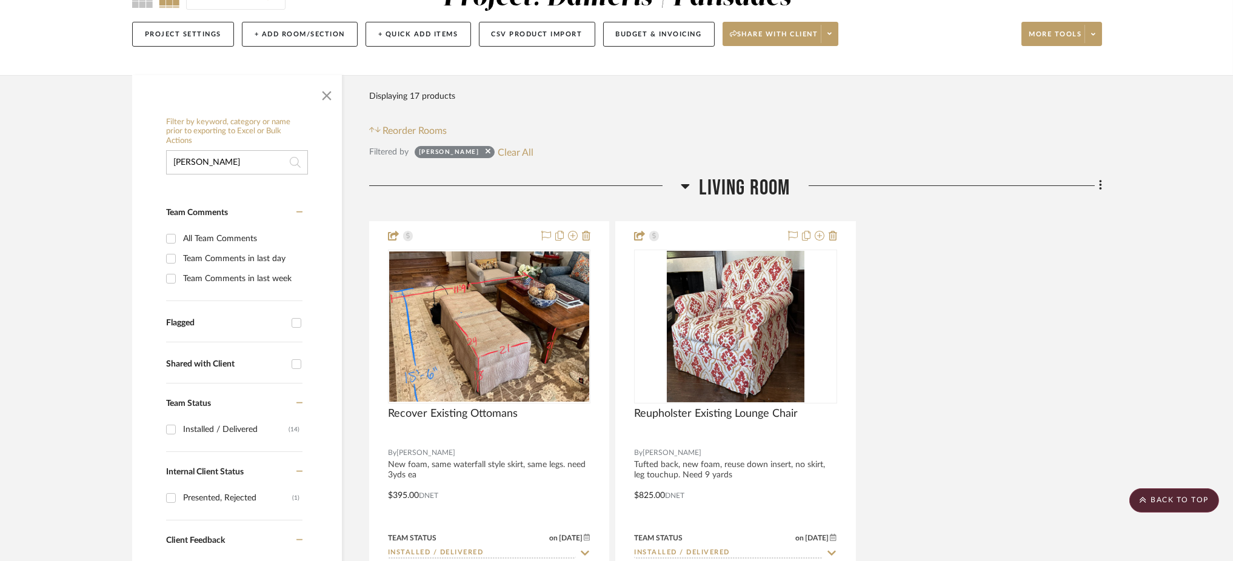
scroll to position [0, 0]
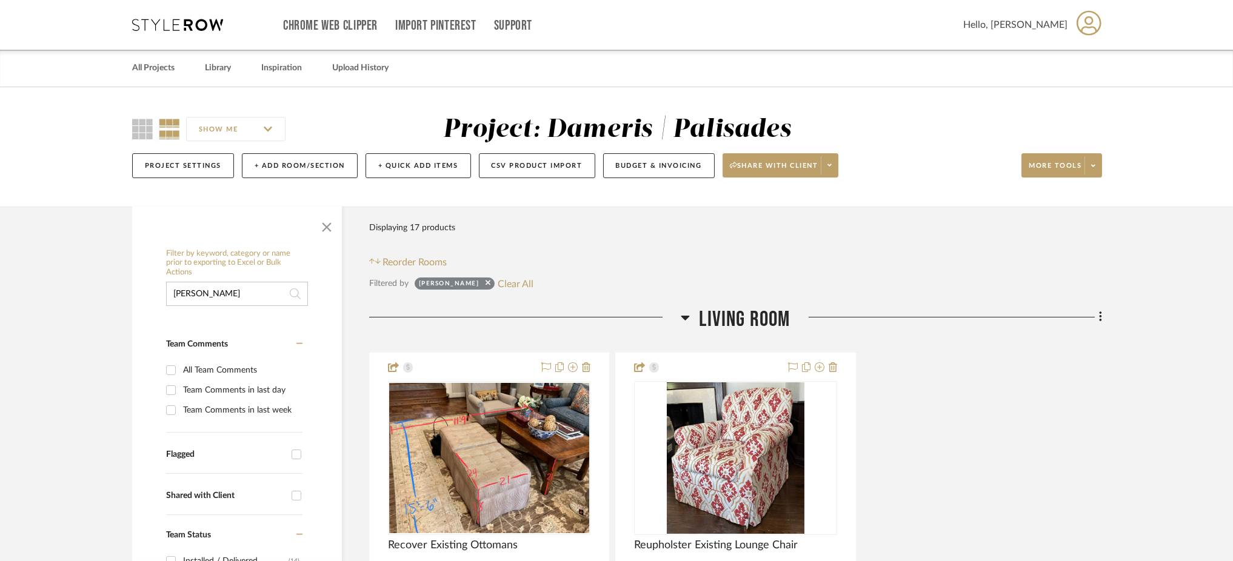
drag, startPoint x: 210, startPoint y: 282, endPoint x: 127, endPoint y: 266, distance: 84.0
type input "console"
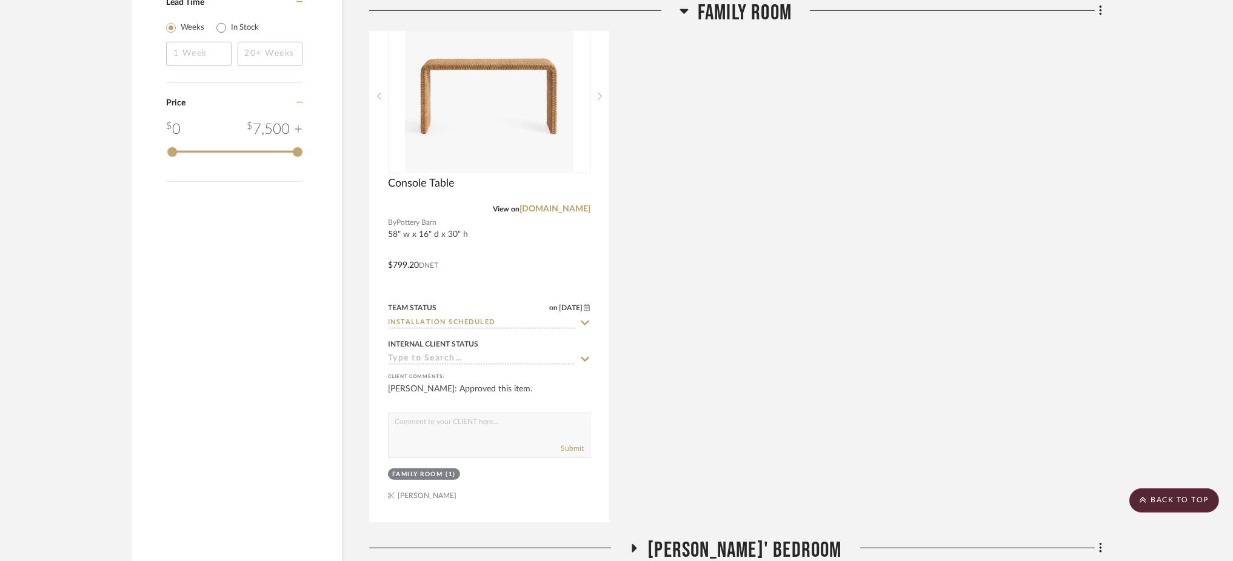
scroll to position [1539, 0]
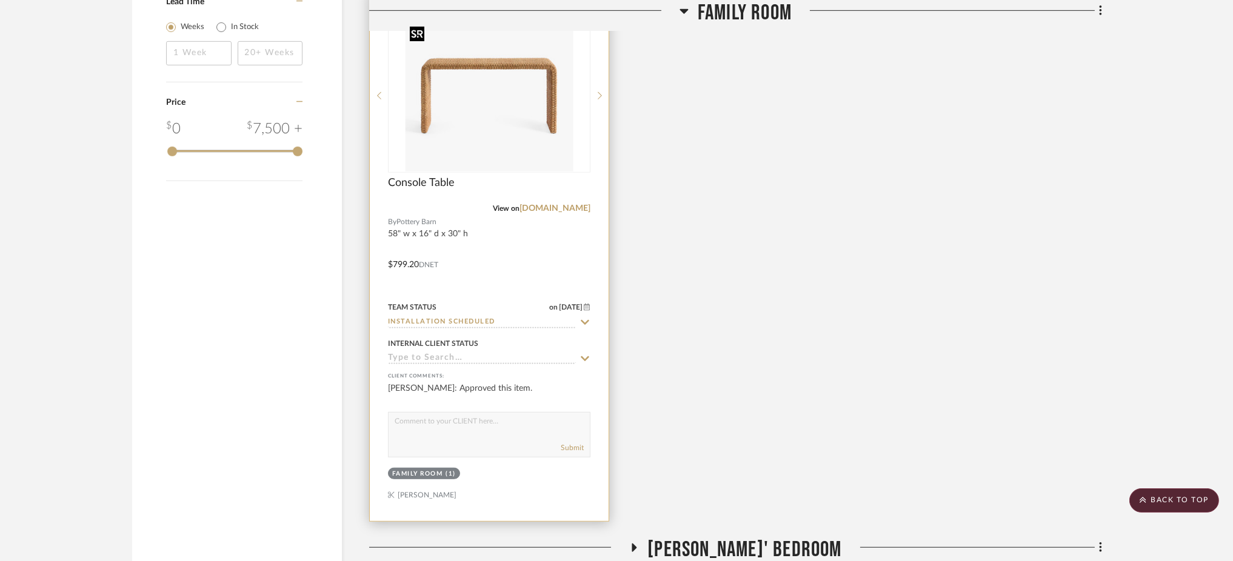
click at [0, 0] on img at bounding box center [0, 0] width 0 height 0
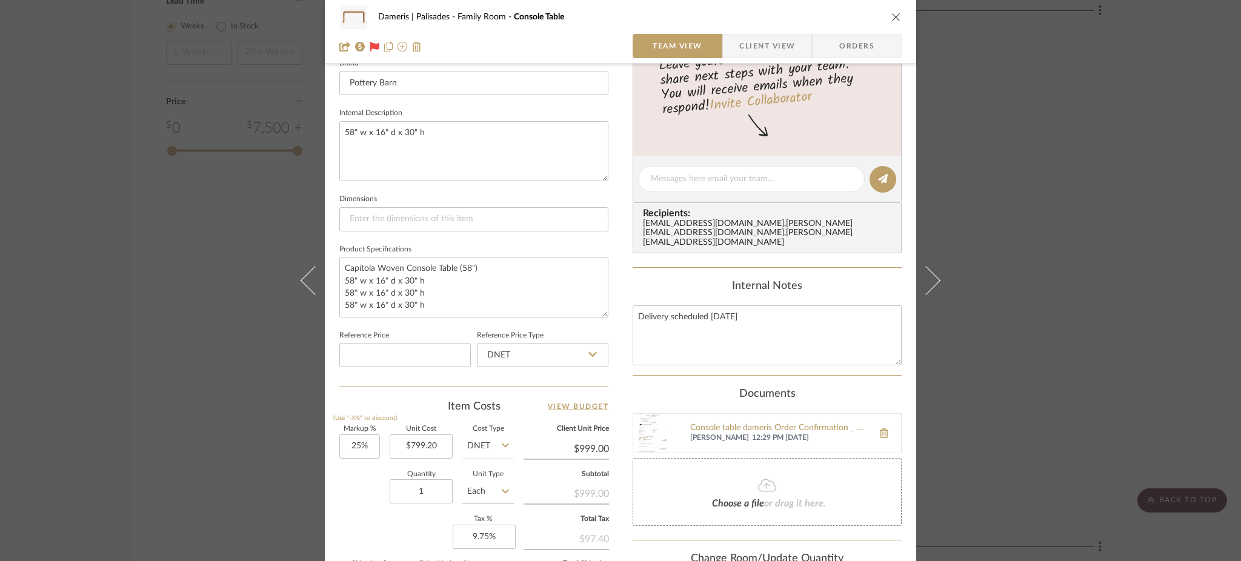
scroll to position [399, 0]
click at [724, 426] on div "Console table dameris Order Confirmation _ Pottery Barn.pdf" at bounding box center [778, 427] width 177 height 10
